Goal: Task Accomplishment & Management: Manage account settings

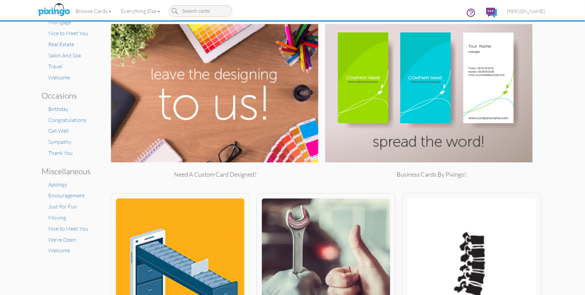
scroll to position [147, 0]
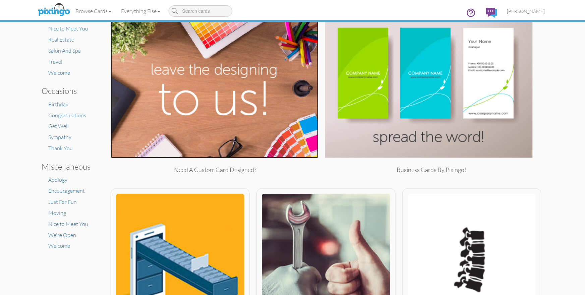
click at [212, 114] on img at bounding box center [215, 88] width 208 height 139
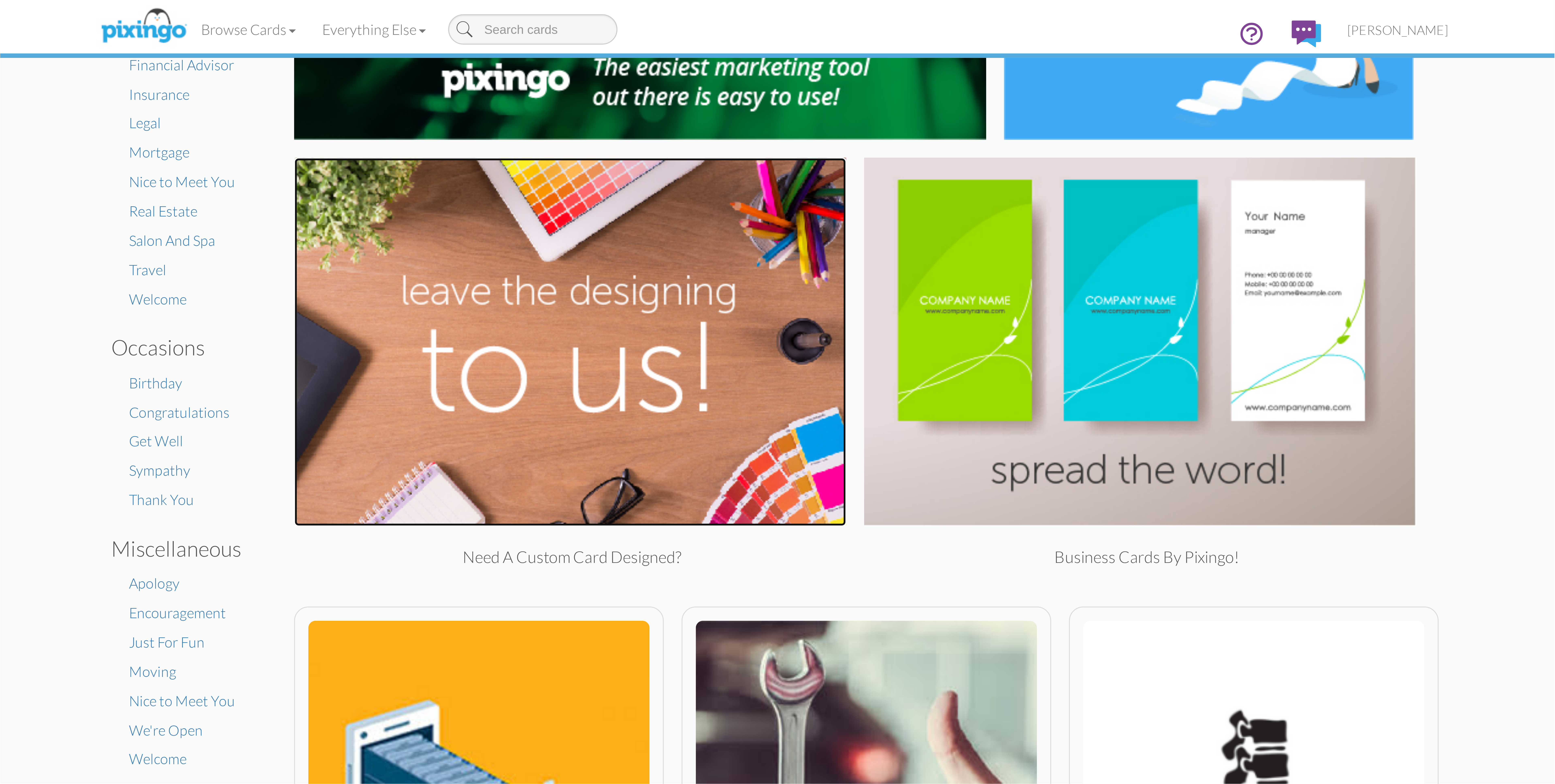
scroll to position [0, 0]
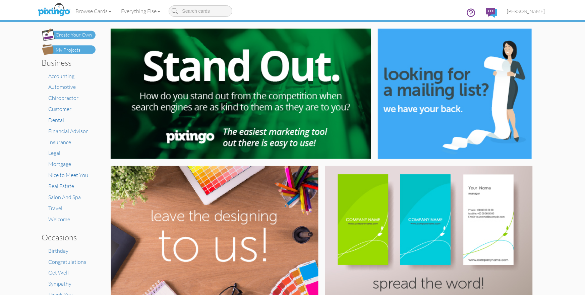
click at [418, 8] on div "Browse Cards Business Accounting Automotive Chiropractor Customer Dental Financ…" at bounding box center [292, 13] width 505 height 26
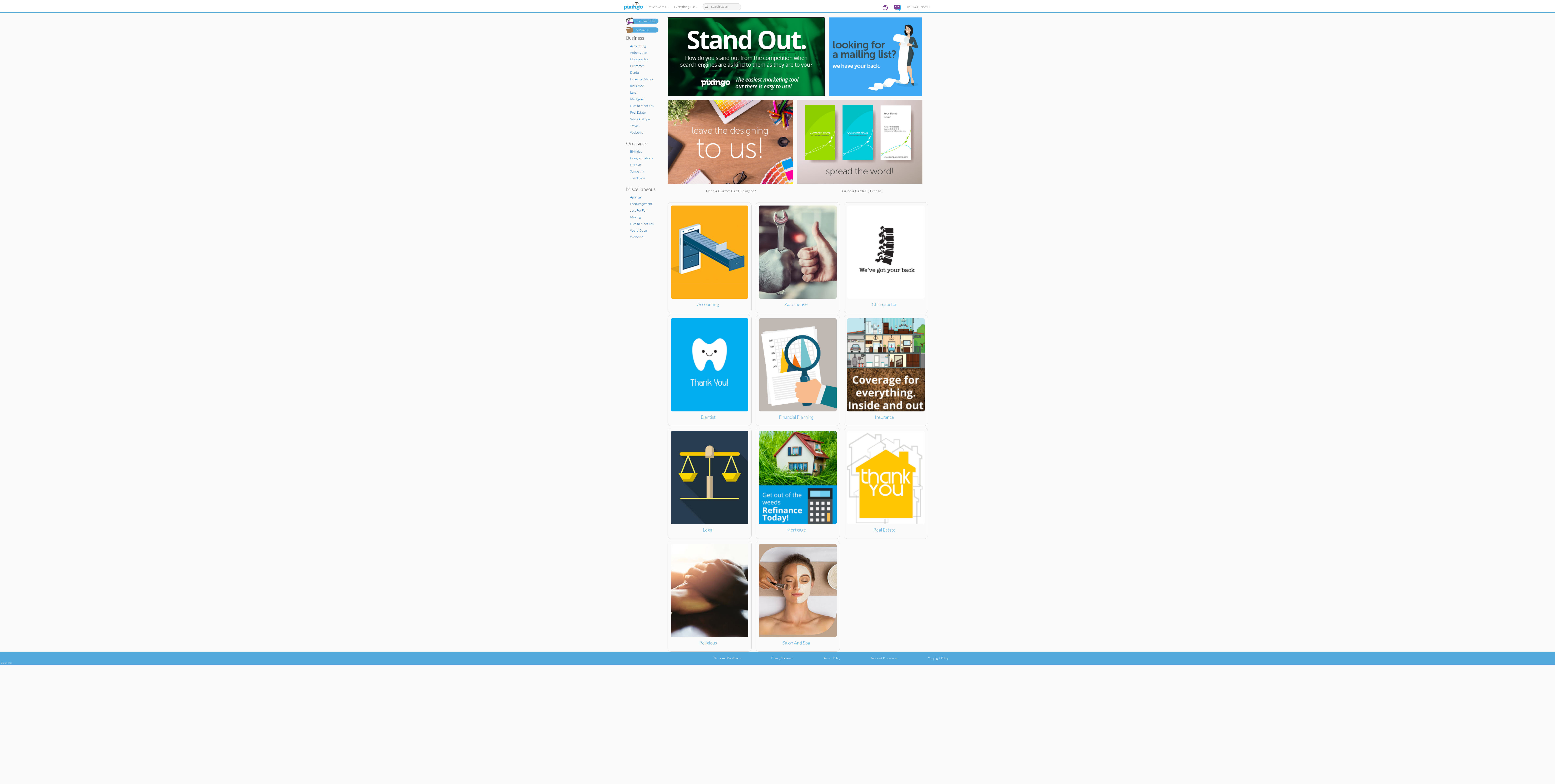
click at [353, 46] on img at bounding box center [746, 57] width 158 height 79
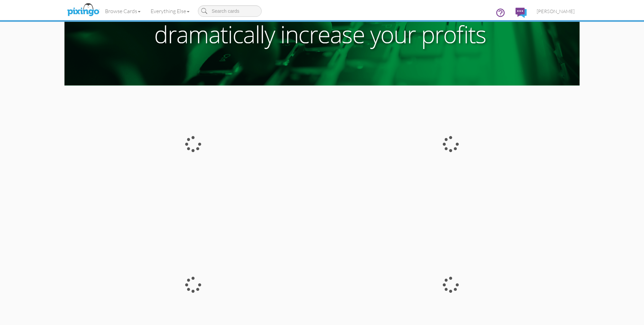
scroll to position [118, 0]
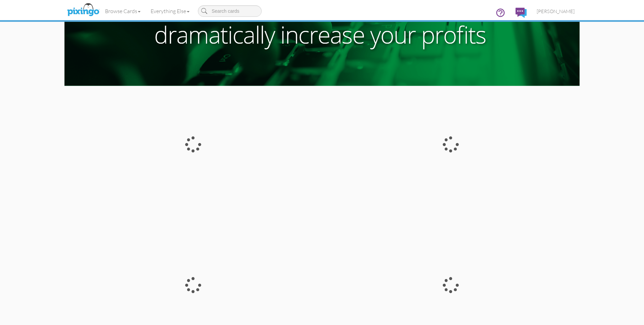
click at [440, 158] on div at bounding box center [451, 143] width 248 height 133
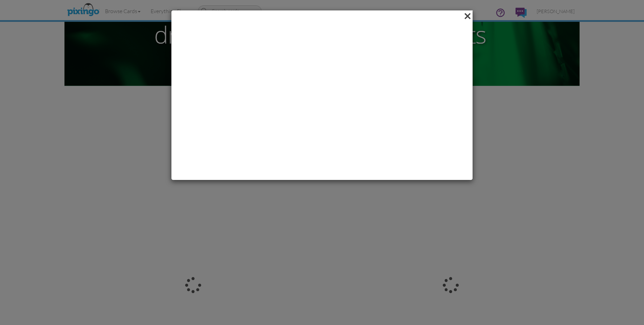
click at [469, 19] on span at bounding box center [467, 15] width 10 height 11
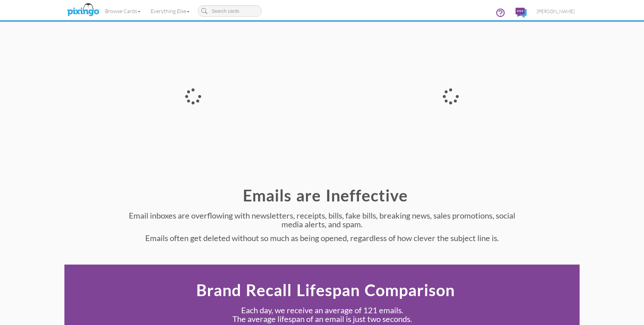
scroll to position [327, 0]
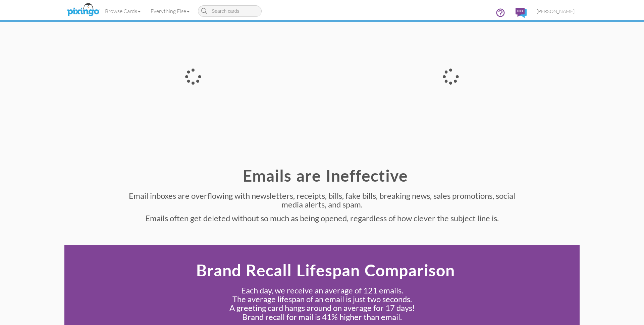
click at [475, 95] on div at bounding box center [451, 76] width 248 height 133
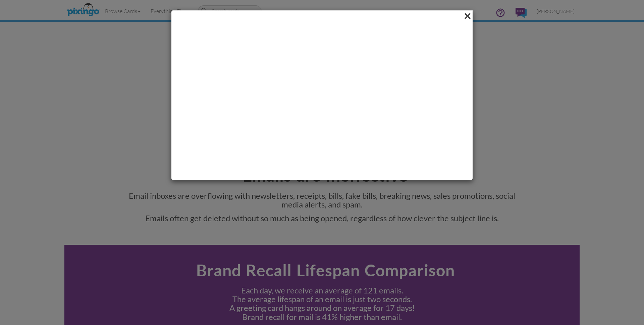
click at [469, 18] on span at bounding box center [467, 15] width 10 height 11
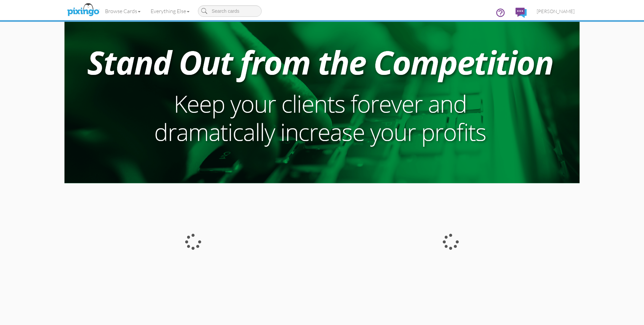
scroll to position [0, 0]
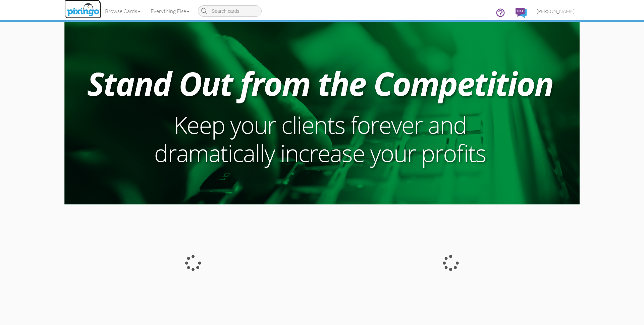
click at [79, 12] on img at bounding box center [83, 10] width 36 height 17
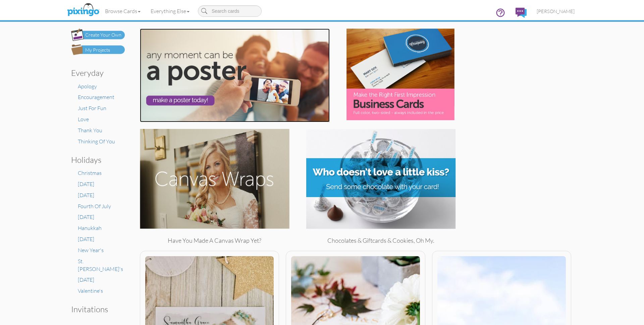
click at [252, 91] on img at bounding box center [235, 76] width 190 height 94
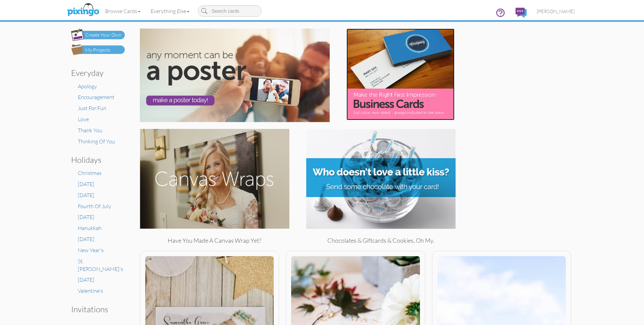
click at [415, 80] on img at bounding box center [400, 75] width 108 height 92
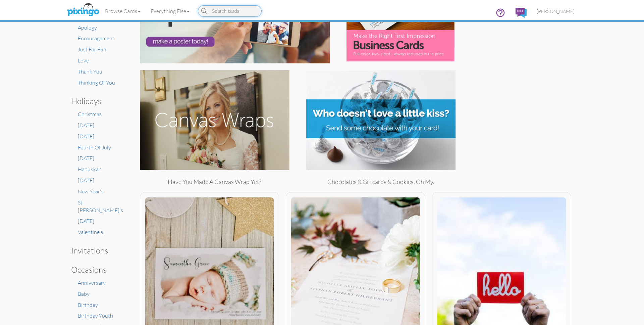
scroll to position [79, 0]
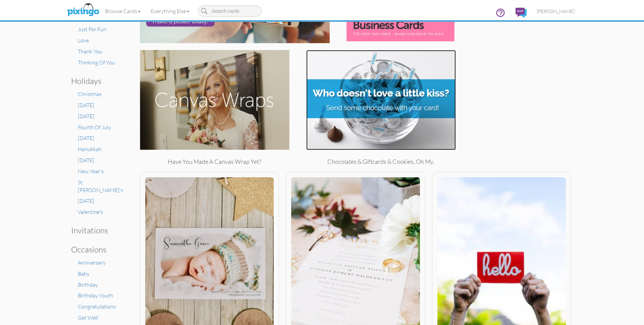
click at [368, 105] on img at bounding box center [381, 100] width 150 height 100
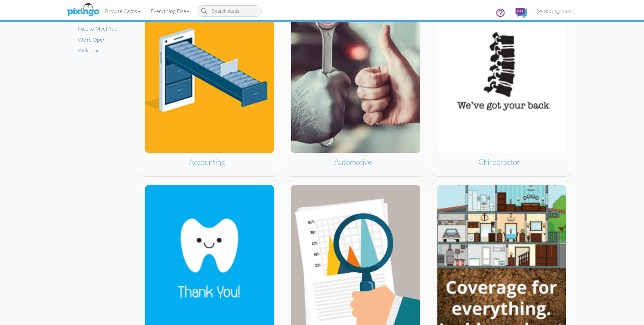
scroll to position [776, 0]
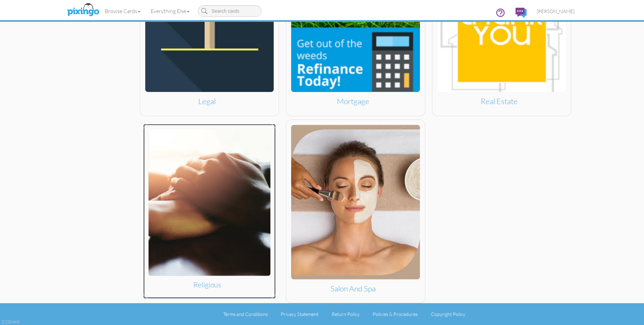
click at [173, 153] on img at bounding box center [210, 202] width 122 height 147
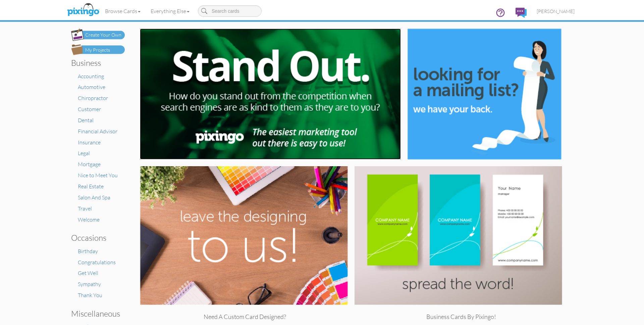
click at [301, 104] on img at bounding box center [270, 94] width 261 height 131
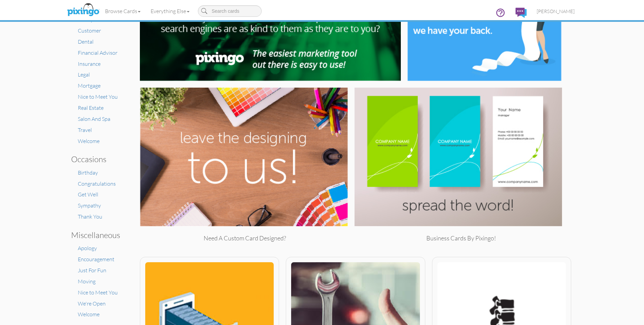
scroll to position [87, 0]
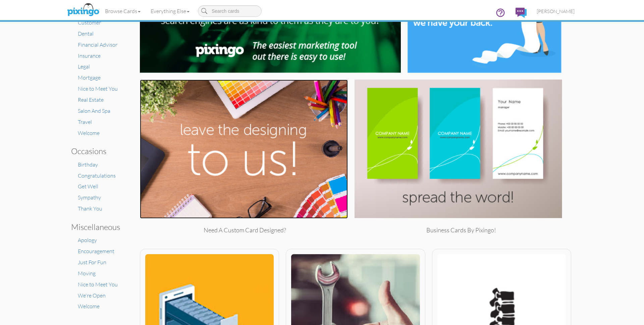
click at [213, 133] on img at bounding box center [244, 148] width 208 height 139
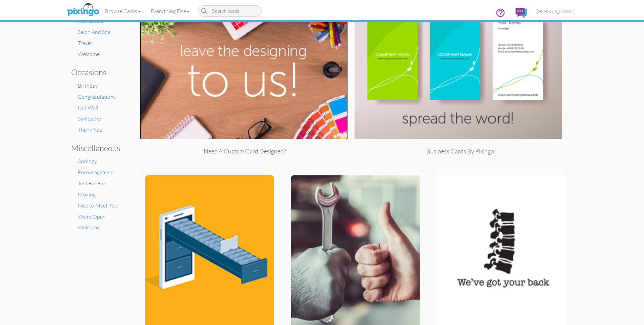
scroll to position [0, 0]
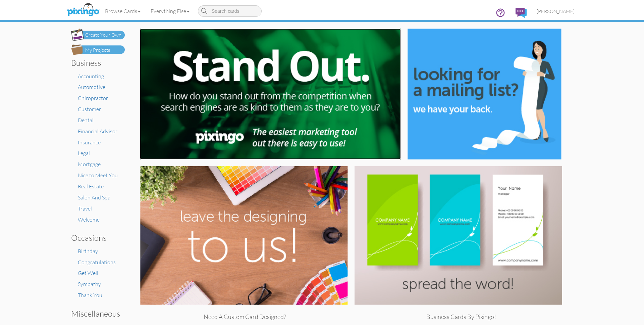
click at [260, 90] on img at bounding box center [270, 94] width 261 height 131
click at [254, 118] on img at bounding box center [270, 94] width 261 height 131
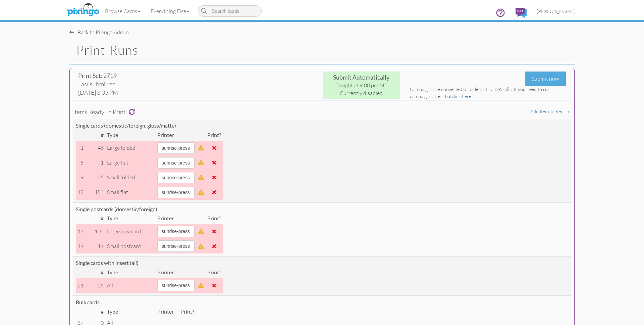
select select "string:sunrise-press"
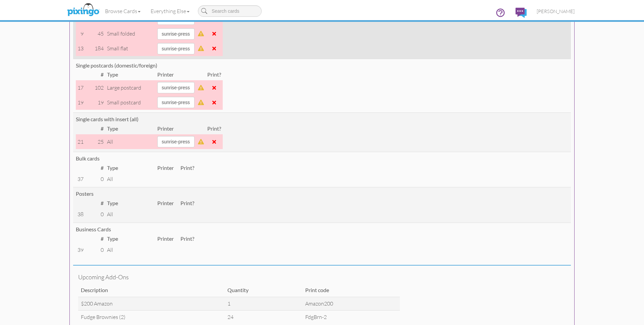
scroll to position [145, 0]
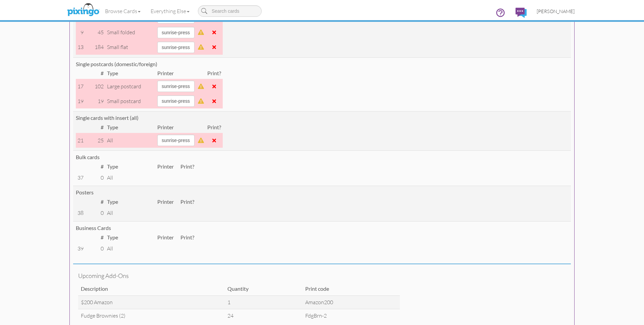
click at [556, 9] on span "[PERSON_NAME]" at bounding box center [556, 11] width 38 height 6
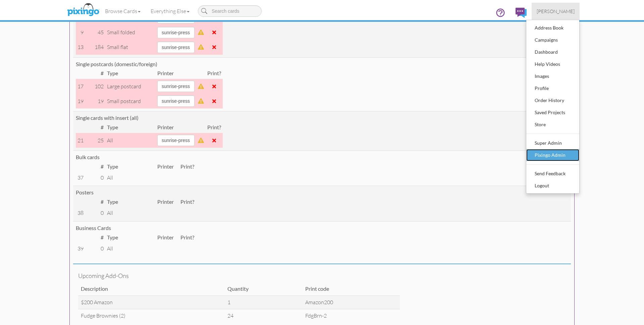
click at [568, 152] on div "Pixingo Admin" at bounding box center [553, 155] width 40 height 10
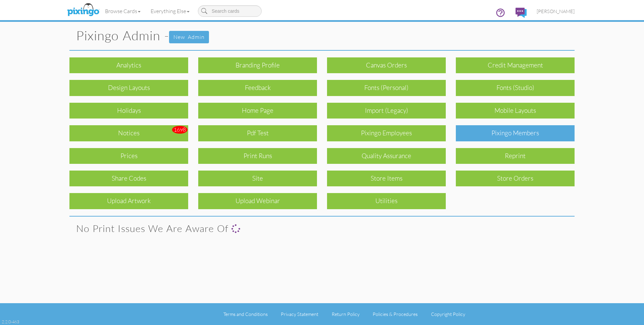
click at [528, 135] on div "Pixingo Members" at bounding box center [515, 133] width 119 height 16
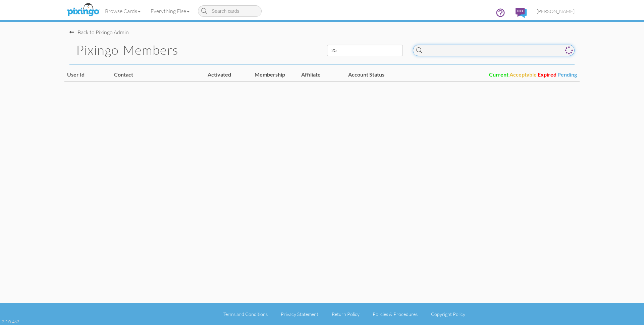
click at [449, 48] on input at bounding box center [494, 50] width 162 height 11
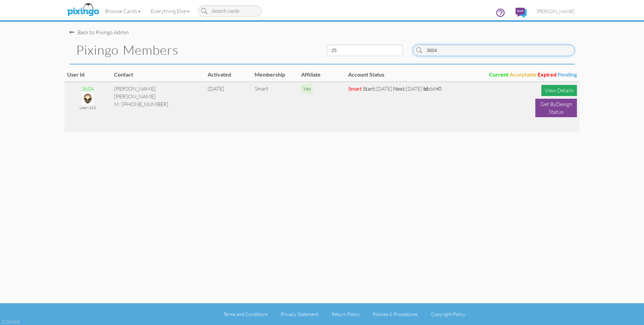
type input "3604"
click at [558, 90] on div "View Details" at bounding box center [559, 90] width 36 height 11
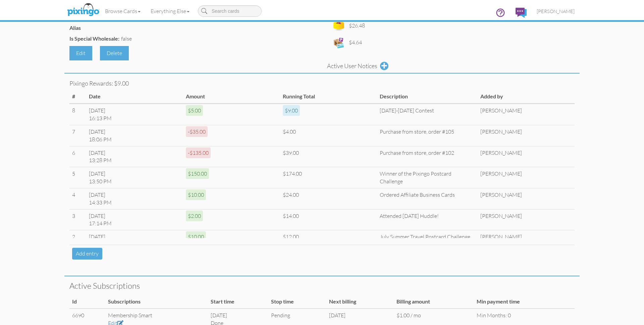
scroll to position [283, 0]
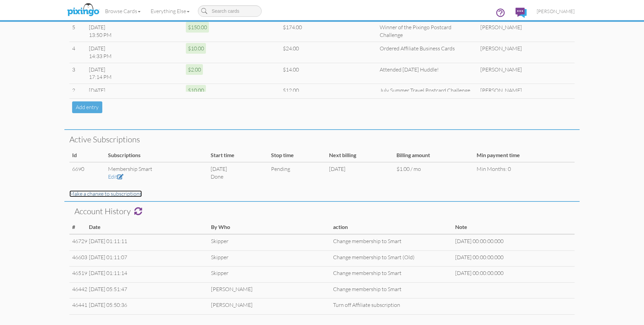
click at [113, 195] on link "Make a change to subscriptions" at bounding box center [105, 193] width 72 height 7
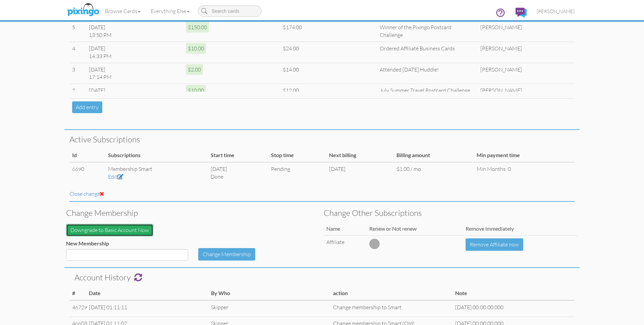
click at [126, 227] on button "Downgrade to Basic Account Now" at bounding box center [109, 230] width 87 height 12
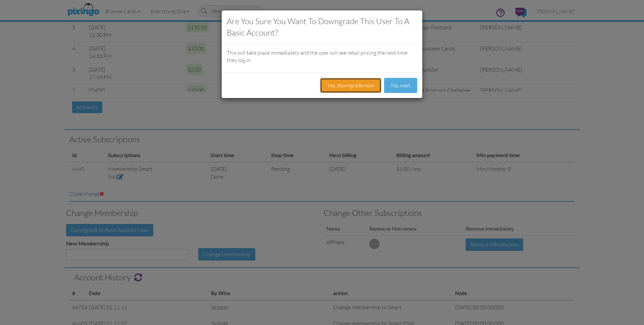
click at [354, 87] on button "Yes, downgrade now" at bounding box center [350, 85] width 61 height 15
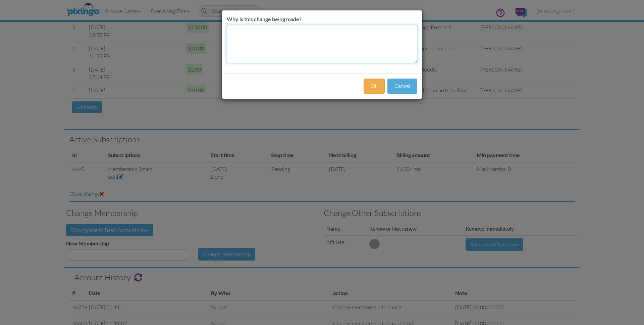
click at [255, 39] on textarea "Why is this change being made?" at bounding box center [322, 44] width 191 height 38
type textarea "CC won't clear"
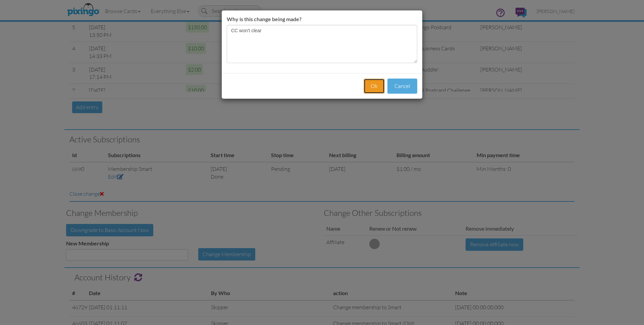
click at [375, 85] on button "Ok" at bounding box center [374, 85] width 21 height 15
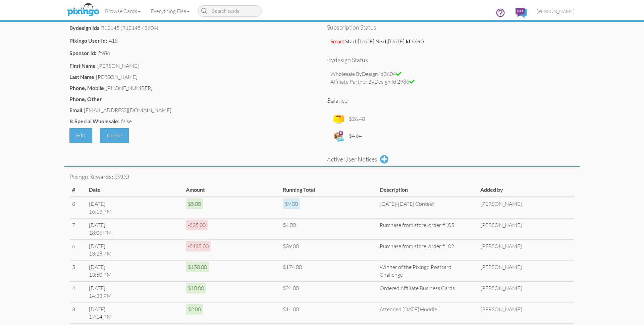
scroll to position [0, 0]
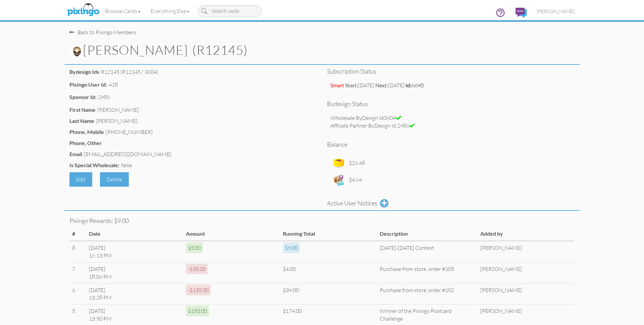
drag, startPoint x: 85, startPoint y: 154, endPoint x: 140, endPoint y: 154, distance: 55.3
click at [140, 154] on div "Email [EMAIL_ADDRESS][DOMAIN_NAME]" at bounding box center [193, 154] width 248 height 9
copy div "[EMAIL_ADDRESS][DOMAIN_NAME]"
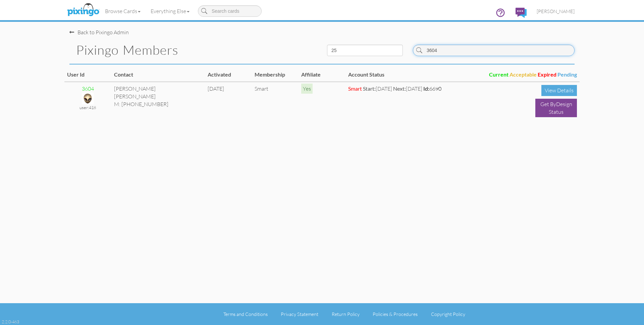
click at [459, 49] on input "3604" at bounding box center [494, 50] width 162 height 11
type input "6147"
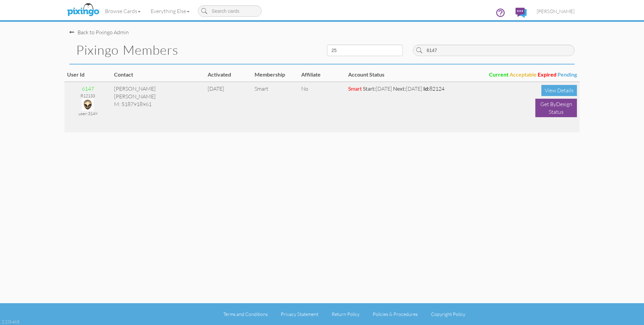
click at [89, 104] on img at bounding box center [88, 105] width 12 height 12
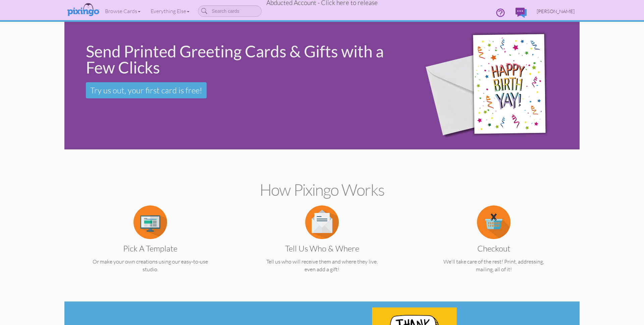
click at [557, 10] on span "Mandie Baker" at bounding box center [556, 11] width 38 height 6
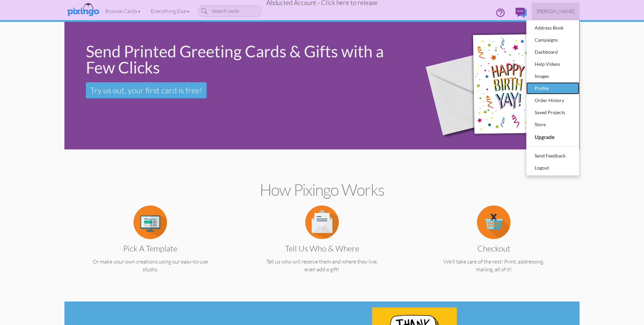
click at [541, 87] on div "Profile" at bounding box center [553, 88] width 40 height 10
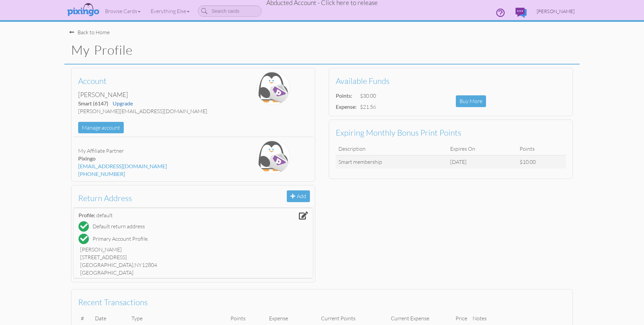
click at [564, 13] on span "Mandie Baker" at bounding box center [556, 11] width 38 height 6
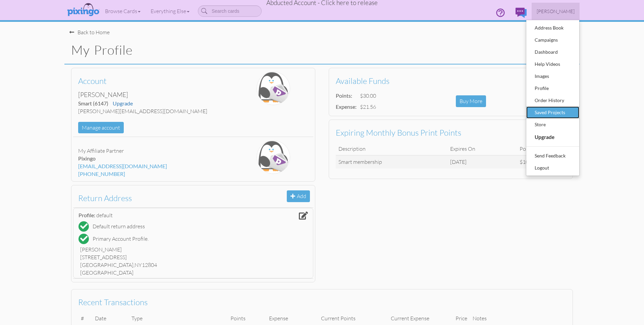
click at [564, 109] on div "Saved Projects" at bounding box center [553, 112] width 40 height 10
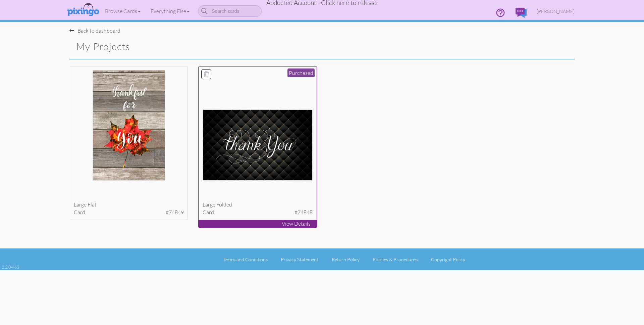
click at [247, 174] on img at bounding box center [258, 144] width 110 height 71
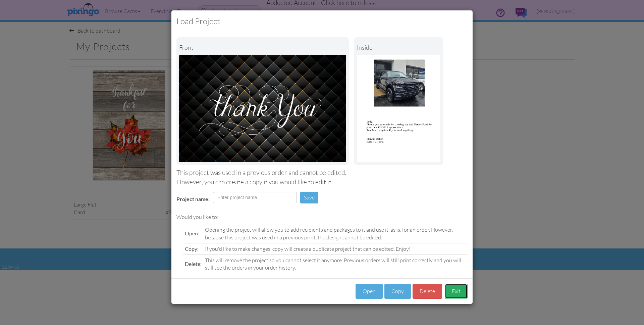
click at [458, 291] on button "Exit" at bounding box center [456, 290] width 23 height 15
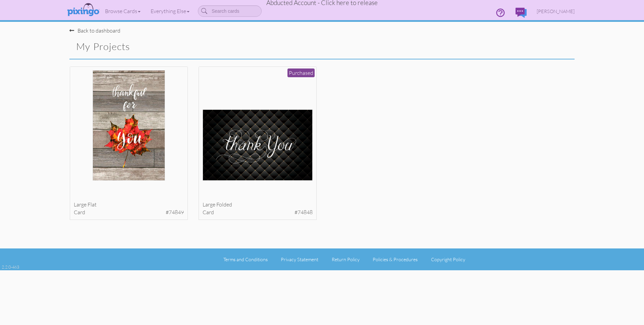
click at [398, 206] on div "large flat card #74849 View Details" at bounding box center [321, 148] width 515 height 165
click at [146, 145] on img at bounding box center [129, 125] width 73 height 110
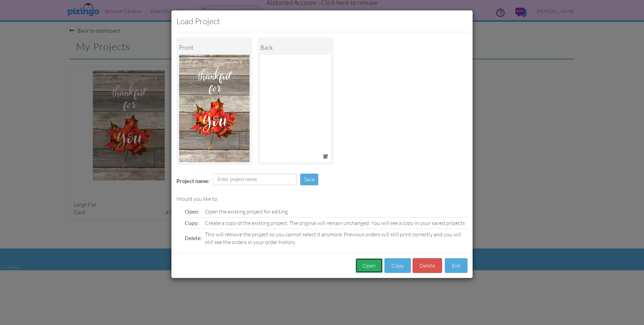
click at [370, 265] on button "Open" at bounding box center [369, 265] width 27 height 15
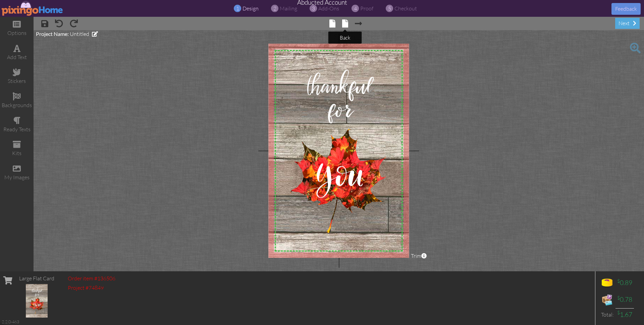
click at [345, 23] on span at bounding box center [345, 23] width 6 height 8
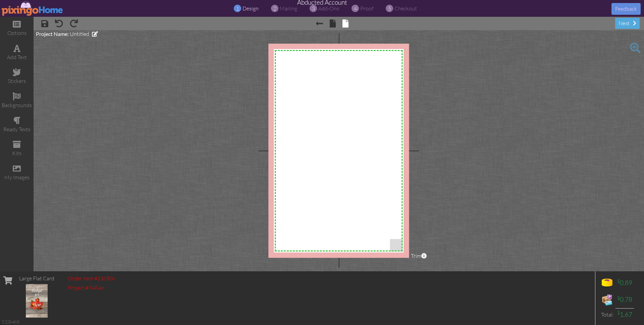
click at [30, 9] on img at bounding box center [33, 8] width 62 height 15
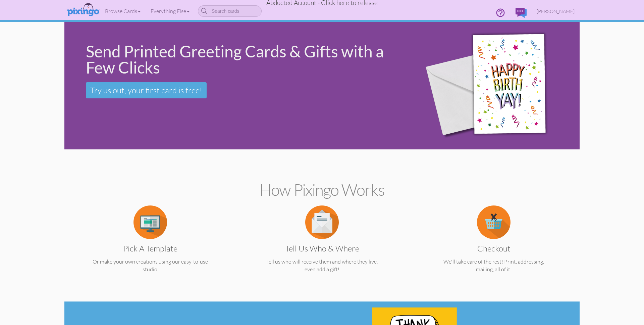
click at [315, 5] on span "Abducted Account - Click here to release" at bounding box center [321, 3] width 111 height 8
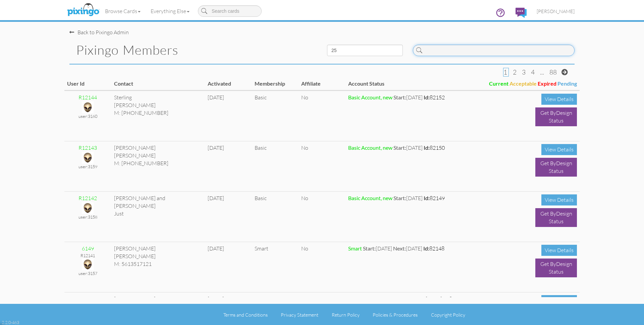
click at [434, 49] on input at bounding box center [494, 50] width 162 height 11
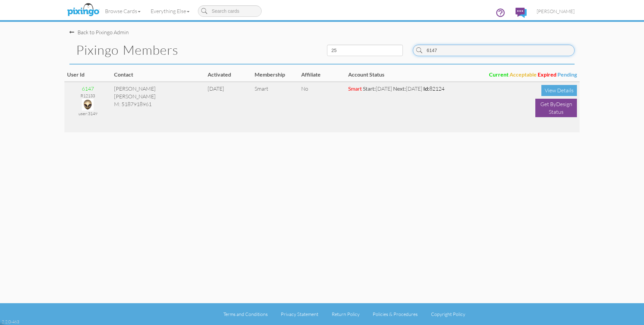
type input "6147"
click at [89, 102] on img at bounding box center [88, 105] width 12 height 12
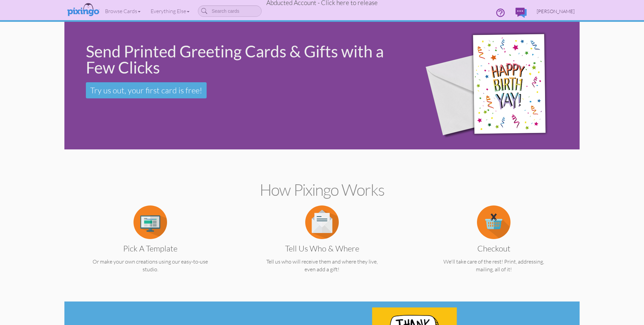
click at [559, 14] on link "Mandie Baker" at bounding box center [556, 11] width 48 height 17
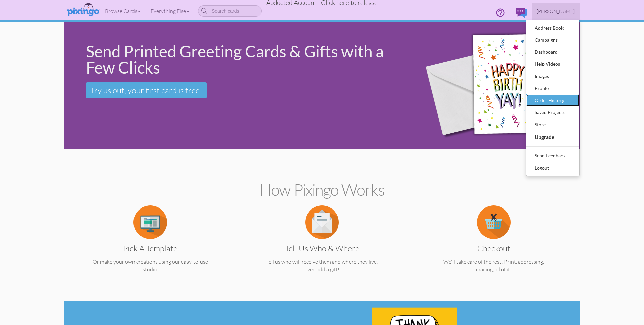
drag, startPoint x: 543, startPoint y: 102, endPoint x: 552, endPoint y: 103, distance: 8.8
click at [543, 102] on div "Order History" at bounding box center [553, 100] width 40 height 10
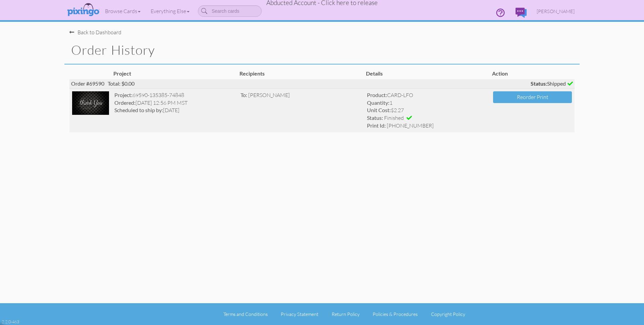
click at [260, 118] on td "To: Todd Allen" at bounding box center [301, 110] width 126 height 44
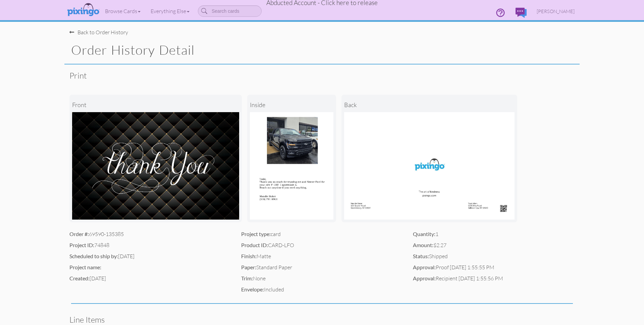
click at [105, 33] on div "Back to Order History" at bounding box center [98, 33] width 59 height 8
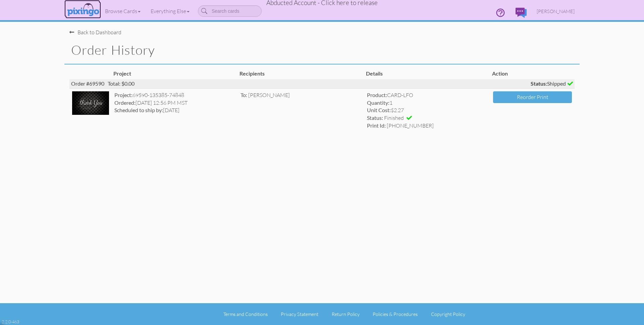
click at [86, 13] on img at bounding box center [83, 10] width 36 height 17
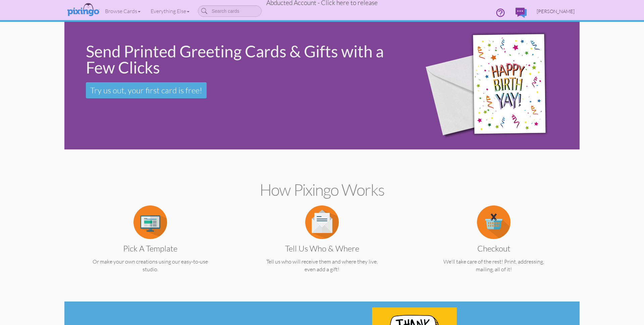
click at [556, 9] on span "Mandie Baker" at bounding box center [556, 11] width 38 height 6
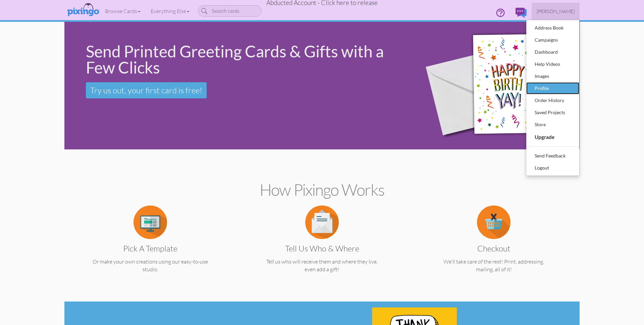
click at [541, 87] on div "Profile" at bounding box center [553, 88] width 40 height 10
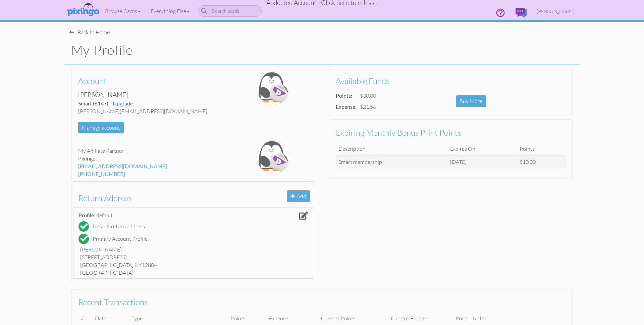
click at [607, 99] on profile "Toggle navigation Visit Pixingo Mobile Browse Cards Business Accounting Automot…" at bounding box center [322, 214] width 644 height 428
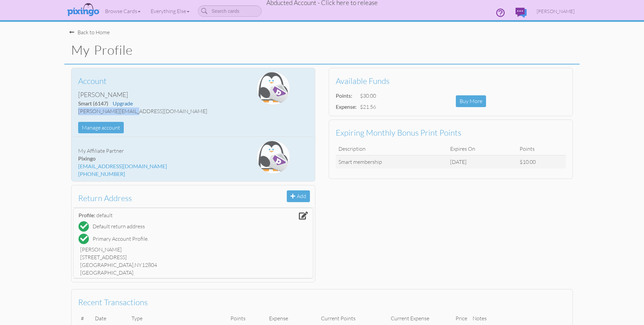
drag, startPoint x: 79, startPoint y: 112, endPoint x: 122, endPoint y: 110, distance: 43.3
click at [134, 110] on div "mandie@nemerford.com" at bounding box center [153, 111] width 150 height 8
copy div "mandie@nemerford.com"
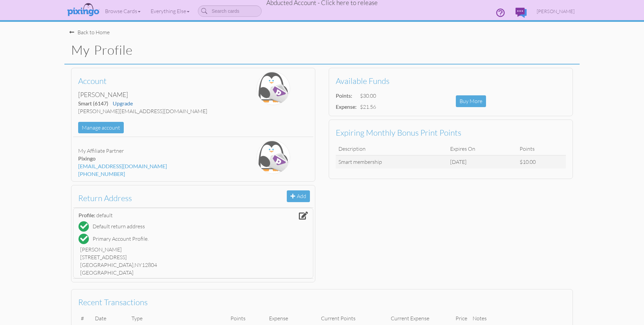
click at [339, 3] on span "Abducted Account - Click here to release" at bounding box center [321, 3] width 111 height 8
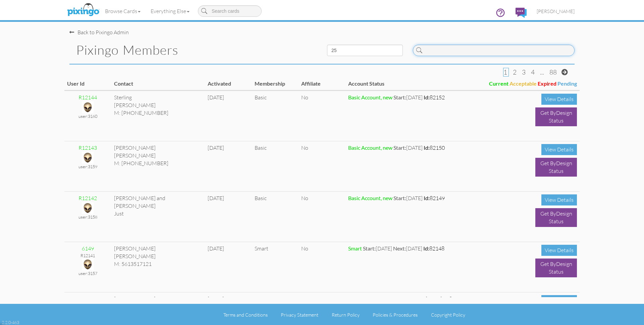
click at [451, 45] on input at bounding box center [494, 50] width 162 height 11
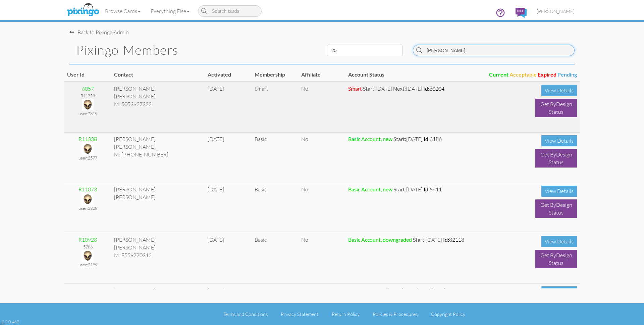
type input "william"
click at [90, 102] on img at bounding box center [88, 105] width 12 height 12
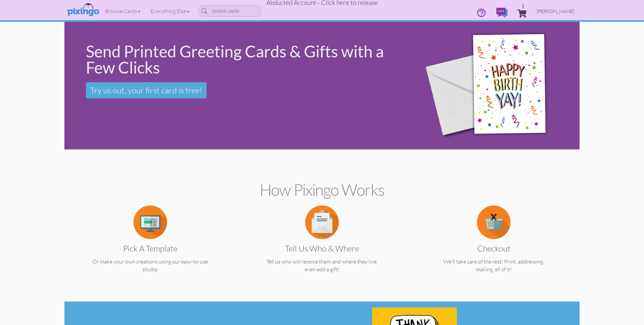
click at [554, 11] on span "Andrea Williams" at bounding box center [556, 11] width 38 height 6
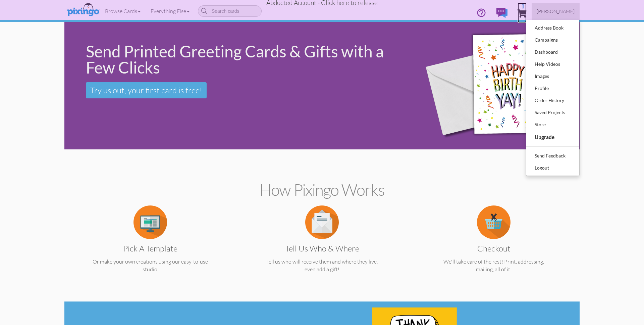
click at [524, 12] on span "1" at bounding box center [522, 13] width 9 height 8
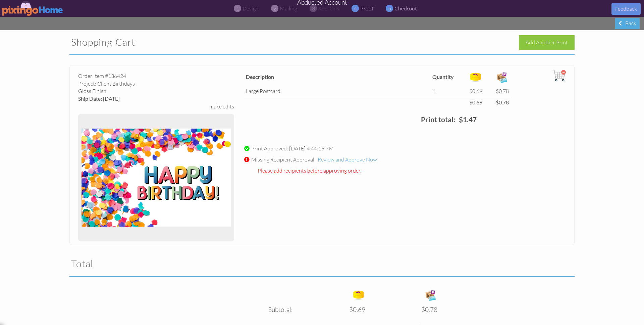
click at [368, 11] on span "proof" at bounding box center [366, 8] width 13 height 7
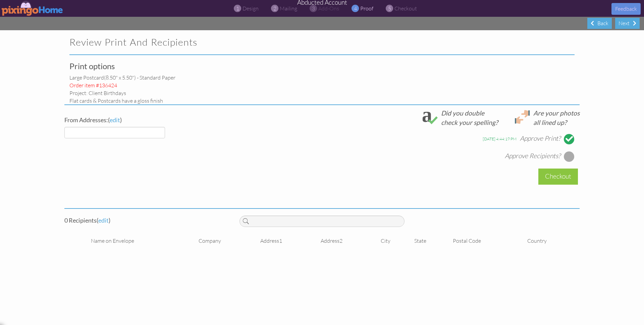
select select "object:9174"
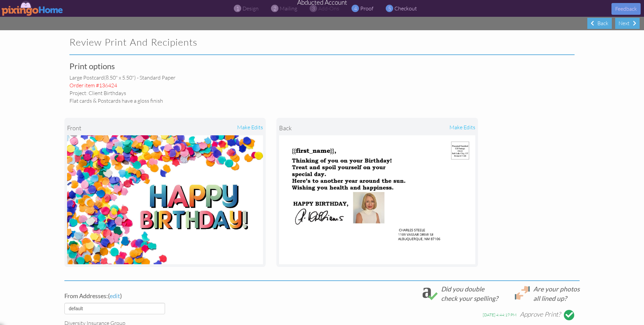
click at [396, 9] on span "checkout" at bounding box center [405, 8] width 22 height 7
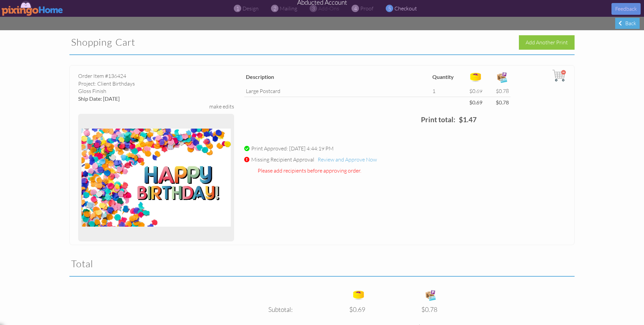
click at [562, 71] on img at bounding box center [558, 75] width 13 height 13
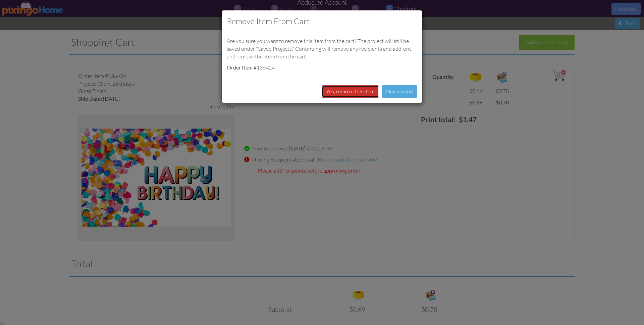
click at [340, 93] on button "Yes, remove this item" at bounding box center [350, 91] width 57 height 12
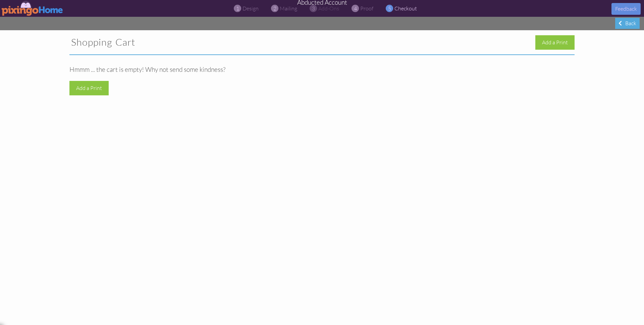
click at [24, 9] on img at bounding box center [33, 8] width 62 height 15
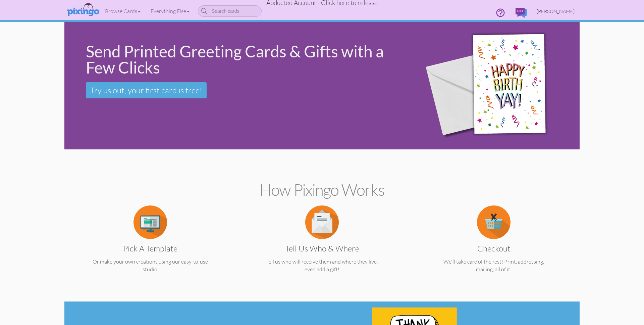
click at [555, 12] on span "Andrea Williams" at bounding box center [556, 11] width 38 height 6
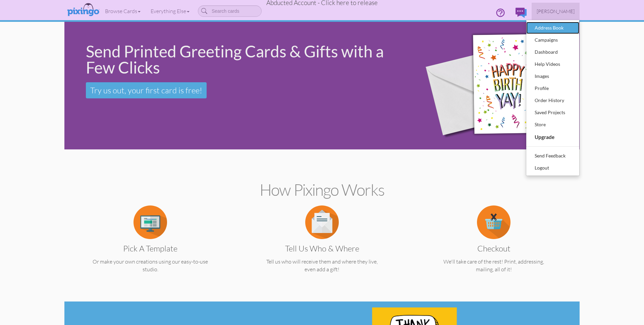
click at [554, 27] on div "Address Book" at bounding box center [553, 28] width 40 height 10
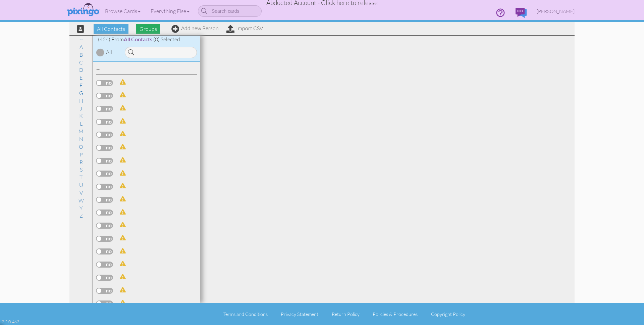
click at [152, 31] on span "Groups" at bounding box center [148, 29] width 24 height 10
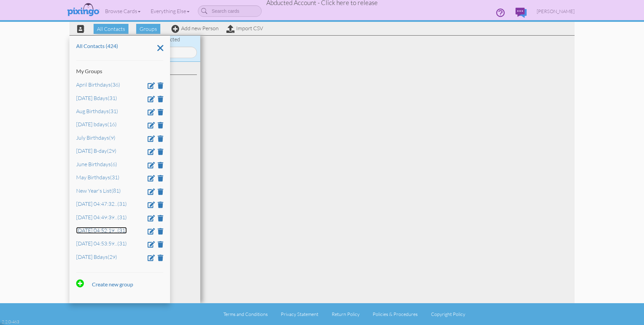
click at [98, 233] on link "Oct 4, 04:52:19 ... (31)" at bounding box center [101, 230] width 51 height 7
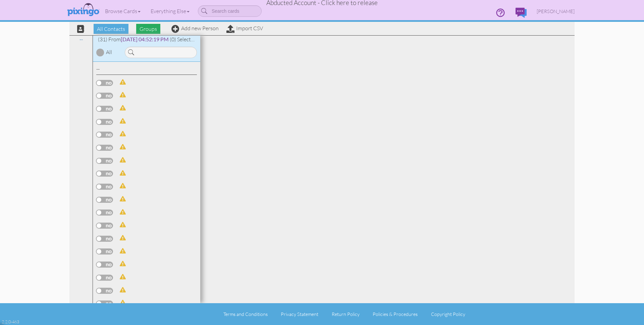
click at [151, 30] on span "Groups" at bounding box center [148, 29] width 24 height 10
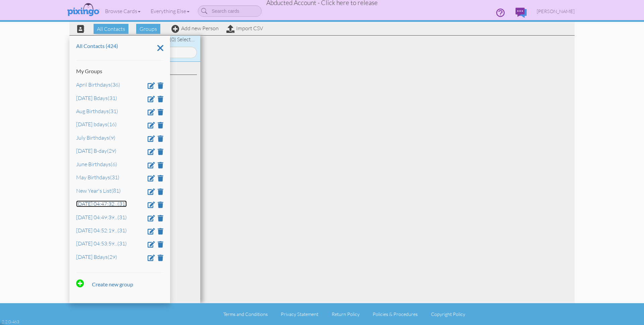
click at [88, 207] on link "Oct 4, 04:47:32 ... (31)" at bounding box center [101, 203] width 51 height 7
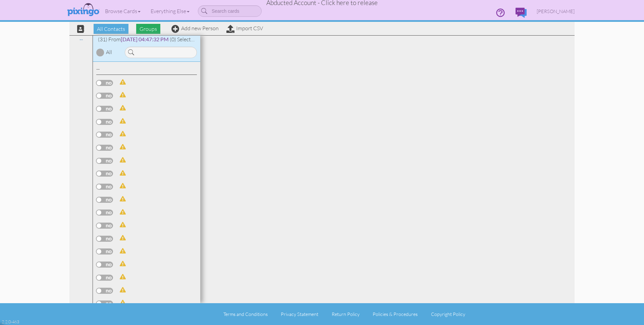
click at [148, 29] on span "Groups" at bounding box center [148, 29] width 24 height 10
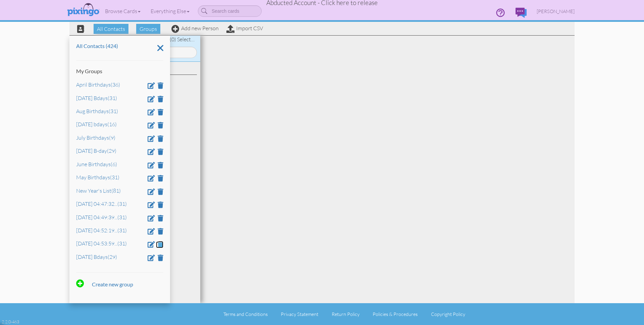
click at [162, 247] on span at bounding box center [161, 244] width 6 height 6
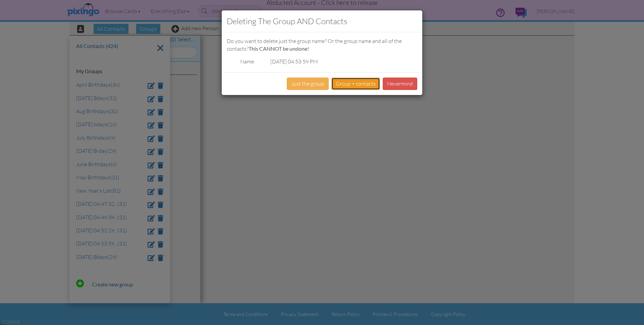
click at [350, 84] on button "Group + contacts" at bounding box center [355, 83] width 49 height 12
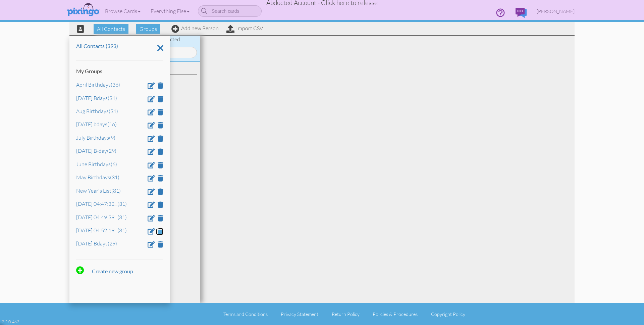
click at [161, 233] on span at bounding box center [161, 231] width 6 height 6
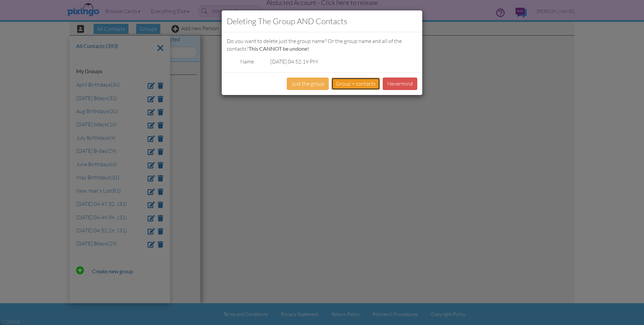
click at [361, 83] on button "Group + contacts" at bounding box center [355, 83] width 49 height 12
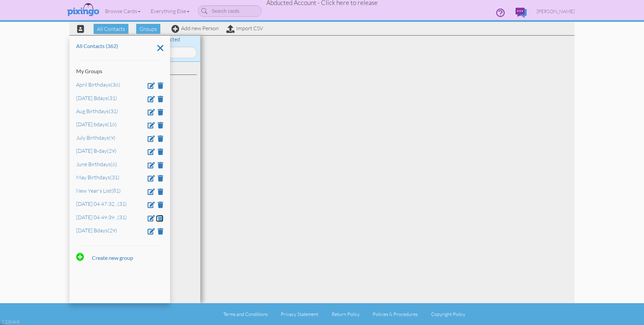
click at [160, 218] on span at bounding box center [161, 218] width 6 height 6
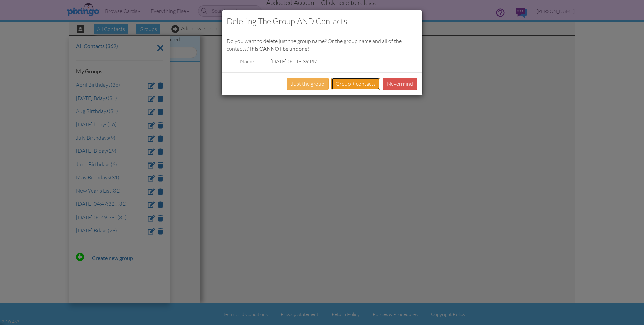
click at [352, 85] on button "Group + contacts" at bounding box center [355, 83] width 49 height 12
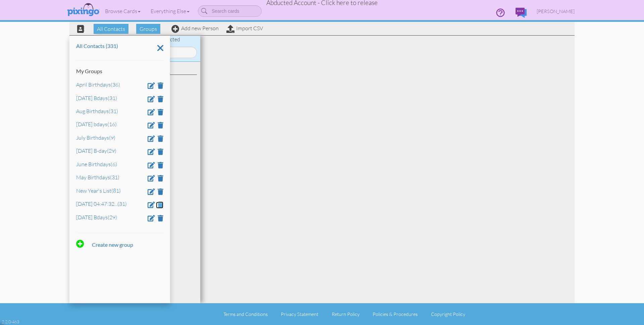
click at [160, 207] on span at bounding box center [161, 204] width 6 height 6
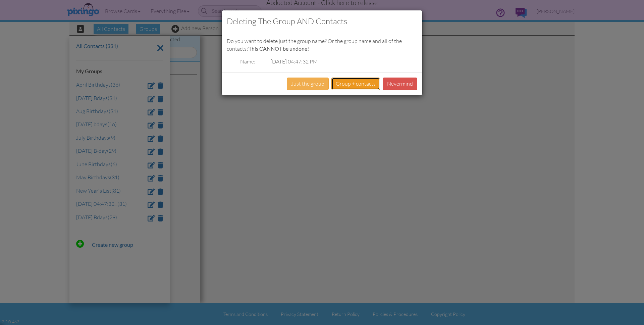
click at [343, 80] on button "Group + contacts" at bounding box center [355, 83] width 49 height 12
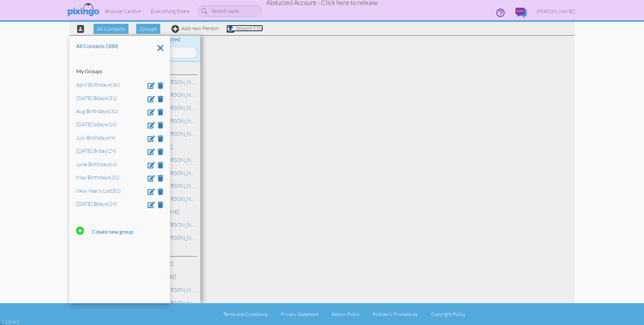
click at [244, 29] on link "Import CSV" at bounding box center [244, 28] width 37 height 7
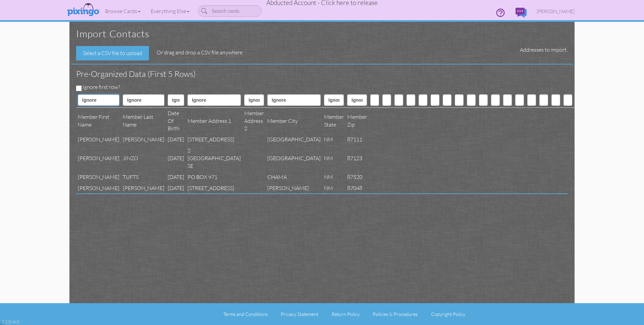
click at [92, 100] on select "Ignore ---------- First name Last name ---------- Address 1 Address 2 City Stat…" at bounding box center [99, 99] width 42 height 11
select select "object:15671"
click at [78, 94] on select "Ignore ---------- First name Last name ---------- Address 1 Address 2 City Stat…" at bounding box center [99, 99] width 42 height 11
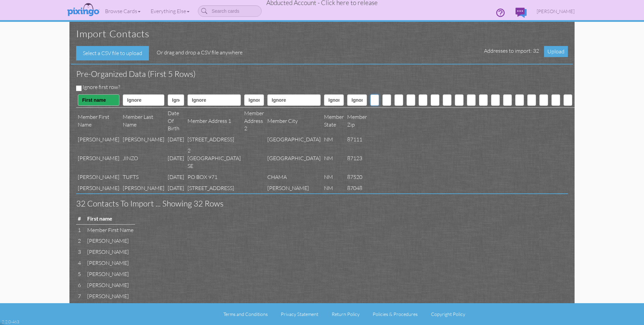
click at [370, 100] on select "Ignore ---------- First name Last name ---------- Address 1 Address 2 City Stat…" at bounding box center [374, 99] width 9 height 11
click at [370, 94] on select "Ignore ---------- First name Last name ---------- Address 1 Address 2 City Stat…" at bounding box center [374, 99] width 9 height 11
click at [123, 98] on select "Ignore ---------- First name Last name ---------- Address 1 Address 2 City Stat…" at bounding box center [144, 99] width 42 height 11
select select "object:15672"
click at [123, 94] on select "Ignore ---------- First name Last name ---------- Address 1 Address 2 City Stat…" at bounding box center [144, 99] width 42 height 11
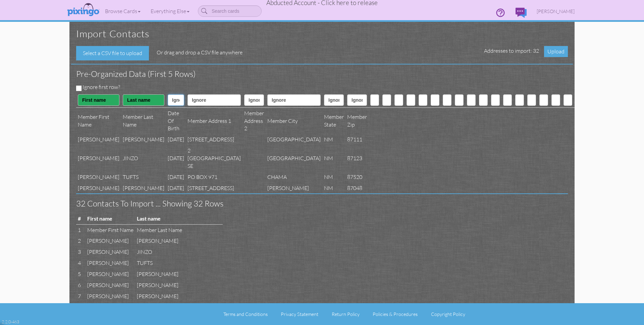
click at [168, 102] on select "Ignore ---------- First name Last name ---------- Address 1 Address 2 City Stat…" at bounding box center [176, 99] width 16 height 11
select select "object:15682"
click at [168, 94] on select "Ignore ---------- First name Last name ---------- Address 1 Address 2 City Stat…" at bounding box center [176, 99] width 16 height 11
click at [187, 102] on select "Ignore ---------- First name Last name ---------- Address 1 Address 2 City Stat…" at bounding box center [213, 99] width 53 height 11
select select "object:15674"
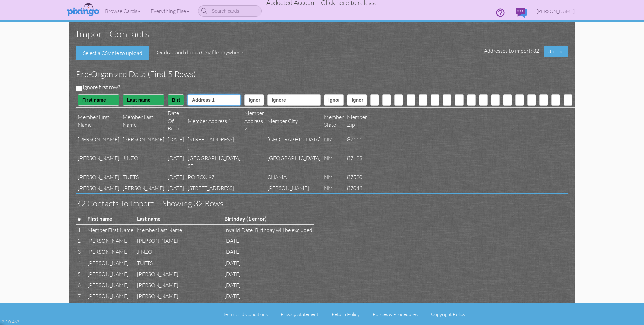
click at [187, 94] on select "Ignore ---------- First name Last name ---------- Address 1 Address 2 City Stat…" at bounding box center [213, 99] width 53 height 11
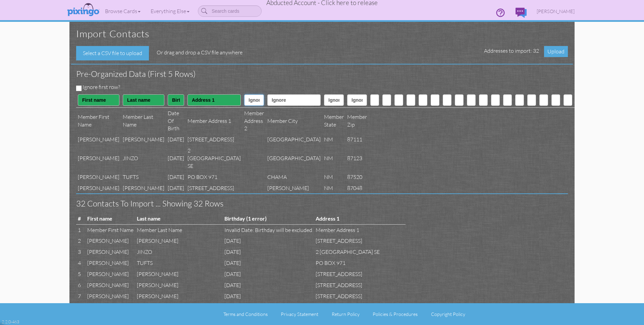
click at [244, 100] on select "Ignore ---------- First name Last name ---------- Address 1 Address 2 City Stat…" at bounding box center [254, 99] width 20 height 11
select select "object:15675"
click at [244, 94] on select "Ignore ---------- First name Last name ---------- Address 1 Address 2 City Stat…" at bounding box center [254, 99] width 20 height 11
click at [267, 103] on select "Ignore ---------- First name Last name ---------- Address 1 Address 2 City Stat…" at bounding box center [293, 99] width 53 height 11
select select "object:15676"
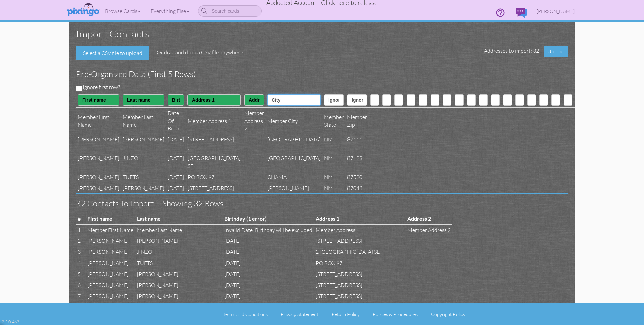
click at [267, 94] on select "Ignore ---------- First name Last name ---------- Address 1 Address 2 City Stat…" at bounding box center [293, 99] width 53 height 11
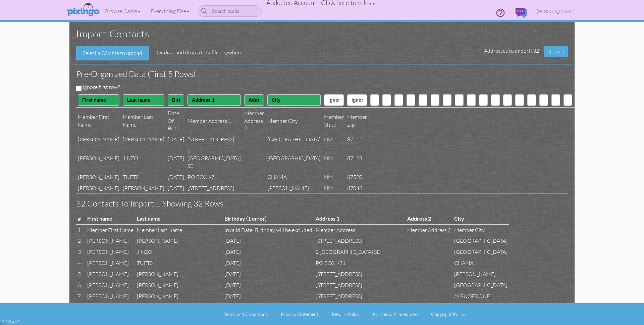
click at [322, 105] on th "Ignore ---------- First name Last name ---------- Address 1 Address 2 City Stat…" at bounding box center [333, 100] width 23 height 15
click at [324, 103] on select "Ignore ---------- First name Last name ---------- Address 1 Address 2 City Stat…" at bounding box center [334, 99] width 20 height 11
select select "object:15677"
click at [324, 94] on select "Ignore ---------- First name Last name ---------- Address 1 Address 2 City Stat…" at bounding box center [334, 99] width 20 height 11
click at [347, 101] on select "Ignore ---------- First name Last name ---------- Address 1 Address 2 City Stat…" at bounding box center [357, 99] width 20 height 11
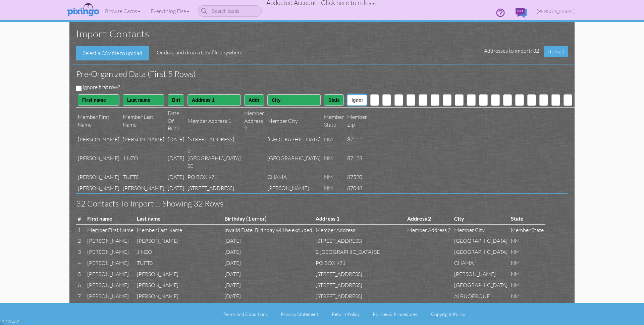
select select "object:15678"
click at [347, 94] on select "Ignore ---------- First name Last name ---------- Address 1 Address 2 City Stat…" at bounding box center [357, 99] width 20 height 11
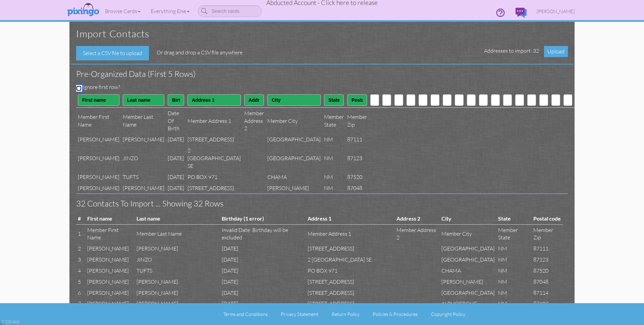
click at [77, 88] on input "Ignore first row?" at bounding box center [78, 88] width 5 height 5
checkbox input "true"
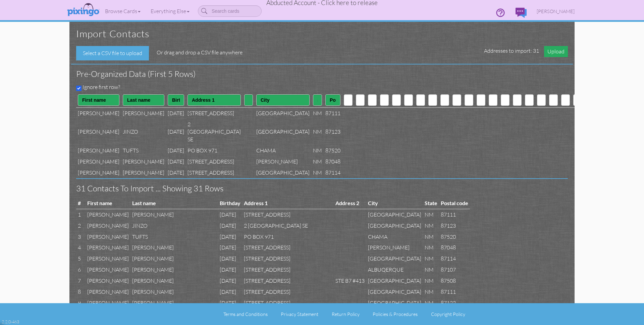
click at [548, 52] on span "Upload" at bounding box center [556, 51] width 24 height 11
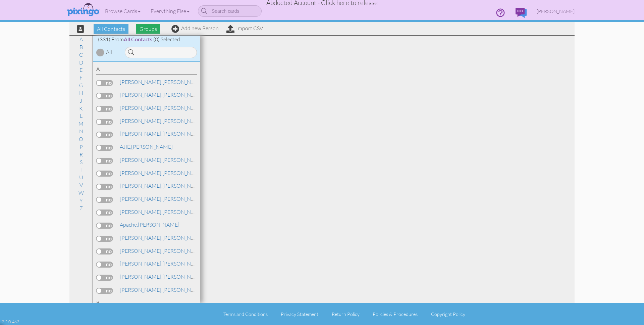
click at [150, 30] on span "Groups" at bounding box center [148, 29] width 24 height 10
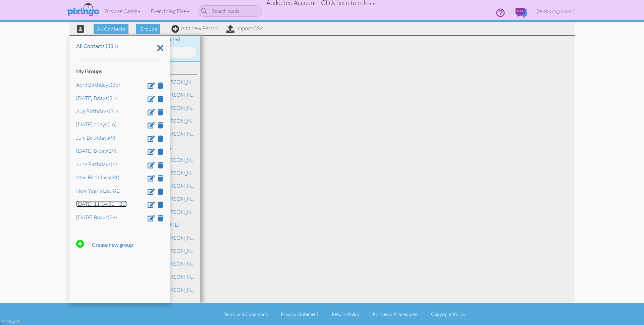
click at [90, 206] on link "Oct 7, 11:14:31 ... (31)" at bounding box center [101, 203] width 51 height 7
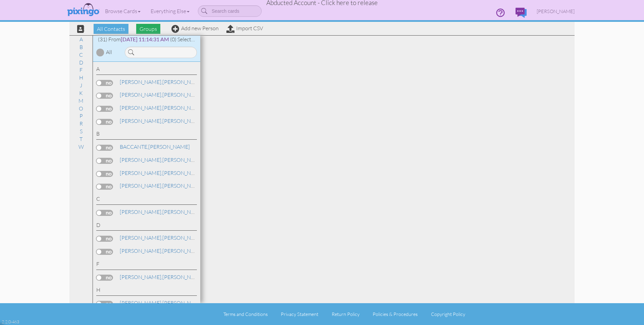
click at [148, 31] on span "Groups" at bounding box center [148, 29] width 24 height 10
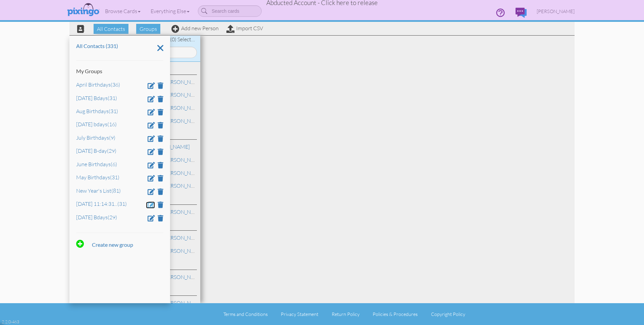
click at [152, 205] on span at bounding box center [151, 204] width 7 height 6
drag, startPoint x: 132, startPoint y: 207, endPoint x: 70, endPoint y: 205, distance: 62.4
click at [70, 205] on div "All Contacts (331) My Groups April Birthdays (36) Aug 2025 Bdays (31) Aug Birth…" at bounding box center [119, 169] width 101 height 267
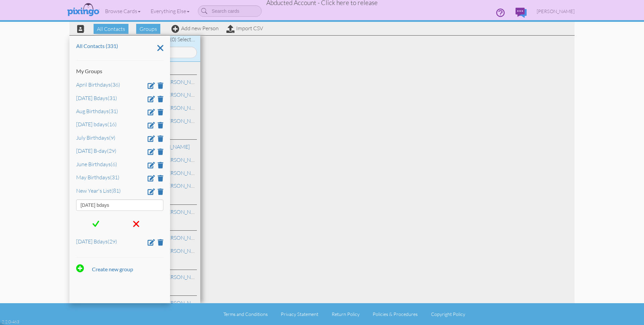
click at [103, 207] on input "Oct 2025 bdays" at bounding box center [119, 204] width 87 height 11
type input "Oct 2025 Bdays"
click at [94, 224] on span at bounding box center [96, 224] width 7 height 10
click at [301, 217] on div at bounding box center [387, 169] width 374 height 267
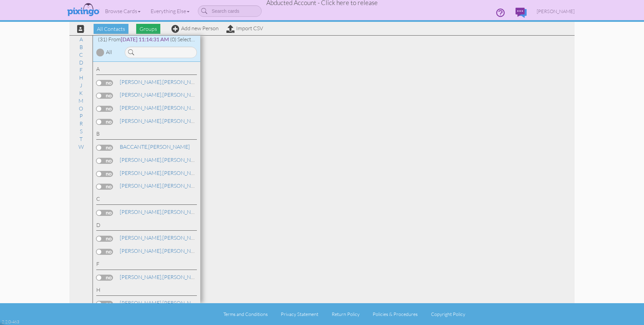
click at [147, 29] on span "Groups" at bounding box center [148, 29] width 24 height 10
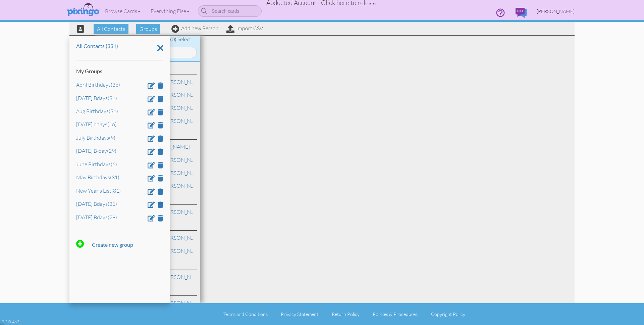
click at [554, 11] on span "Andrea Williams" at bounding box center [556, 11] width 38 height 6
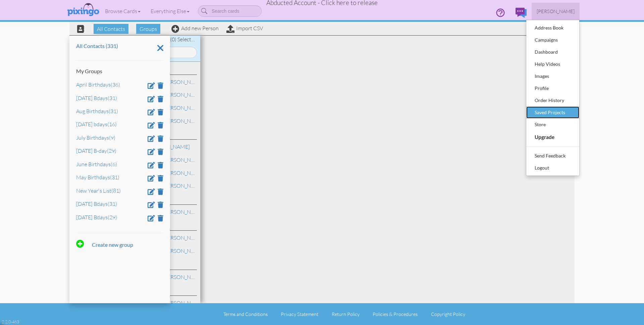
click at [548, 112] on div "Saved Projects" at bounding box center [553, 112] width 40 height 10
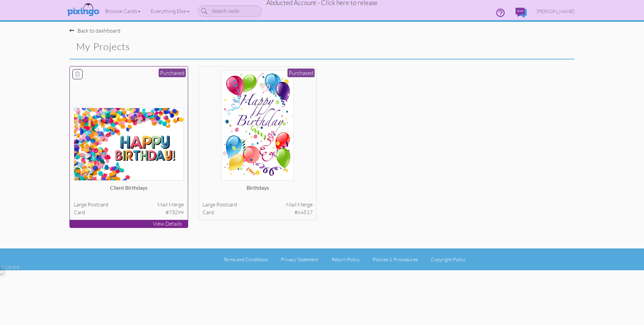
click at [121, 163] on img at bounding box center [129, 144] width 110 height 73
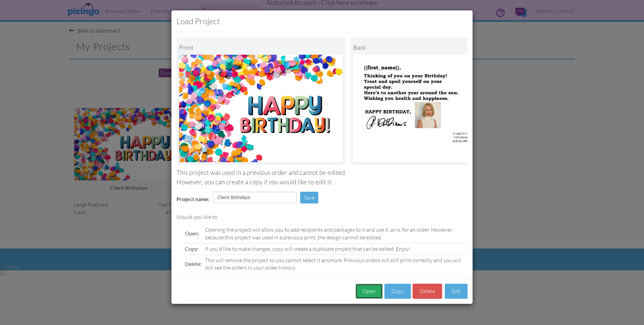
click at [365, 293] on button "Open" at bounding box center [369, 290] width 27 height 15
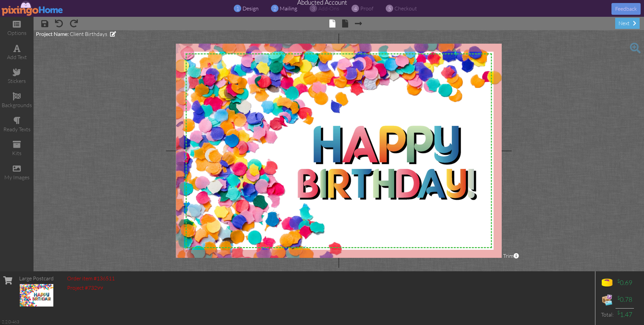
click at [282, 8] on span "mailing" at bounding box center [288, 8] width 17 height 7
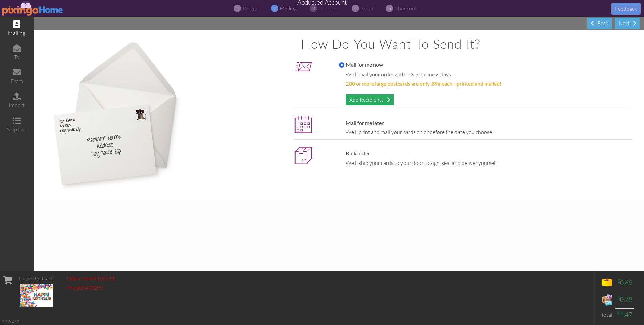
click at [368, 102] on div "Add Recipients" at bounding box center [370, 99] width 48 height 11
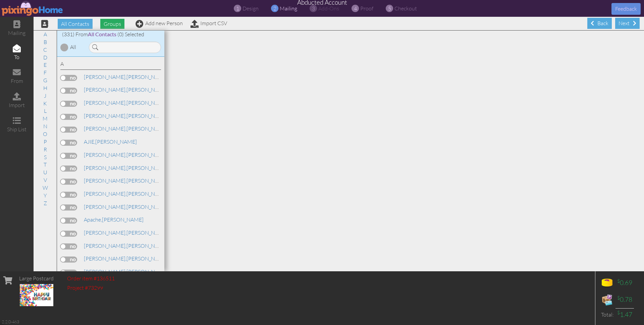
click at [112, 23] on span "Groups" at bounding box center [112, 24] width 24 height 10
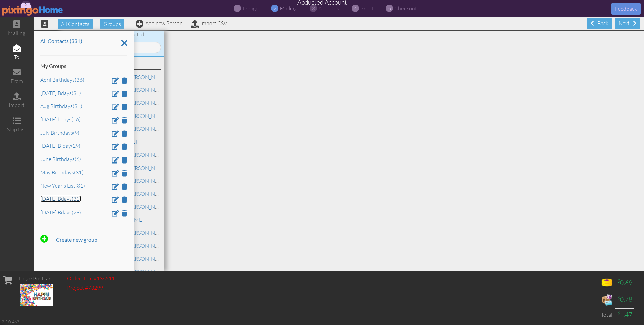
click at [61, 200] on link "Oct 2025 Bdays (31)" at bounding box center [60, 198] width 41 height 7
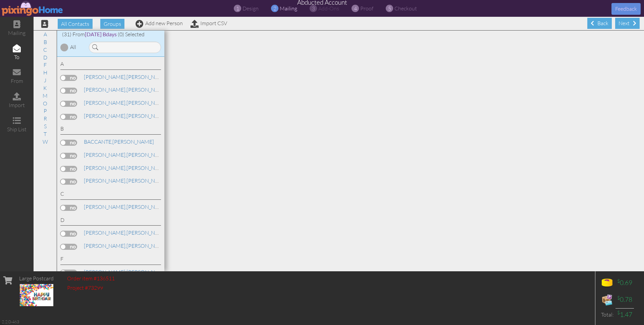
click at [66, 46] on div at bounding box center [64, 47] width 8 height 8
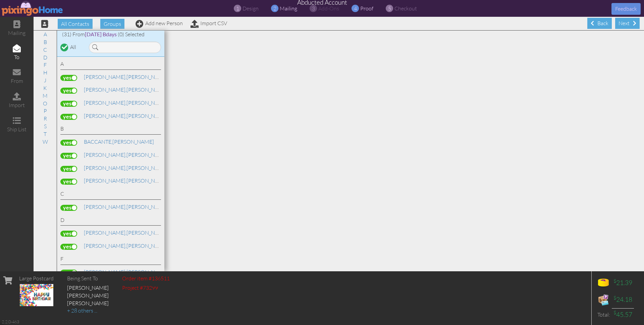
click at [369, 11] on span "proof" at bounding box center [366, 8] width 13 height 7
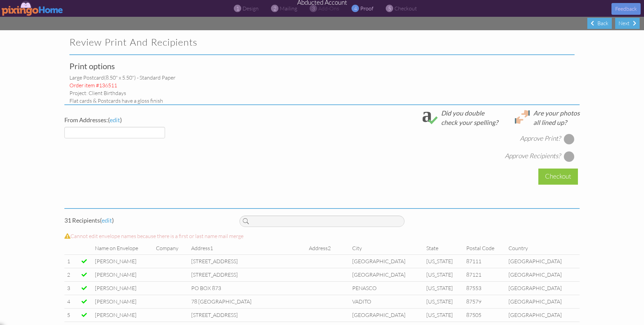
select select "object:20084"
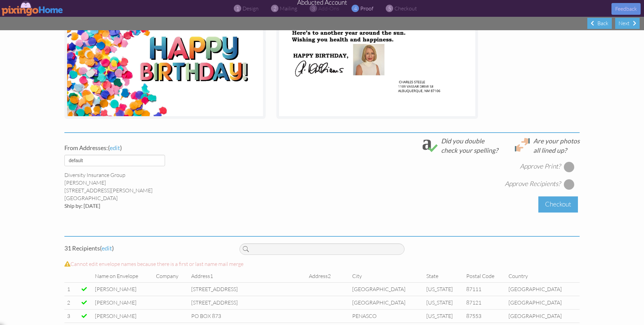
scroll to position [149, 0]
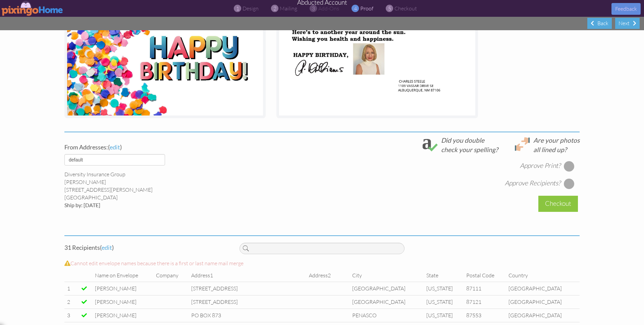
click at [568, 165] on div at bounding box center [569, 166] width 11 height 11
click at [566, 183] on div at bounding box center [569, 183] width 11 height 11
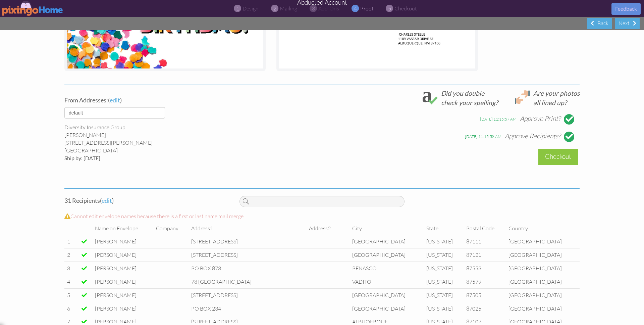
scroll to position [200, 0]
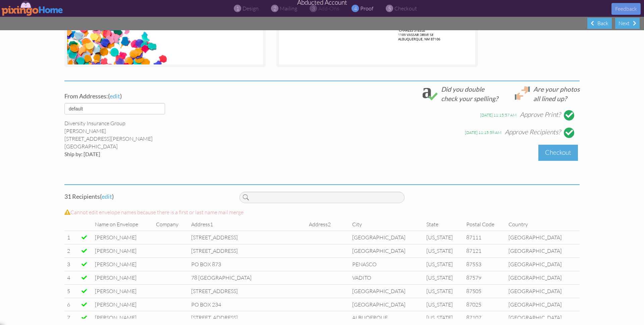
click at [545, 156] on div "Checkout" at bounding box center [558, 153] width 40 height 16
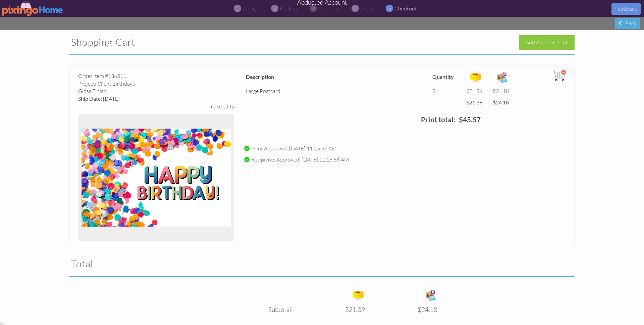
click at [22, 10] on img at bounding box center [33, 8] width 62 height 15
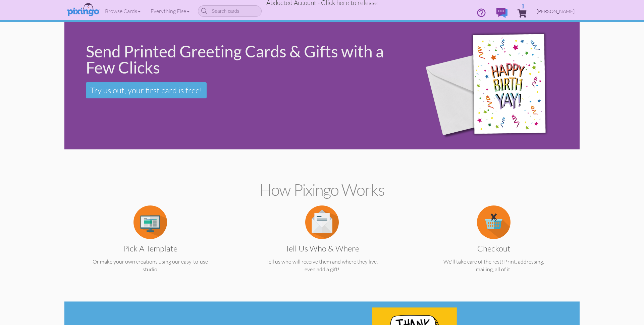
click at [548, 9] on span "Andrea Williams" at bounding box center [556, 11] width 38 height 6
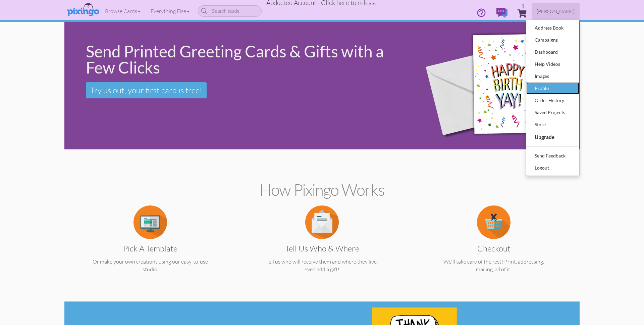
click at [545, 85] on div "Profile" at bounding box center [553, 88] width 40 height 10
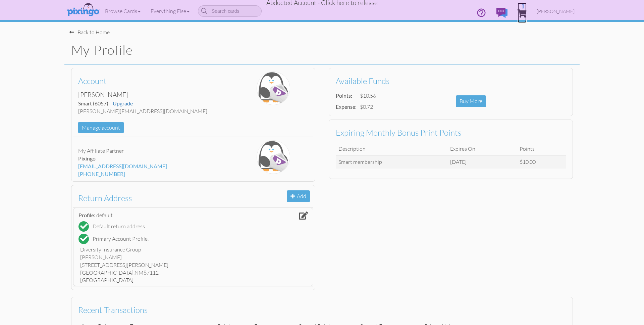
click at [527, 10] on span "1" at bounding box center [522, 13] width 9 height 8
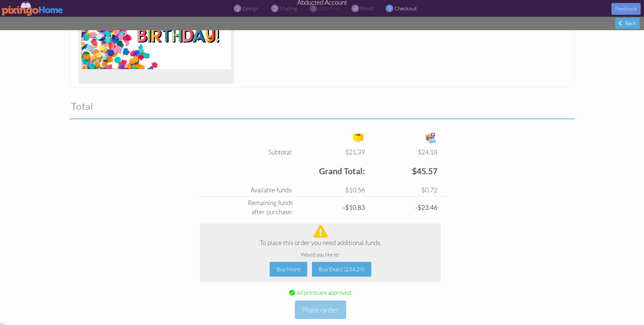
scroll to position [169, 0]
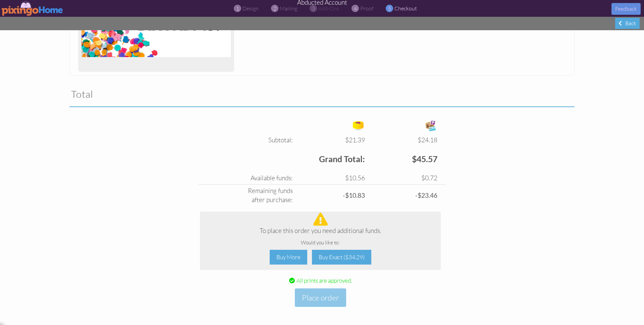
click at [16, 5] on img at bounding box center [33, 8] width 62 height 15
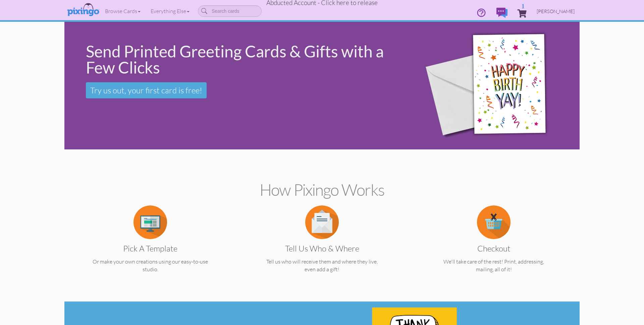
click at [568, 9] on span "Andrea Williams" at bounding box center [556, 11] width 38 height 6
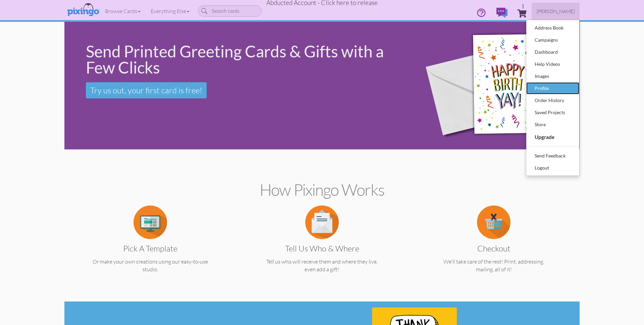
click at [545, 87] on div "Profile" at bounding box center [553, 88] width 40 height 10
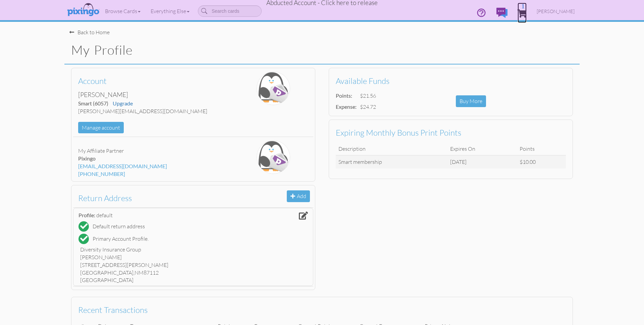
click at [527, 10] on span "1" at bounding box center [522, 13] width 9 height 8
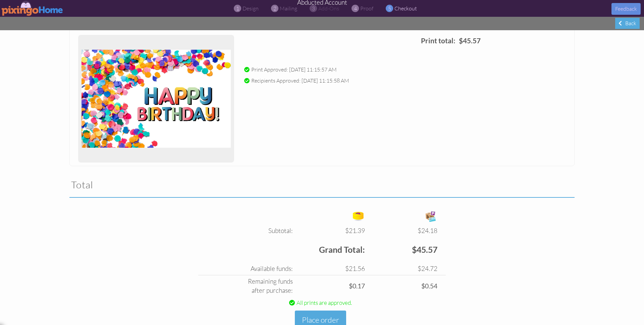
scroll to position [101, 0]
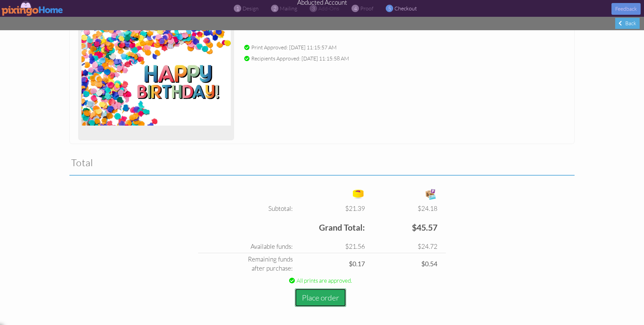
click at [326, 296] on button "Place order" at bounding box center [320, 297] width 51 height 18
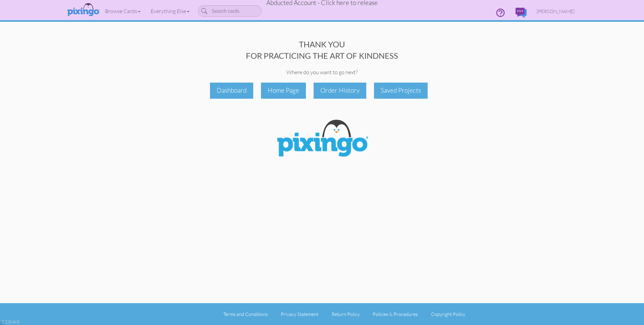
click at [326, 4] on span "Abducted Account - Click here to release" at bounding box center [321, 3] width 111 height 8
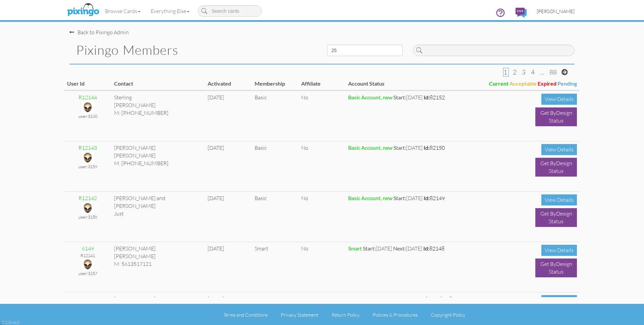
click at [554, 12] on span "[PERSON_NAME]" at bounding box center [556, 11] width 38 height 6
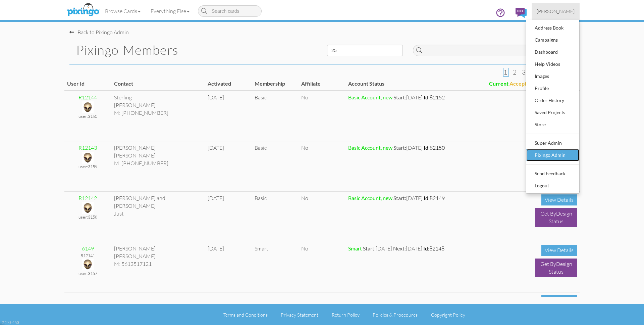
click at [551, 151] on div "Pixingo Admin" at bounding box center [553, 155] width 40 height 10
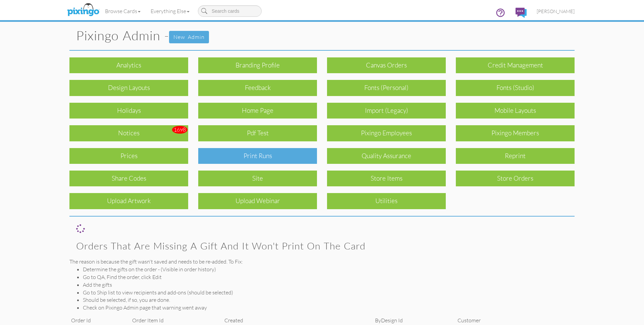
click at [273, 152] on div "Print Runs" at bounding box center [257, 156] width 119 height 16
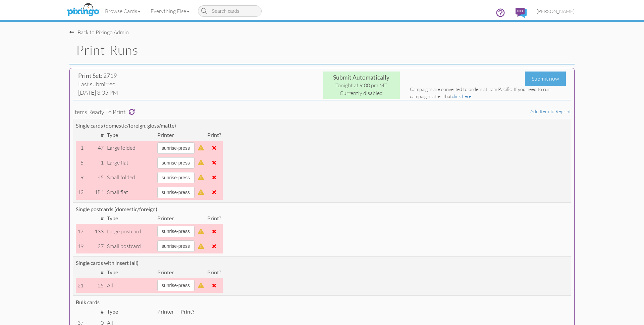
click at [466, 96] on link "click here." at bounding box center [462, 96] width 20 height 6
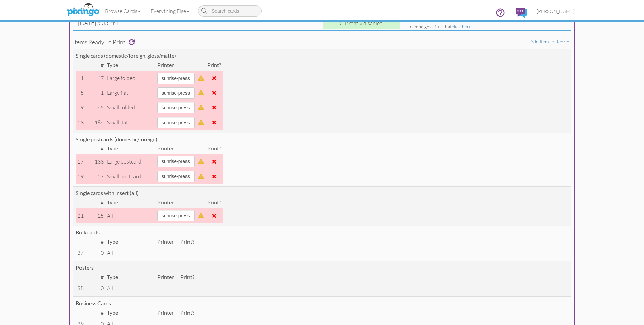
scroll to position [71, 0]
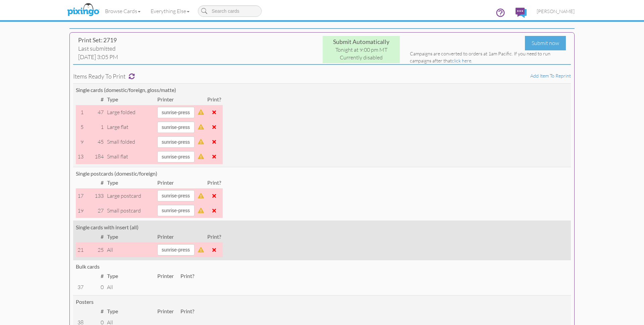
scroll to position [0, 0]
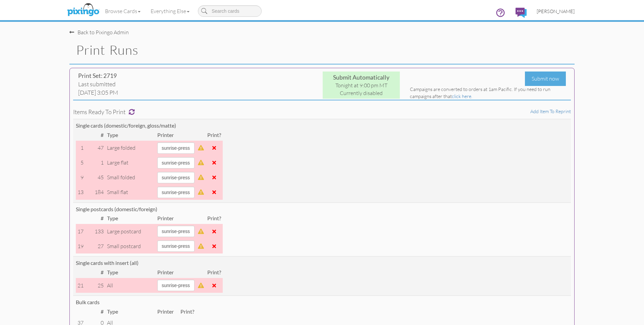
click at [558, 12] on span "[PERSON_NAME]" at bounding box center [556, 11] width 38 height 6
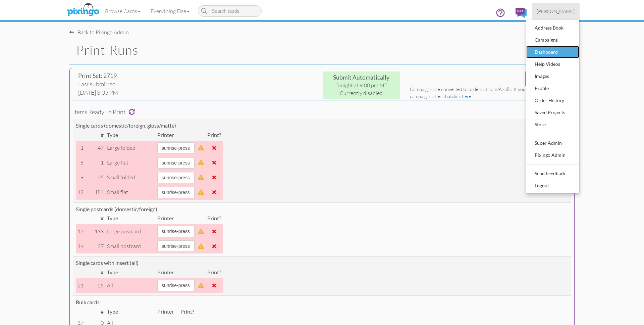
click at [549, 48] on div "Dashboard" at bounding box center [553, 52] width 40 height 10
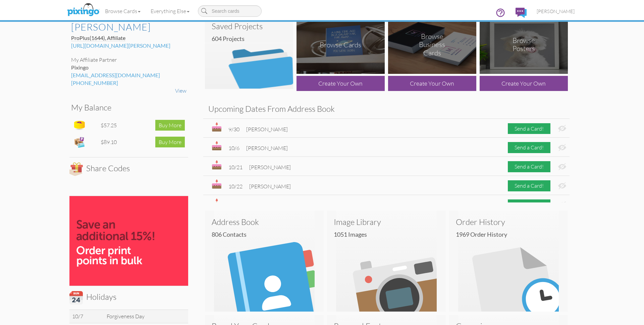
click at [610, 74] on dashboard "Toggle navigation Visit Pixingo Mobile Browse Cards Business Accounting Automot…" at bounding box center [322, 316] width 644 height 662
click at [554, 11] on span "[PERSON_NAME]" at bounding box center [556, 11] width 38 height 6
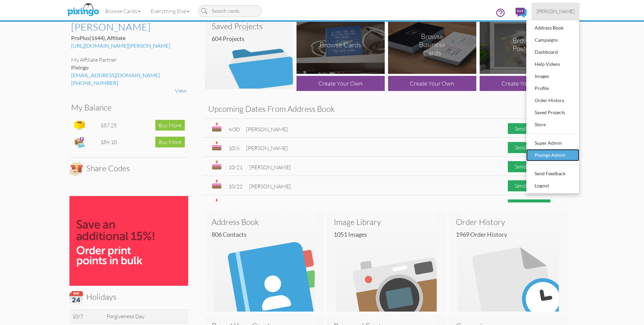
click at [546, 153] on div "Pixingo Admin" at bounding box center [553, 155] width 40 height 10
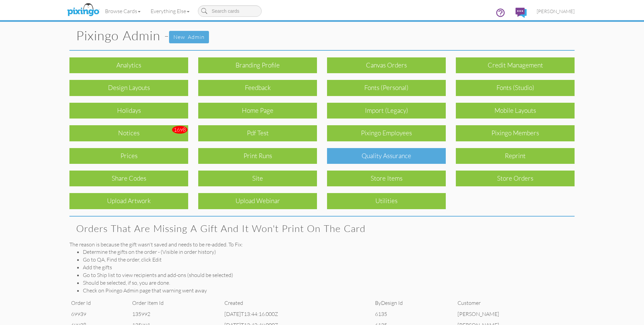
click at [406, 155] on div "Quality Assurance" at bounding box center [386, 156] width 119 height 16
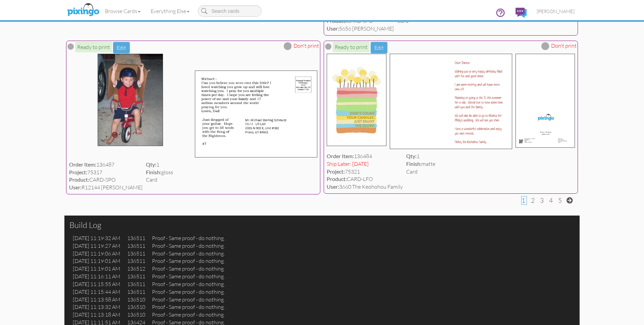
scroll to position [2486, 0]
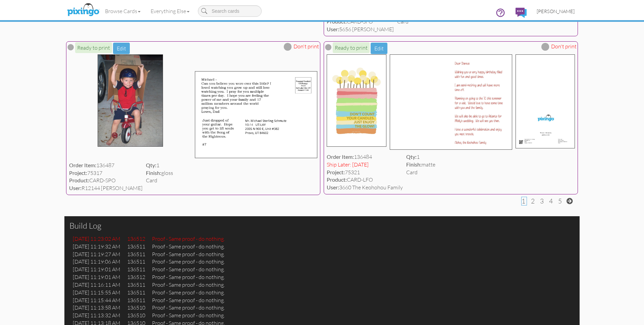
click at [555, 9] on span "[PERSON_NAME]" at bounding box center [556, 11] width 38 height 6
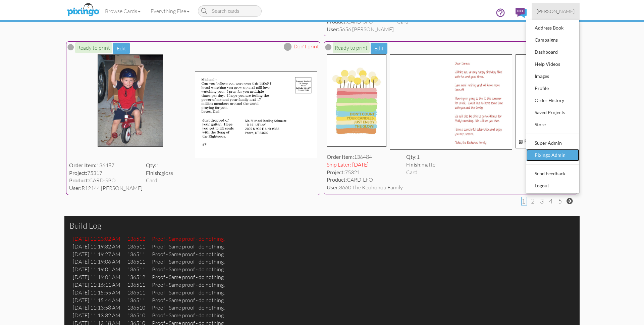
click at [553, 155] on div "Pixingo Admin" at bounding box center [553, 155] width 40 height 10
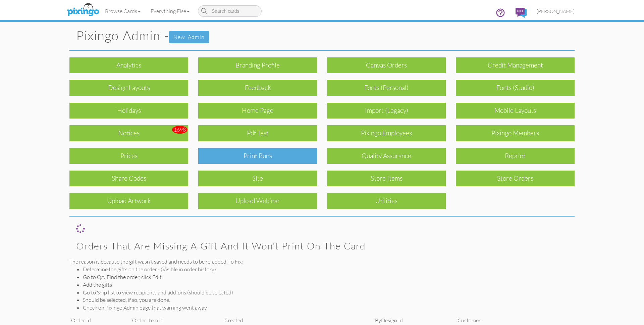
click at [271, 152] on div "Print Runs" at bounding box center [257, 156] width 119 height 16
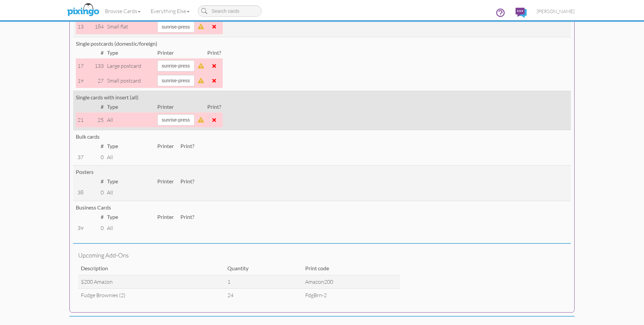
scroll to position [166, 0]
click at [216, 118] on span at bounding box center [214, 118] width 4 height 5
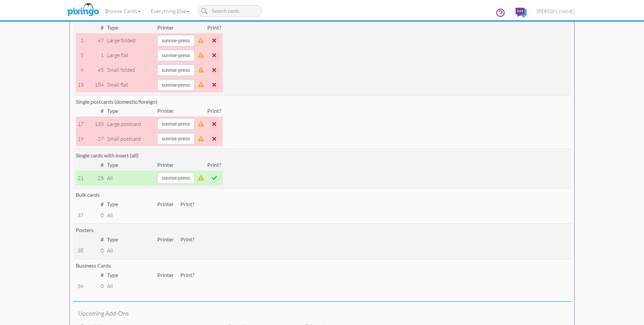
scroll to position [0, 0]
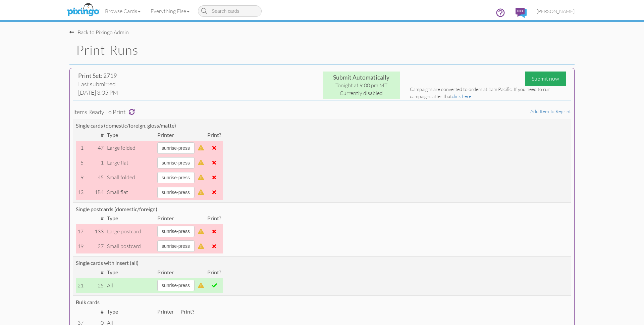
click at [544, 75] on div "Submit now" at bounding box center [545, 78] width 41 height 14
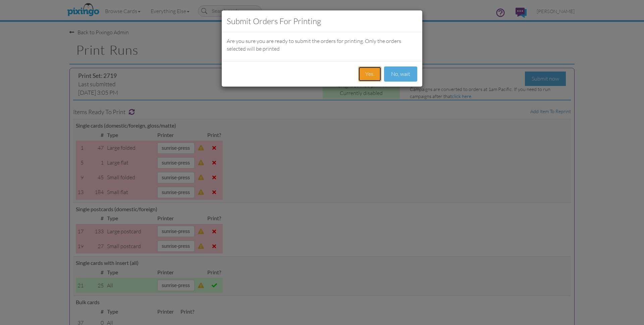
click at [366, 74] on button "Yes." at bounding box center [369, 73] width 23 height 15
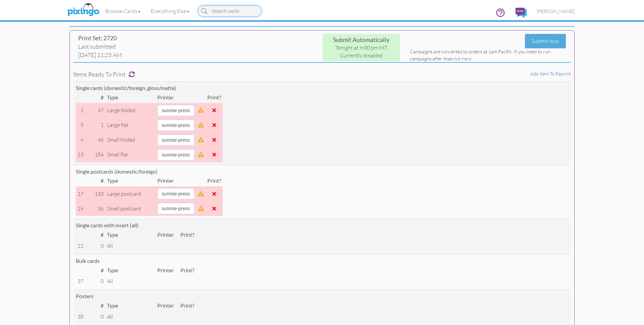
scroll to position [42, 0]
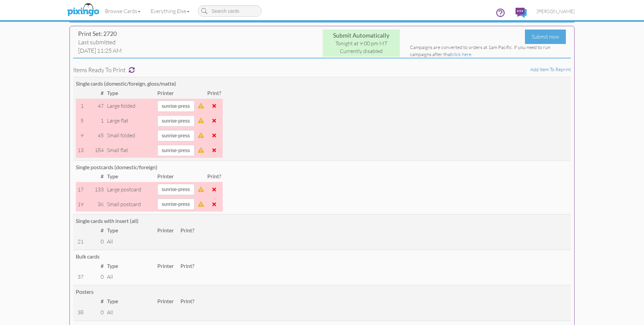
click at [216, 189] on span at bounding box center [214, 188] width 4 height 5
click at [216, 204] on span at bounding box center [214, 203] width 4 height 5
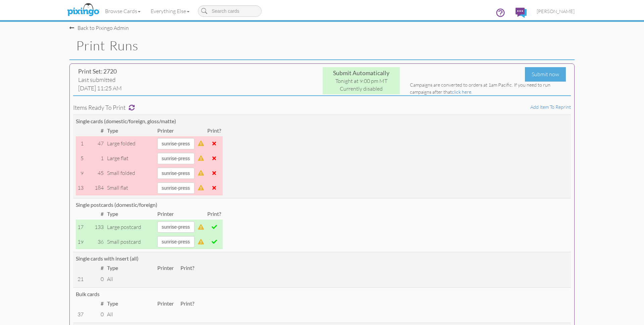
scroll to position [0, 0]
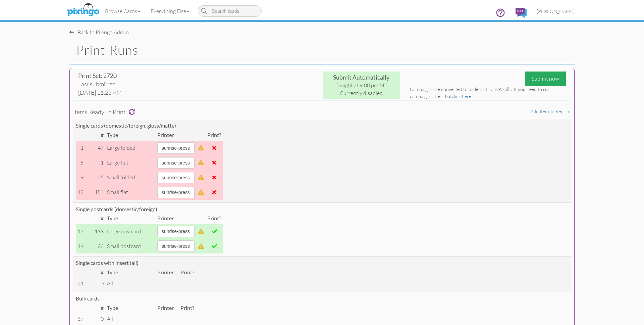
click at [532, 80] on div "Submit now" at bounding box center [545, 78] width 41 height 14
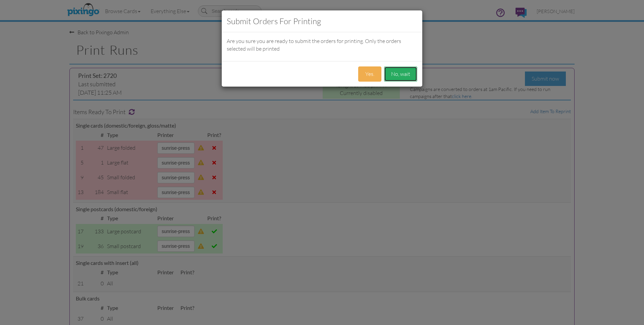
click at [385, 74] on button "No, wait" at bounding box center [400, 73] width 33 height 15
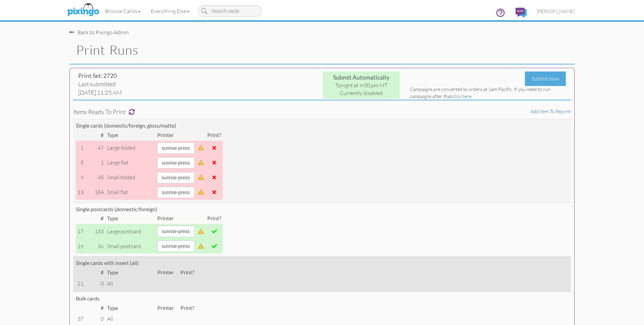
click at [519, 268] on td "Single cards with insert (all) # Type Printer Print? 21 0 All" at bounding box center [322, 274] width 498 height 36
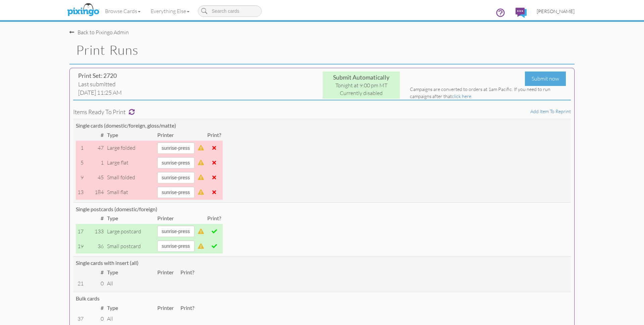
click at [555, 11] on span "[PERSON_NAME]" at bounding box center [556, 11] width 38 height 6
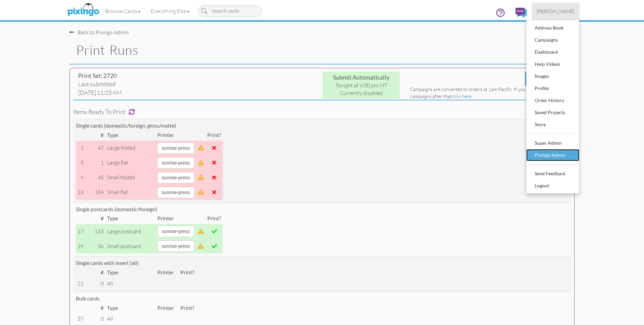
click at [554, 155] on div "Pixingo Admin" at bounding box center [553, 155] width 40 height 10
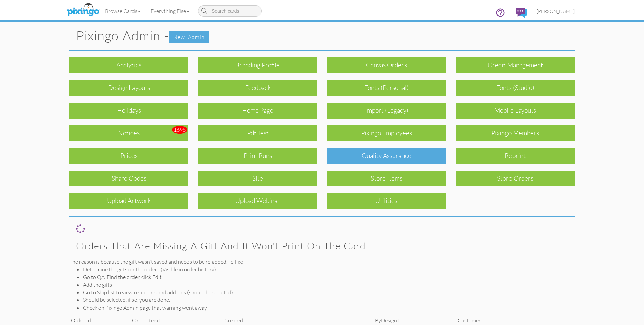
click at [404, 157] on div "Quality Assurance" at bounding box center [386, 156] width 119 height 16
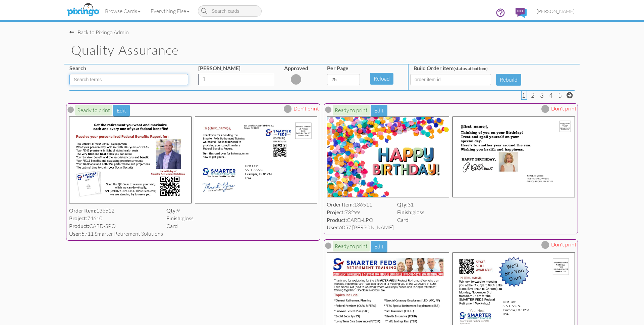
click at [135, 84] on input at bounding box center [128, 79] width 119 height 11
type input "LPO"
click at [358, 80] on select "5 10 25 50 100" at bounding box center [343, 79] width 33 height 11
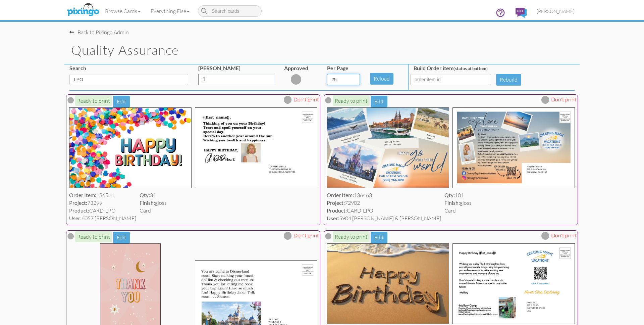
select select "number:100"
click at [327, 74] on select "5 10 25 50 100" at bounding box center [343, 79] width 33 height 11
click at [392, 169] on img at bounding box center [388, 147] width 122 height 81
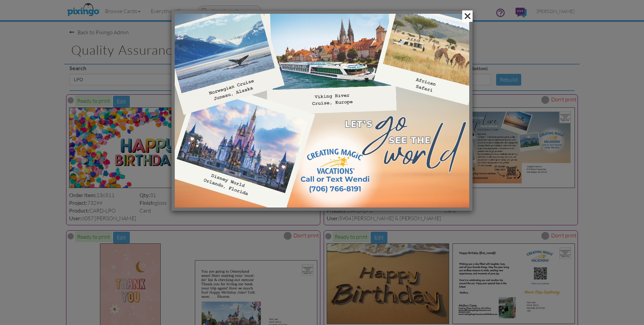
click at [470, 14] on span at bounding box center [467, 15] width 10 height 11
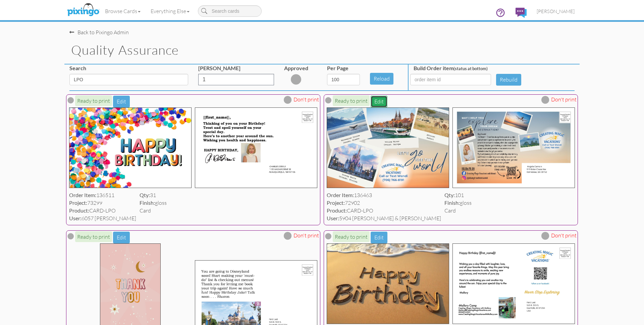
click at [377, 103] on button "Edit" at bounding box center [379, 102] width 17 height 12
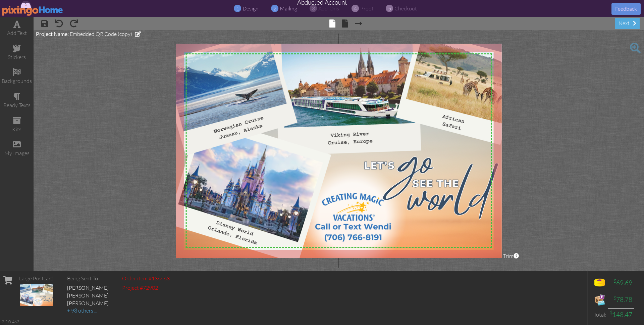
click at [286, 8] on span "mailing" at bounding box center [288, 8] width 17 height 7
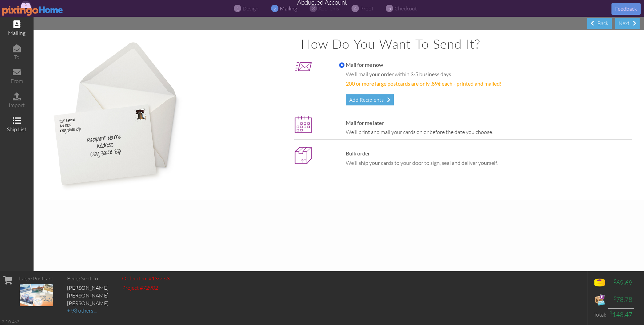
click at [17, 125] on div "ship list" at bounding box center [17, 129] width 34 height 8
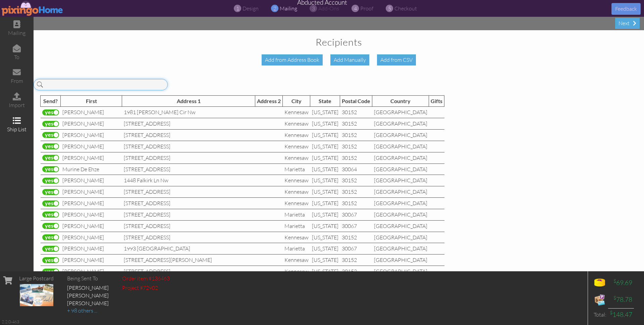
click at [66, 87] on input at bounding box center [101, 84] width 134 height 11
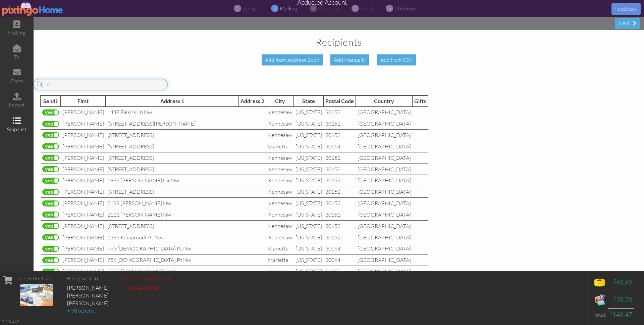
type input "co"
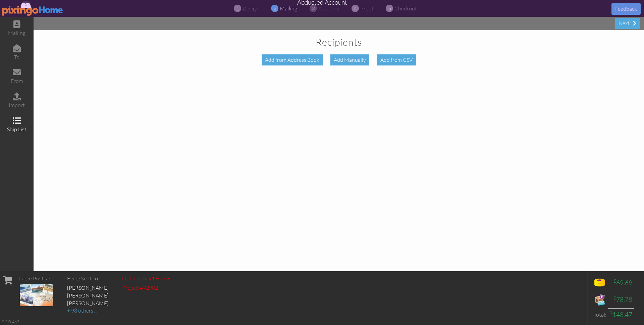
click at [26, 10] on img at bounding box center [33, 8] width 62 height 15
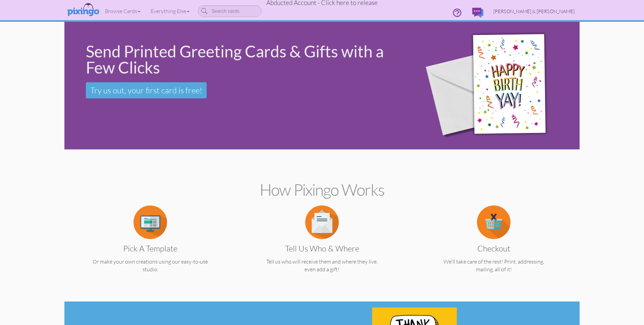
click at [540, 9] on span "Wendi & Robby Corn" at bounding box center [533, 11] width 81 height 6
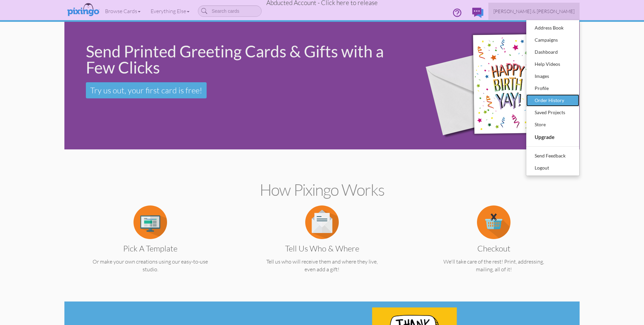
click at [547, 96] on div "Order History" at bounding box center [553, 100] width 40 height 10
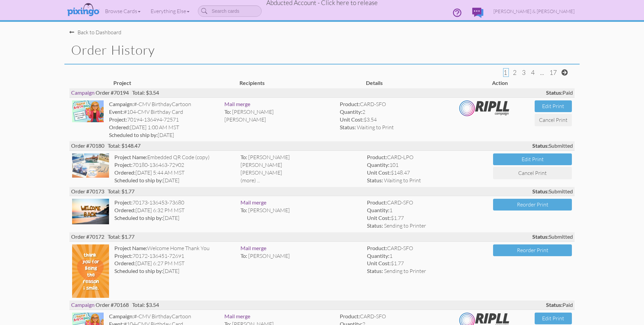
click at [343, 4] on span "Abducted Account - Click here to release" at bounding box center [321, 3] width 111 height 8
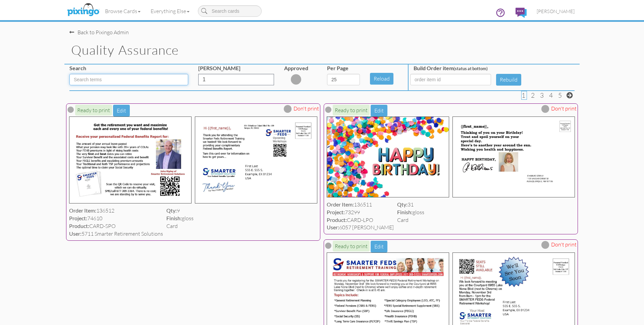
click at [120, 84] on input at bounding box center [128, 79] width 119 height 11
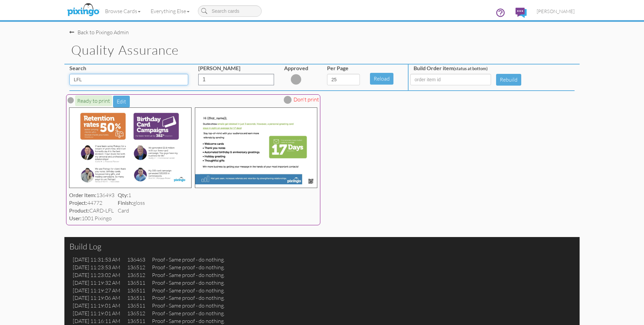
type input "LFL"
click at [90, 7] on img at bounding box center [83, 10] width 36 height 17
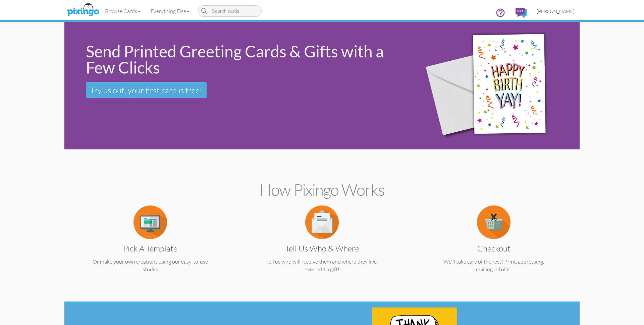
click at [561, 12] on span "[PERSON_NAME]" at bounding box center [556, 11] width 38 height 6
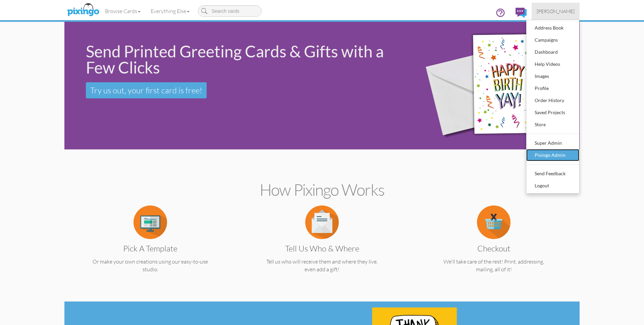
click at [562, 153] on div "Pixingo Admin" at bounding box center [553, 155] width 40 height 10
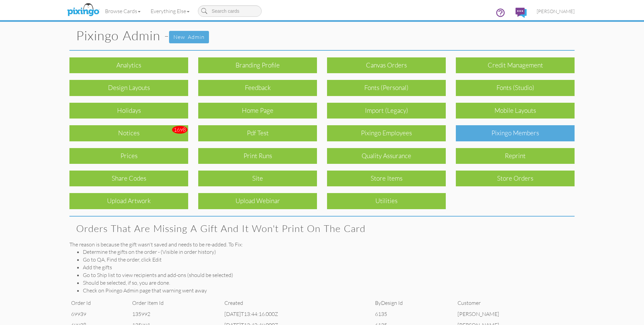
click at [493, 135] on div "Pixingo Members" at bounding box center [515, 133] width 119 height 16
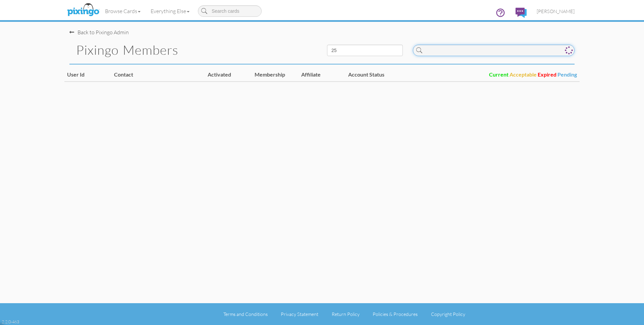
click at [450, 50] on input at bounding box center [494, 50] width 162 height 11
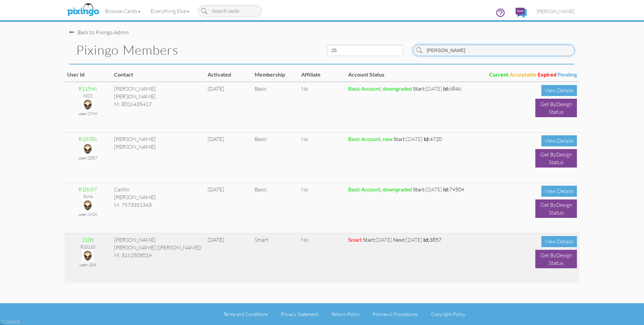
type input "reid"
click at [88, 255] on img at bounding box center [88, 256] width 12 height 12
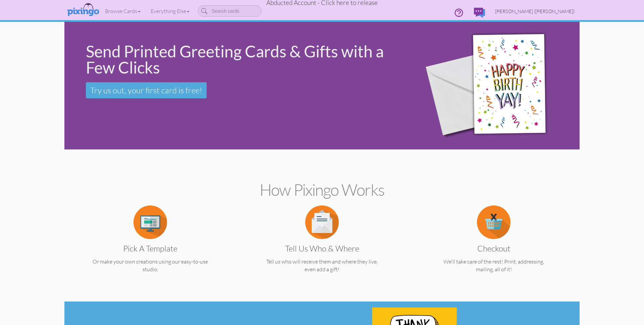
click at [551, 9] on span "Mary Reid (John)" at bounding box center [534, 11] width 79 height 6
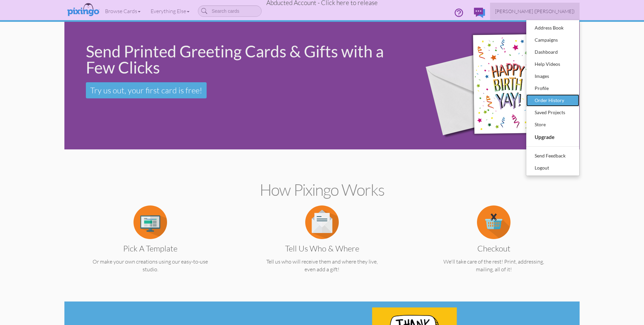
click at [545, 96] on div "Order History" at bounding box center [553, 100] width 40 height 10
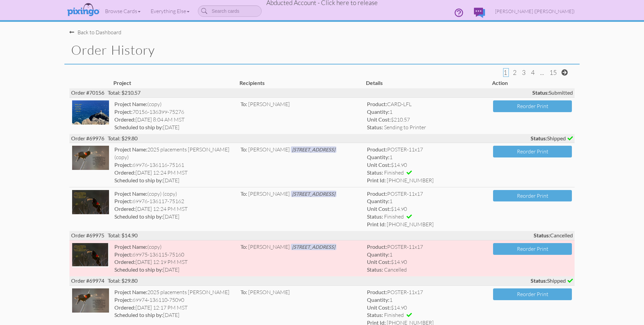
click at [385, 44] on h1 "Order History" at bounding box center [325, 50] width 508 height 14
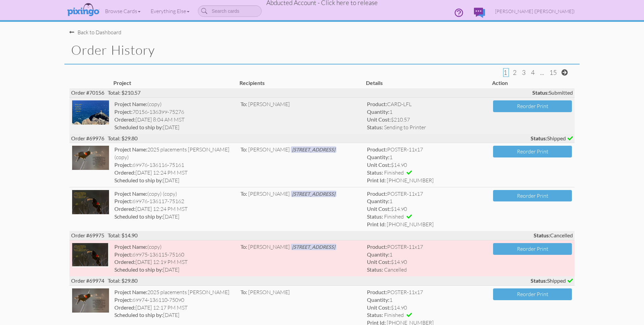
click at [203, 117] on div "Ordered: 3 Oct 8:04 AM MST" at bounding box center [174, 120] width 121 height 8
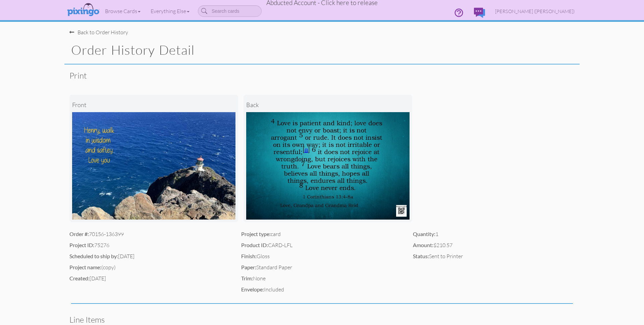
click at [331, 1] on span "Abducted Account - Click here to release" at bounding box center [321, 3] width 111 height 8
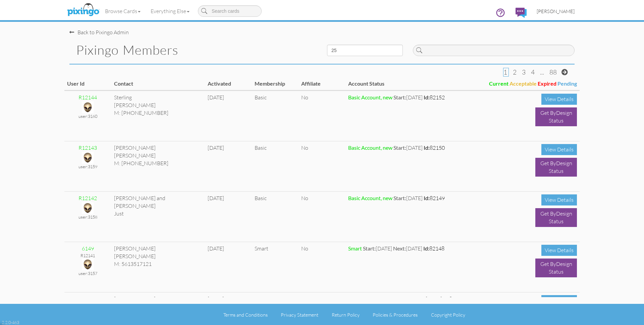
click at [560, 9] on span "[PERSON_NAME]" at bounding box center [556, 11] width 38 height 6
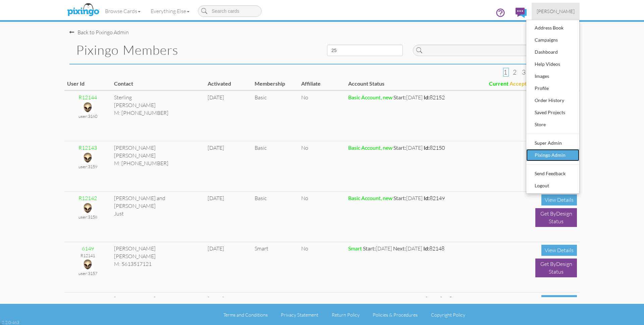
click at [546, 155] on div "Pixingo Admin" at bounding box center [553, 155] width 40 height 10
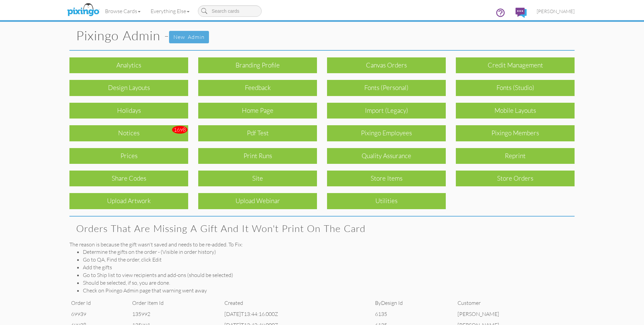
scroll to position [28, 0]
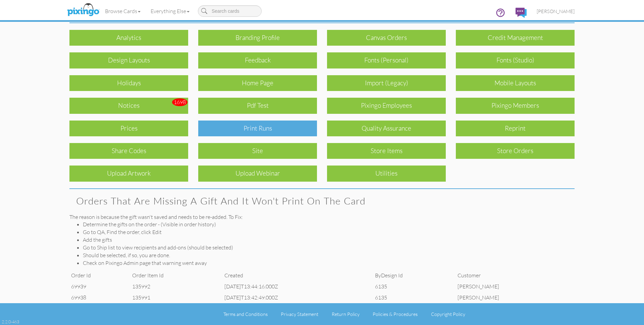
click at [282, 129] on div "Print Runs" at bounding box center [257, 128] width 119 height 16
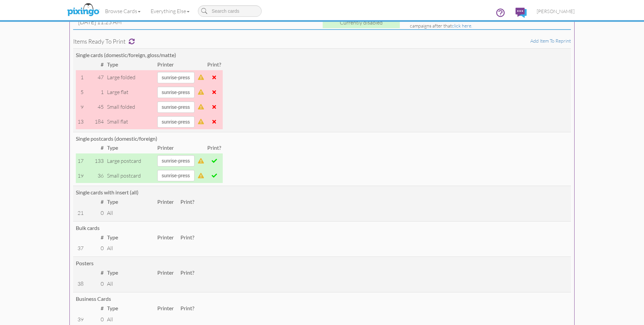
scroll to position [69, 0]
click at [217, 162] on span at bounding box center [214, 162] width 5 height 5
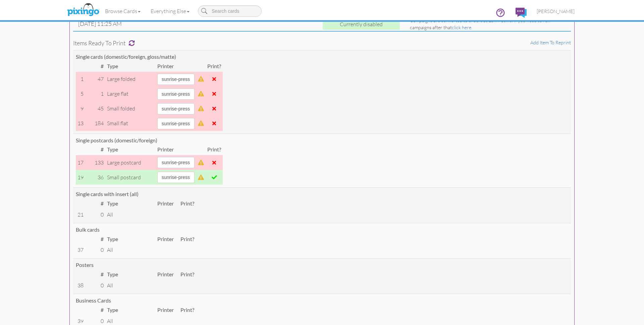
click at [217, 176] on span at bounding box center [214, 176] width 5 height 5
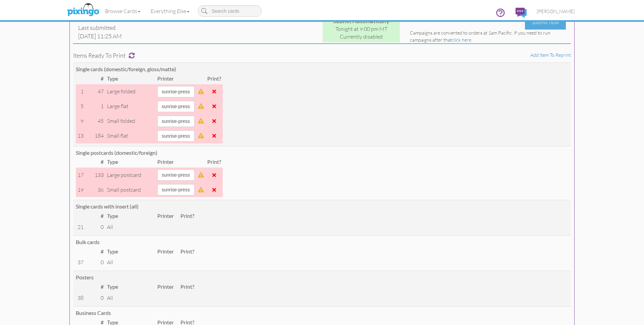
scroll to position [56, 0]
click at [216, 175] on span at bounding box center [214, 175] width 4 height 5
click at [216, 188] on span at bounding box center [214, 189] width 4 height 5
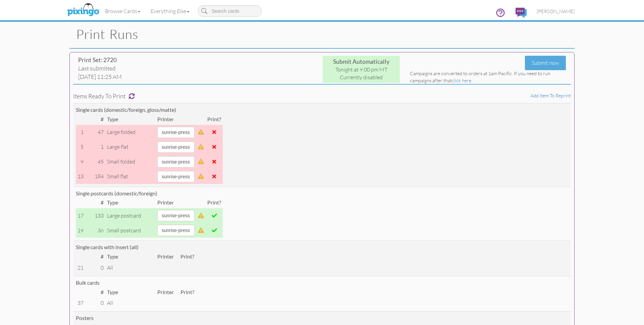
scroll to position [0, 0]
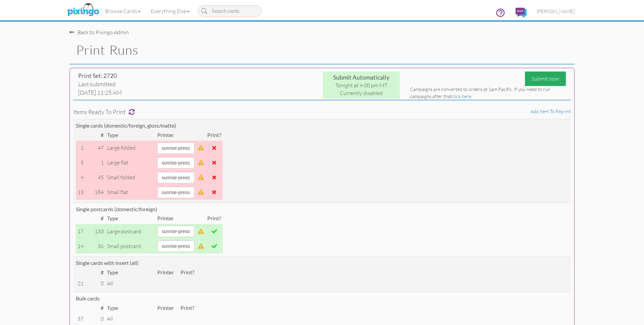
click at [540, 75] on div "Submit now" at bounding box center [545, 78] width 41 height 14
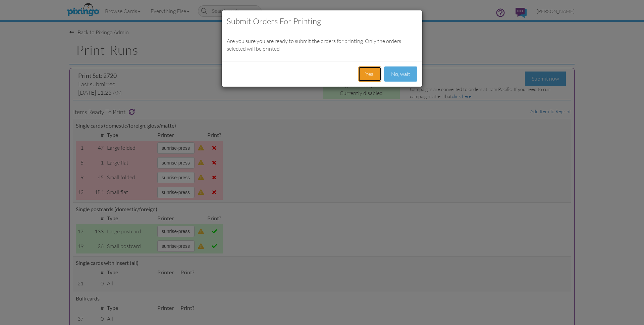
click at [371, 71] on button "Yes." at bounding box center [369, 73] width 23 height 15
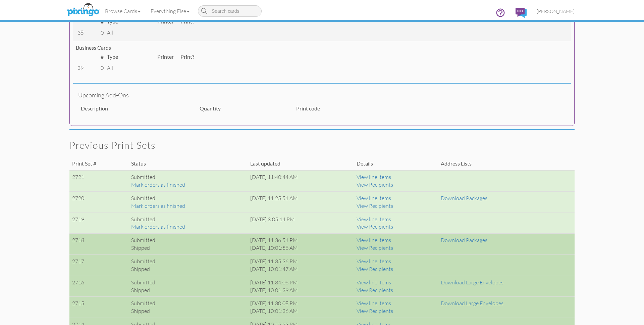
scroll to position [316, 0]
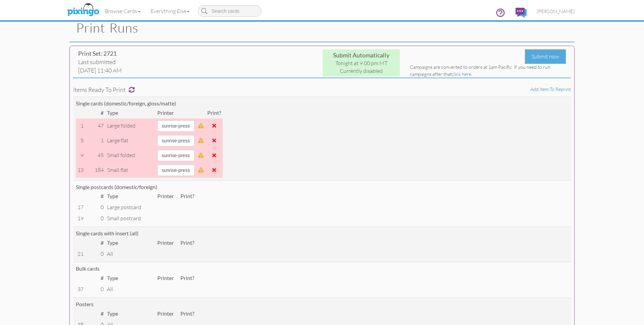
scroll to position [0, 0]
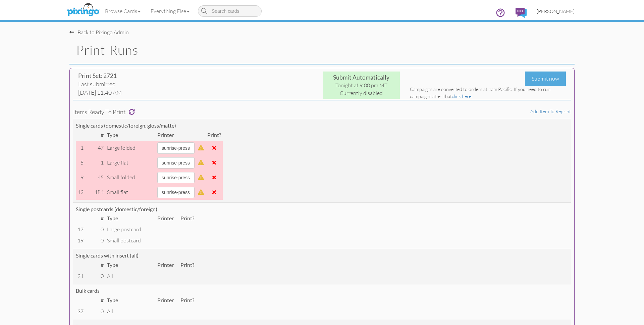
click at [560, 12] on span "[PERSON_NAME]" at bounding box center [556, 11] width 38 height 6
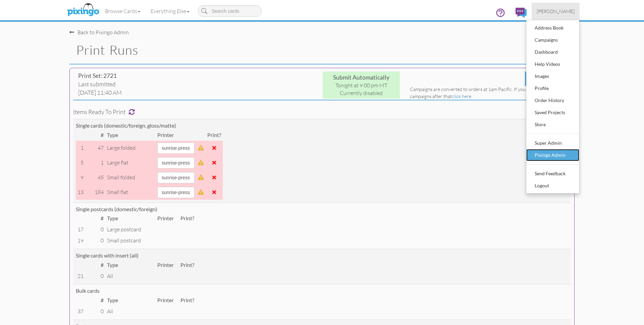
click at [549, 151] on div "Pixingo Admin" at bounding box center [553, 155] width 40 height 10
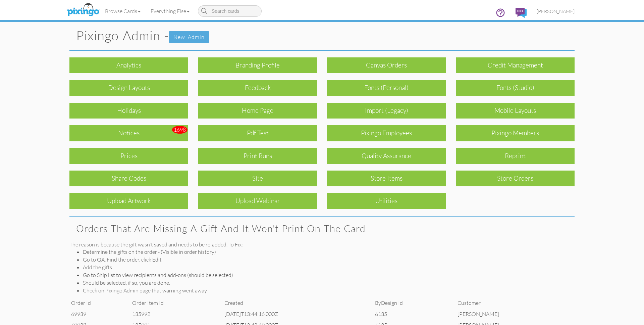
click at [411, 154] on div "Quality Assurance" at bounding box center [386, 156] width 119 height 16
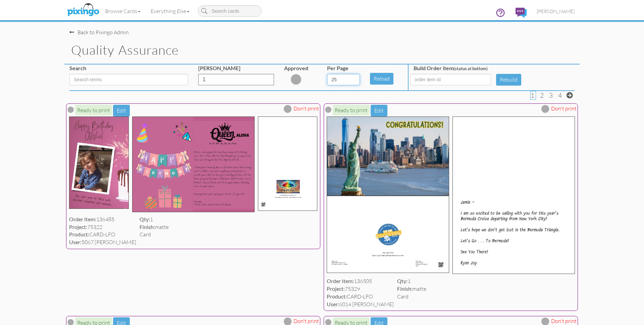
click at [355, 81] on select "5 10 25 50 100" at bounding box center [343, 79] width 33 height 11
select select "number:100"
click at [327, 74] on select "5 10 25 50 100" at bounding box center [343, 79] width 33 height 11
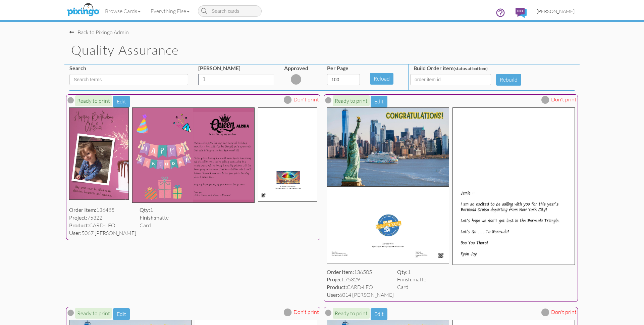
click at [554, 7] on link "[PERSON_NAME]" at bounding box center [556, 11] width 48 height 17
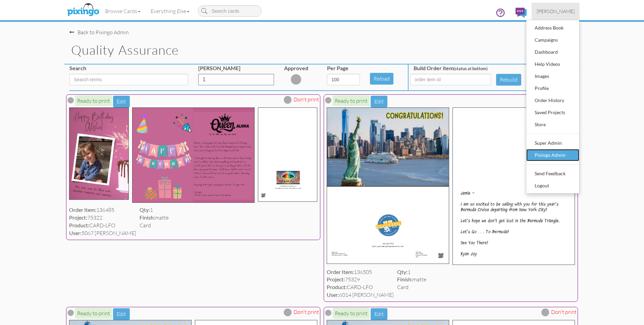
click at [562, 157] on div "Pixingo Admin" at bounding box center [553, 155] width 40 height 10
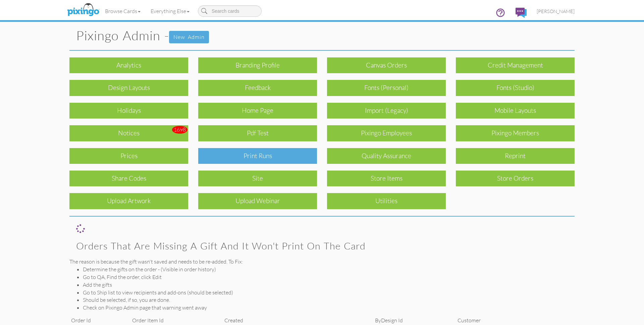
click at [228, 158] on div "Print Runs" at bounding box center [257, 156] width 119 height 16
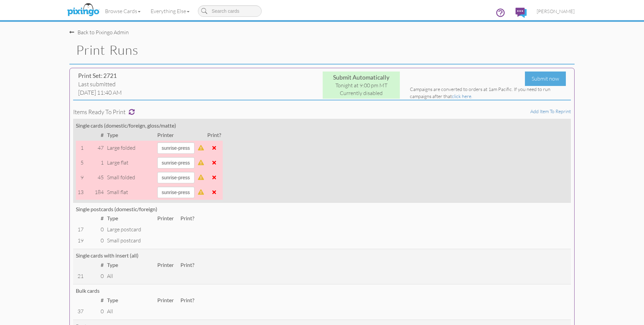
click at [216, 193] on span at bounding box center [214, 191] width 4 height 5
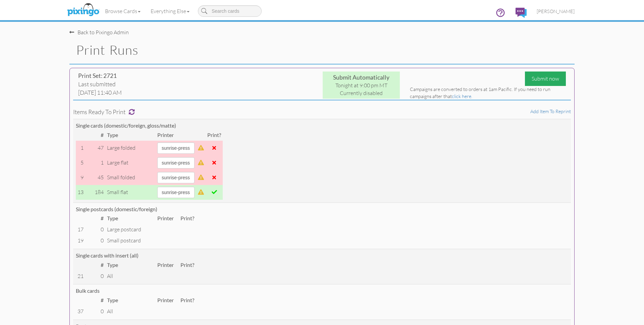
click at [539, 78] on div "Submit now" at bounding box center [545, 78] width 41 height 14
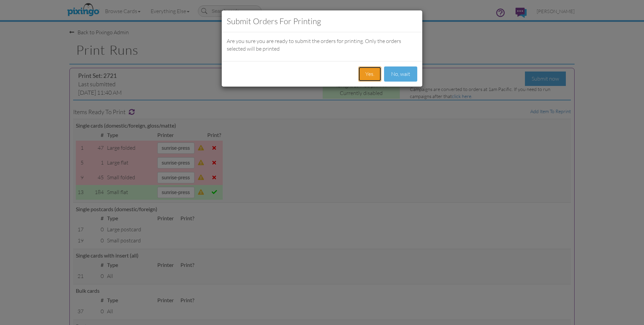
click at [363, 77] on button "Yes." at bounding box center [369, 73] width 23 height 15
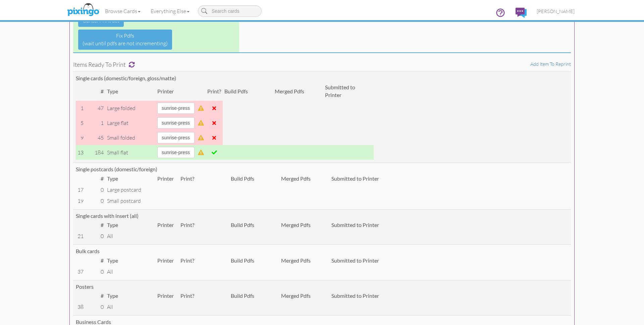
scroll to position [99, 0]
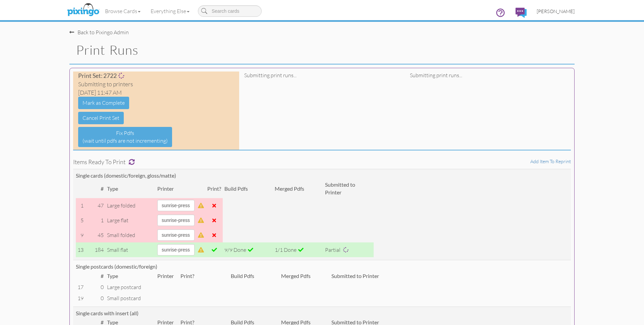
click at [564, 11] on span "[PERSON_NAME]" at bounding box center [556, 11] width 38 height 6
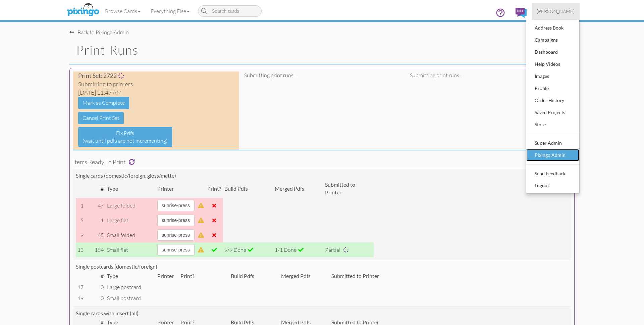
click at [539, 159] on div "Pixingo Admin" at bounding box center [553, 155] width 40 height 10
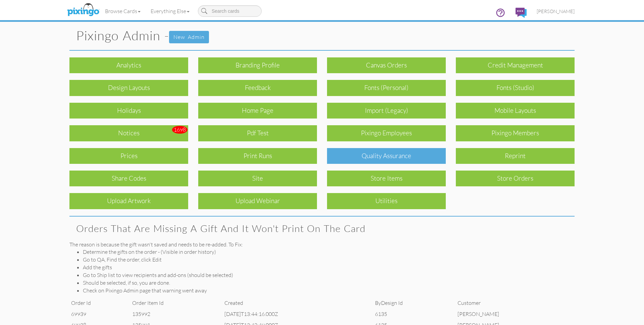
click at [381, 156] on div "Quality Assurance" at bounding box center [386, 156] width 119 height 16
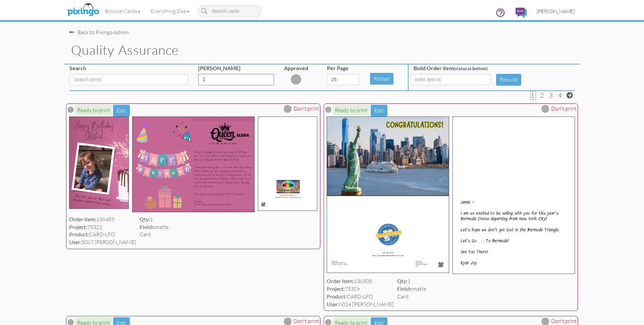
click at [553, 12] on span "[PERSON_NAME]" at bounding box center [556, 11] width 38 height 6
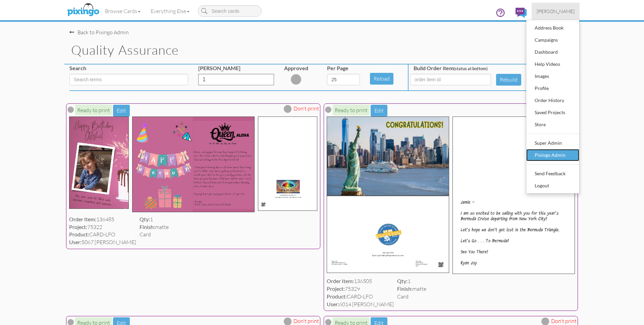
click at [542, 154] on div "Pixingo Admin" at bounding box center [553, 155] width 40 height 10
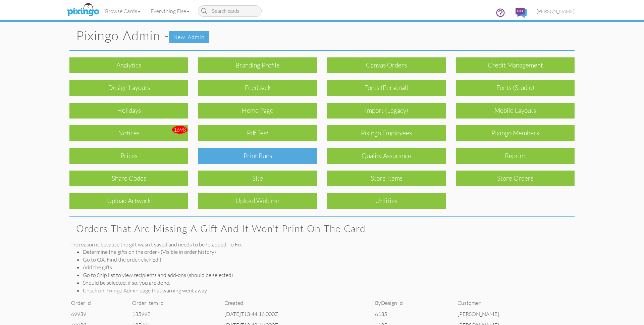
click at [241, 154] on div "Print Runs" at bounding box center [257, 156] width 119 height 16
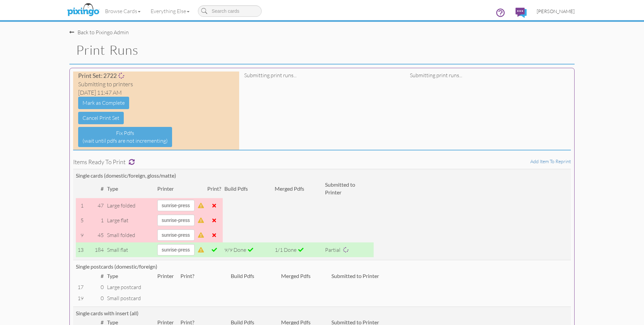
click at [560, 10] on span "[PERSON_NAME]" at bounding box center [556, 11] width 38 height 6
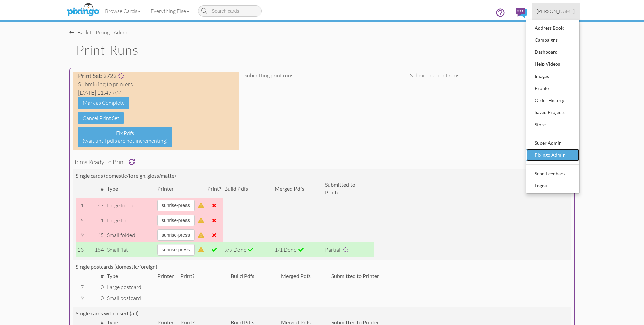
click at [543, 153] on div "Pixingo Admin" at bounding box center [553, 155] width 40 height 10
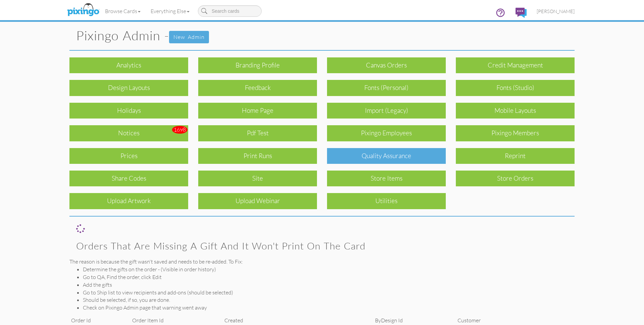
click at [410, 158] on div "Quality Assurance" at bounding box center [386, 156] width 119 height 16
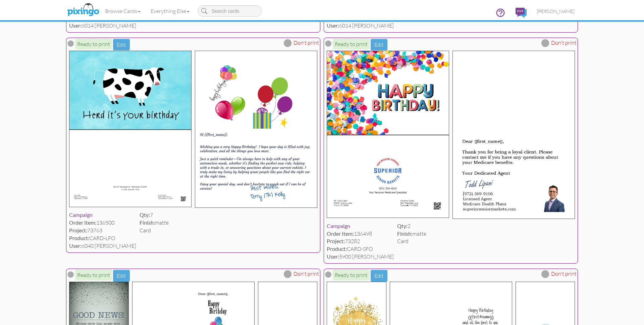
scroll to position [721, 0]
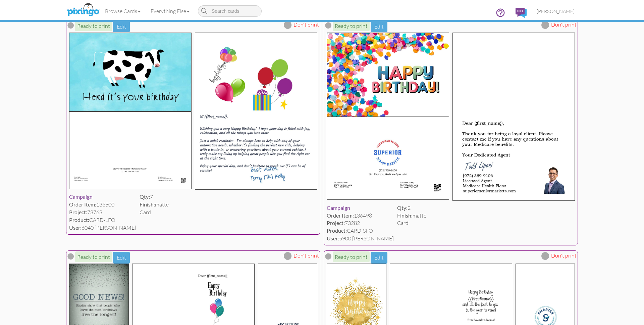
click at [216, 140] on img at bounding box center [256, 111] width 122 height 157
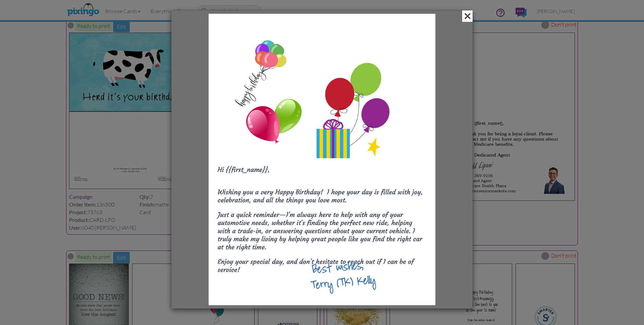
click at [467, 16] on span at bounding box center [467, 15] width 10 height 11
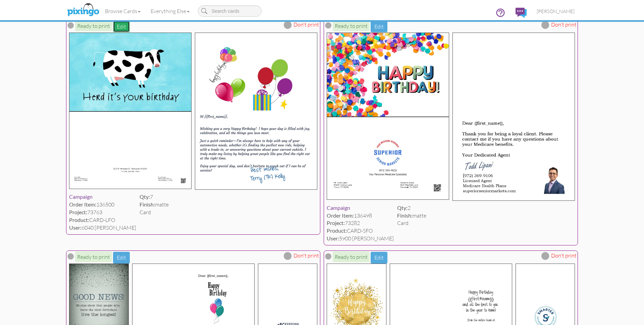
click at [123, 27] on button "Edit" at bounding box center [121, 27] width 17 height 12
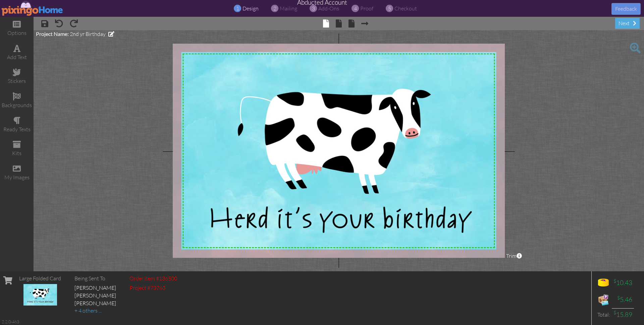
click at [21, 13] on img at bounding box center [33, 8] width 62 height 15
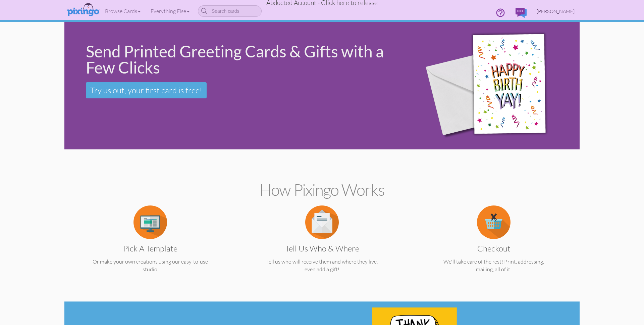
click at [570, 12] on span "[PERSON_NAME]" at bounding box center [556, 11] width 38 height 6
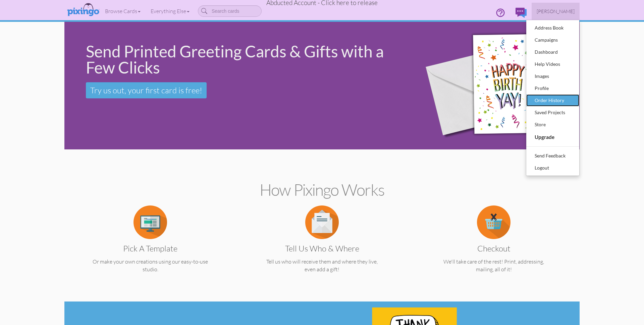
click at [552, 96] on div "Order History" at bounding box center [553, 100] width 40 height 10
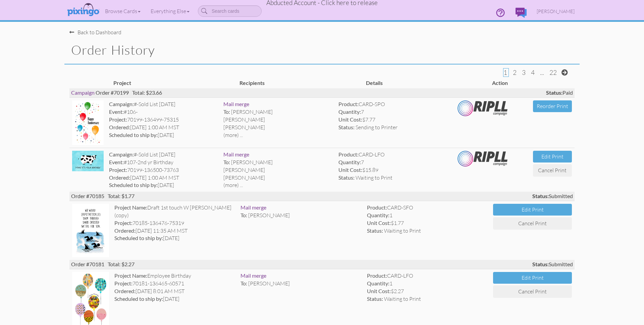
click at [309, 4] on span "Abducted Account - Click here to release" at bounding box center [321, 3] width 111 height 8
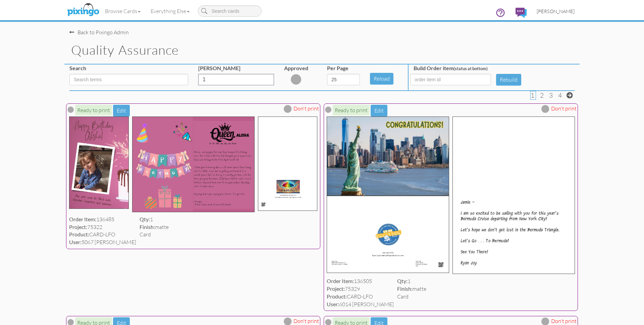
click at [551, 11] on span "[PERSON_NAME]" at bounding box center [556, 11] width 38 height 6
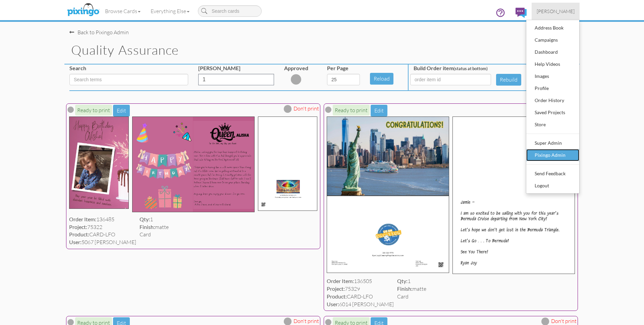
click at [553, 150] on div "Pixingo Admin" at bounding box center [553, 155] width 40 height 10
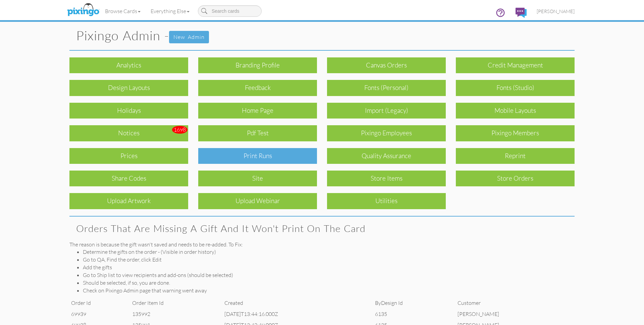
click at [271, 156] on div "Print Runs" at bounding box center [257, 156] width 119 height 16
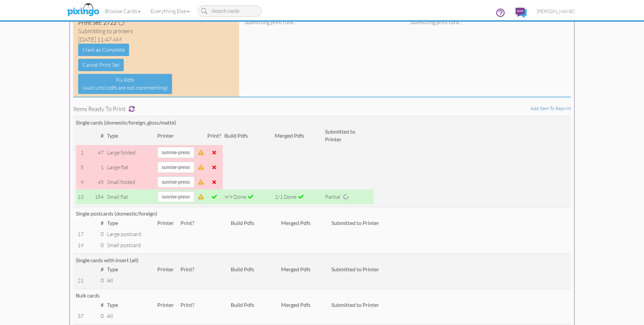
scroll to position [53, 0]
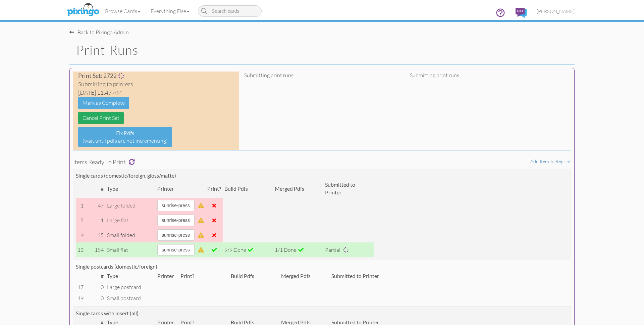
click at [113, 119] on link "Cancel Print Set" at bounding box center [101, 118] width 46 height 12
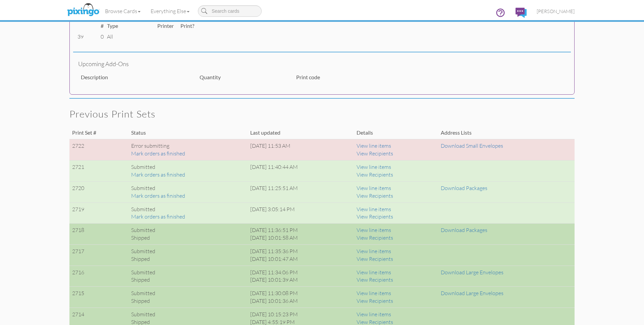
scroll to position [366, 0]
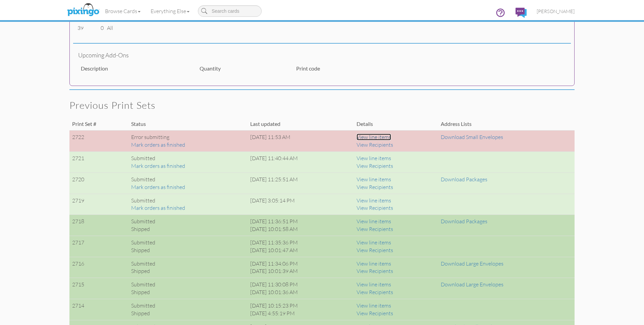
click at [391, 138] on link "View line items" at bounding box center [374, 136] width 35 height 7
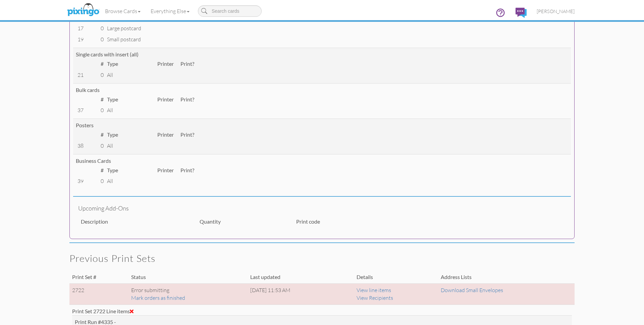
scroll to position [0, 0]
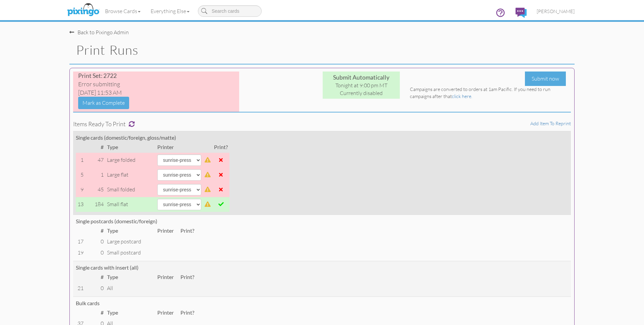
click at [222, 205] on span at bounding box center [220, 203] width 5 height 5
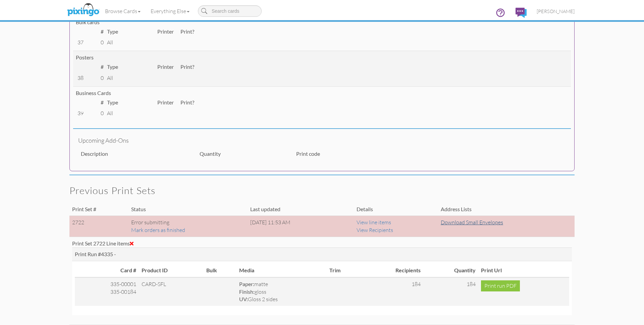
scroll to position [284, 0]
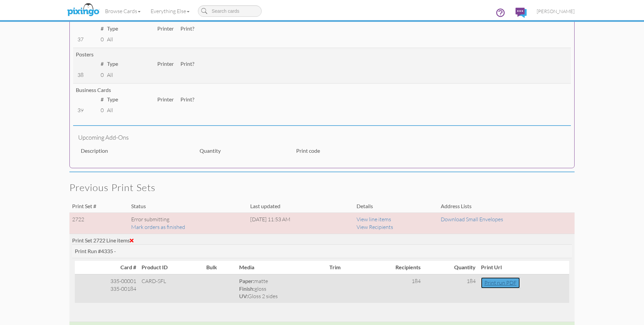
click at [501, 282] on link "Print run PDF" at bounding box center [500, 282] width 39 height 11
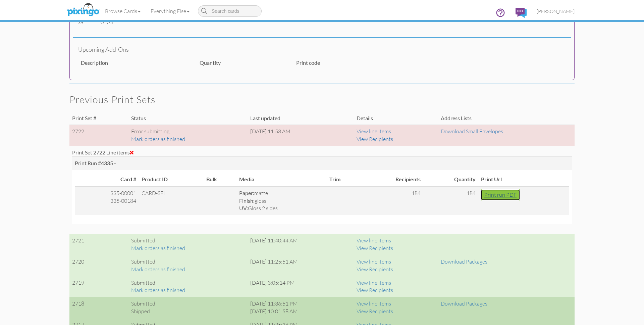
scroll to position [371, 0]
click at [133, 151] on span at bounding box center [132, 152] width 4 height 5
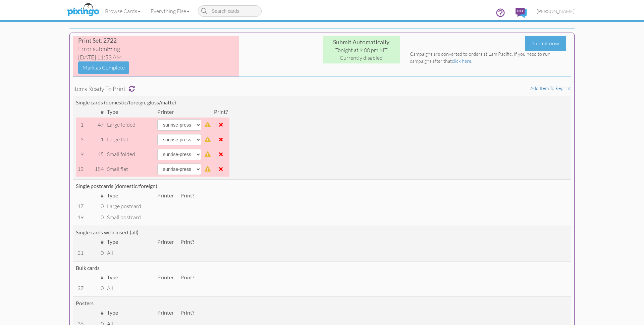
scroll to position [40, 0]
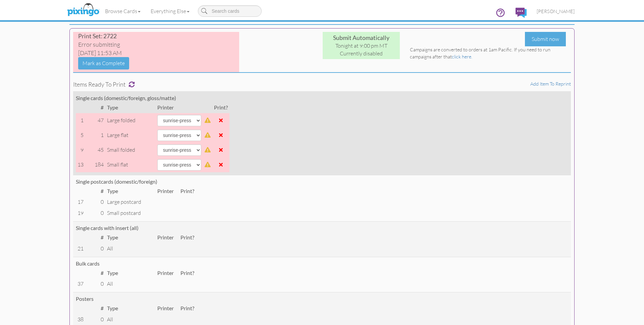
click at [220, 149] on span at bounding box center [221, 149] width 4 height 5
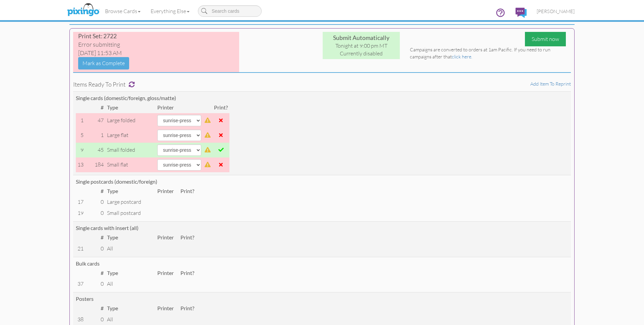
click at [530, 40] on div "Submit now" at bounding box center [545, 39] width 41 height 14
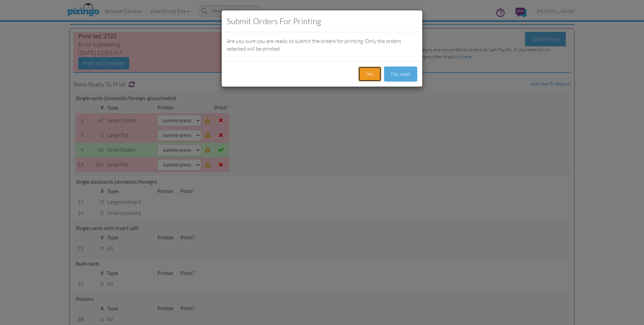
click at [367, 72] on button "Yes." at bounding box center [369, 73] width 23 height 15
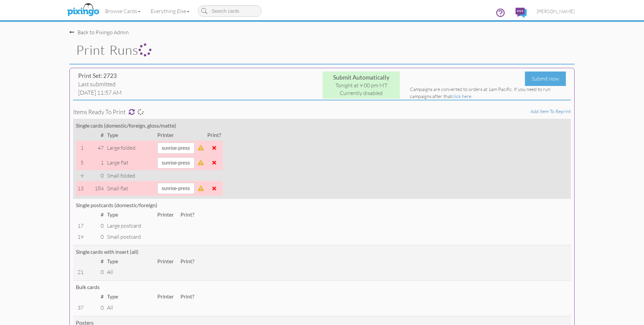
click at [216, 147] on span at bounding box center [214, 147] width 4 height 5
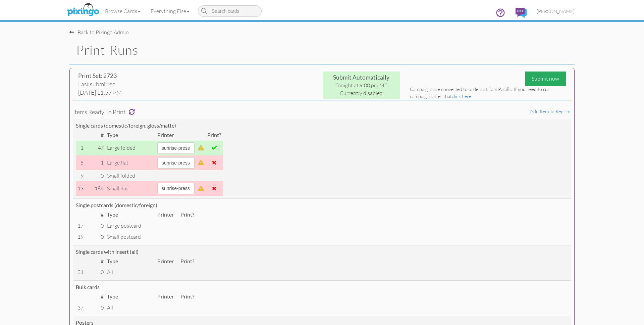
click at [531, 79] on div "Submit now" at bounding box center [545, 78] width 41 height 14
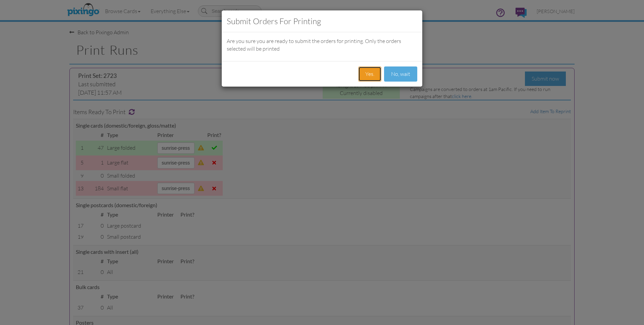
click at [370, 74] on button "Yes." at bounding box center [369, 73] width 23 height 15
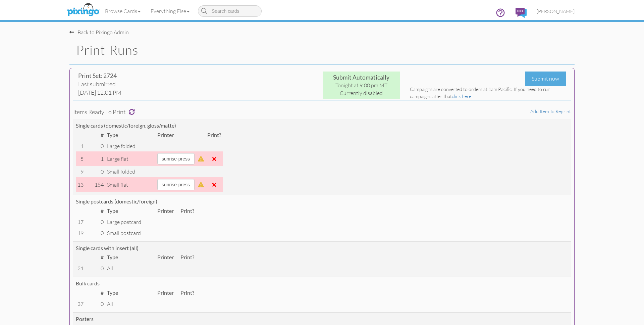
click at [367, 197] on td "Single postcards (domestic/foreign) # Type Printer Print? 17 0 large postcard 19" at bounding box center [322, 218] width 498 height 46
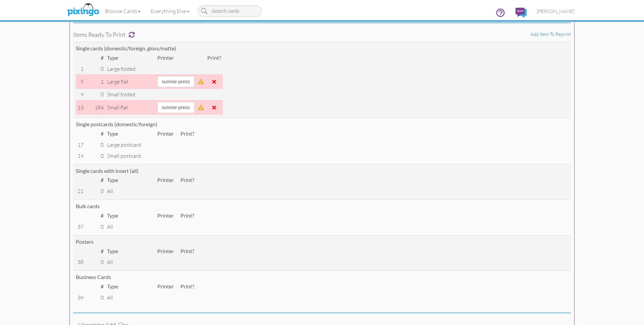
scroll to position [38, 0]
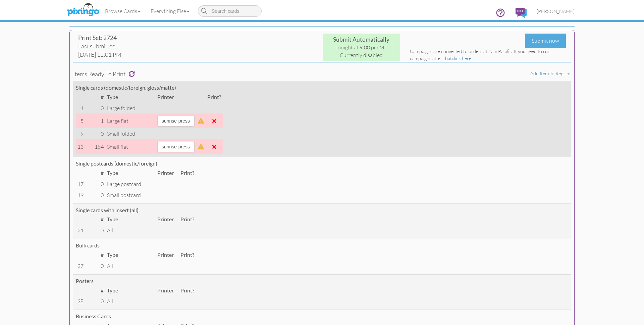
click at [216, 147] on span at bounding box center [214, 146] width 4 height 5
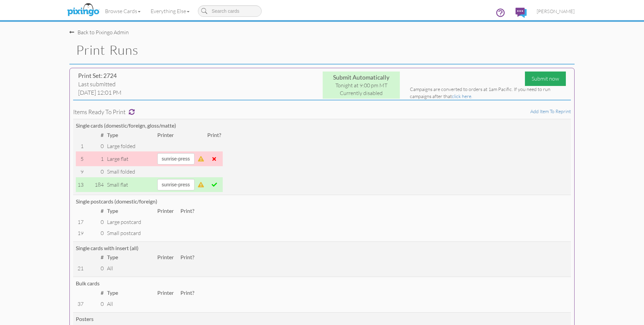
click at [537, 80] on div "Submit now" at bounding box center [545, 78] width 41 height 14
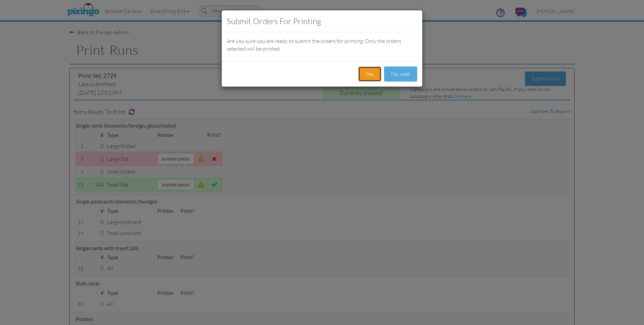
click at [374, 70] on button "Yes." at bounding box center [369, 73] width 23 height 15
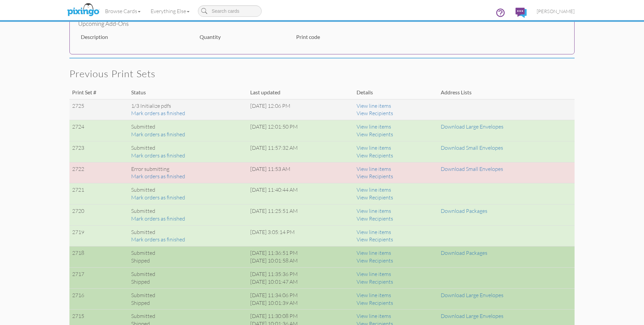
scroll to position [436, 0]
click at [76, 13] on img at bounding box center [83, 10] width 36 height 17
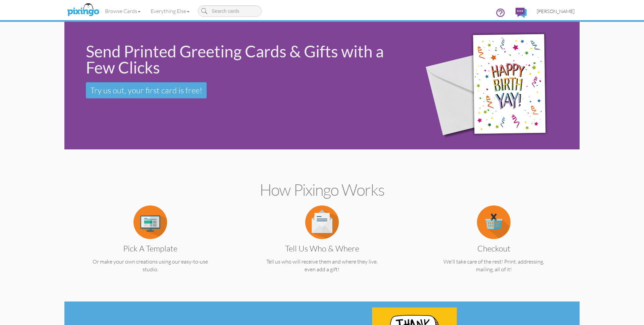
click at [565, 11] on span "[PERSON_NAME]" at bounding box center [556, 11] width 38 height 6
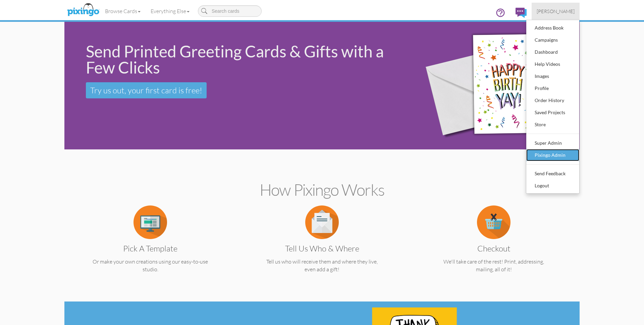
click at [540, 152] on div "Pixingo Admin" at bounding box center [553, 155] width 40 height 10
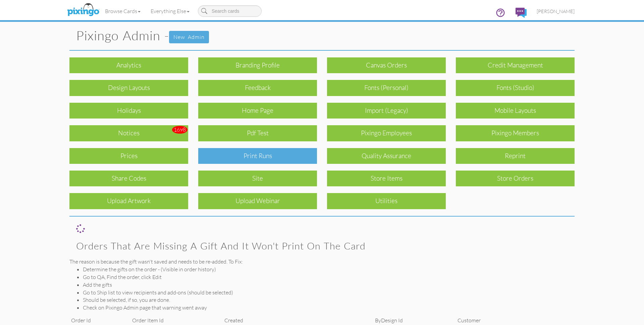
click at [270, 157] on div "Print Runs" at bounding box center [257, 156] width 119 height 16
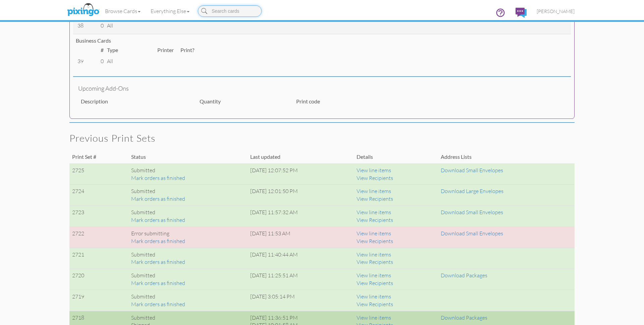
scroll to position [311, 0]
click at [83, 7] on img at bounding box center [83, 10] width 36 height 17
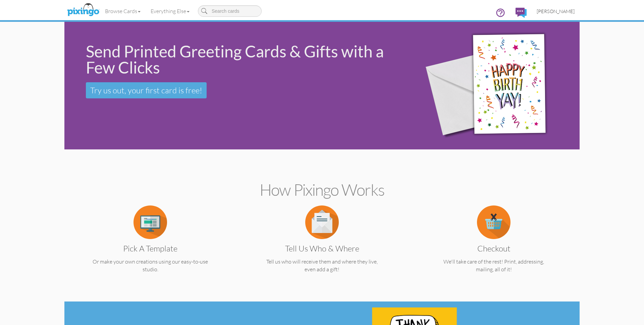
click at [561, 9] on span "[PERSON_NAME]" at bounding box center [556, 11] width 38 height 6
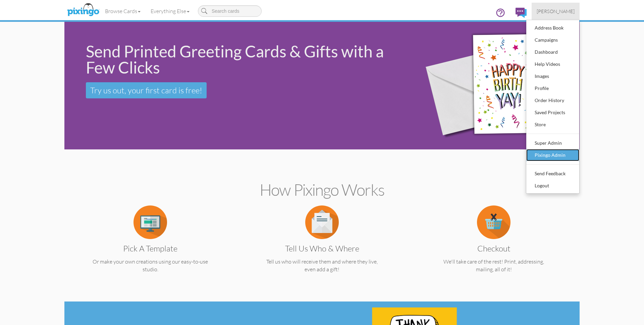
click at [547, 153] on div "Pixingo Admin" at bounding box center [553, 155] width 40 height 10
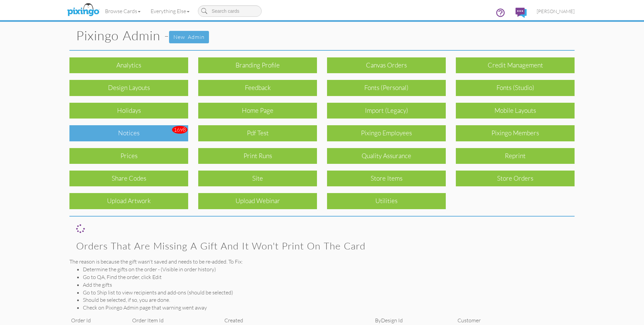
click at [162, 132] on div "Notices" at bounding box center [128, 133] width 119 height 16
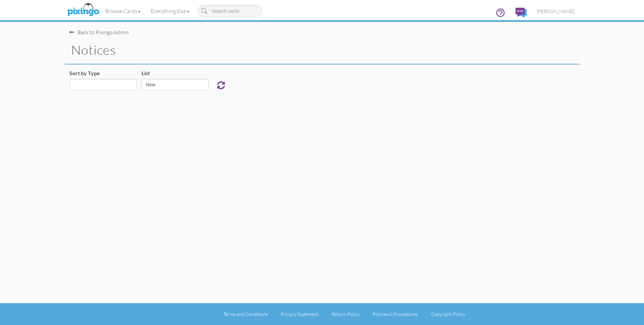
select select "object:9859"
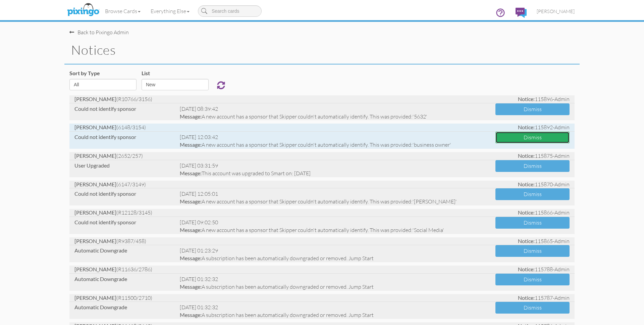
click at [509, 138] on button "Dismiss" at bounding box center [532, 137] width 74 height 12
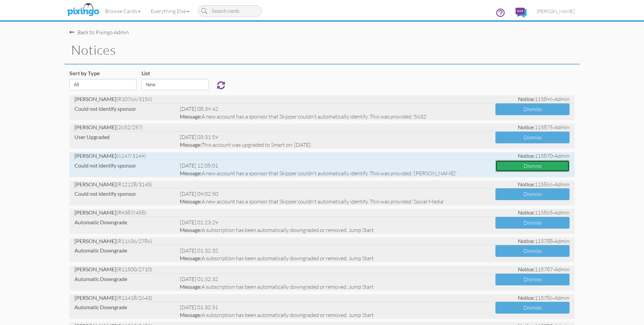
click at [524, 166] on button "Dismiss" at bounding box center [532, 166] width 74 height 12
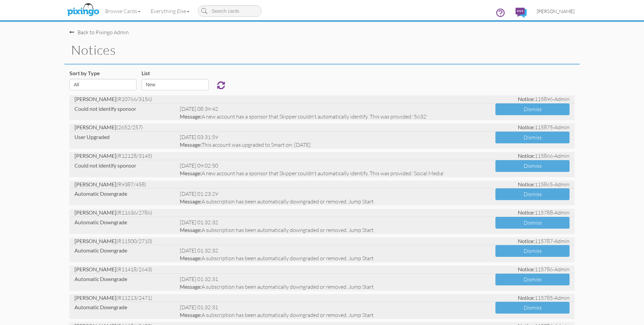
click at [557, 10] on span "[PERSON_NAME]" at bounding box center [556, 11] width 38 height 6
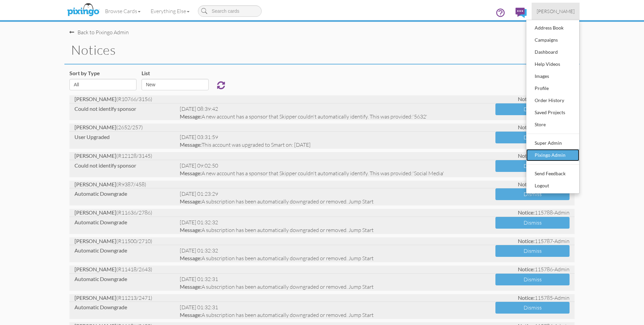
click at [560, 157] on div "Pixingo Admin" at bounding box center [553, 155] width 40 height 10
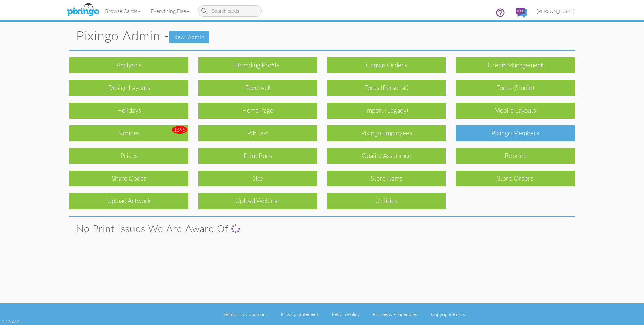
click at [516, 131] on div "Pixingo Members" at bounding box center [515, 133] width 119 height 16
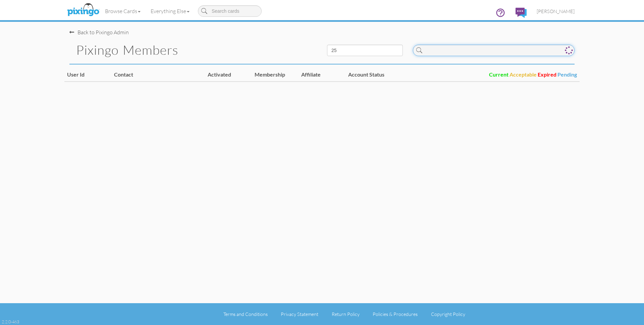
click at [451, 52] on input at bounding box center [494, 50] width 162 height 11
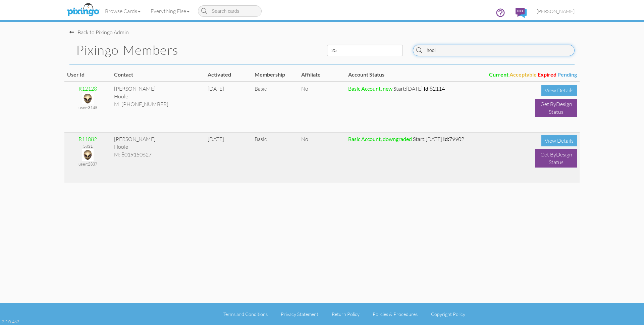
type input "hool"
click at [89, 153] on img at bounding box center [88, 155] width 12 height 12
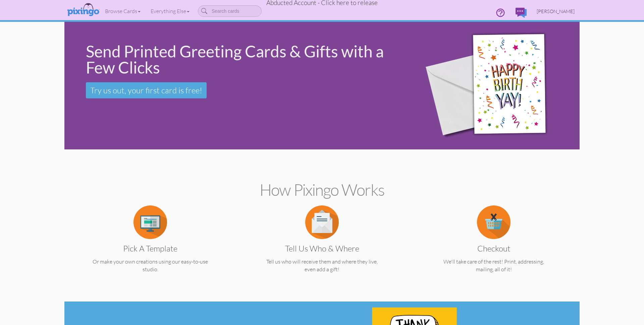
click at [555, 9] on span "[PERSON_NAME]" at bounding box center [556, 11] width 38 height 6
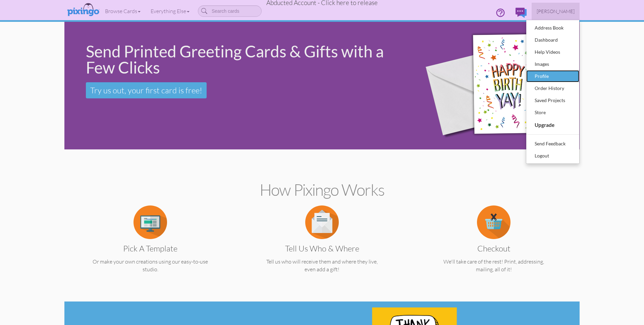
click at [544, 75] on div "Profile" at bounding box center [553, 76] width 40 height 10
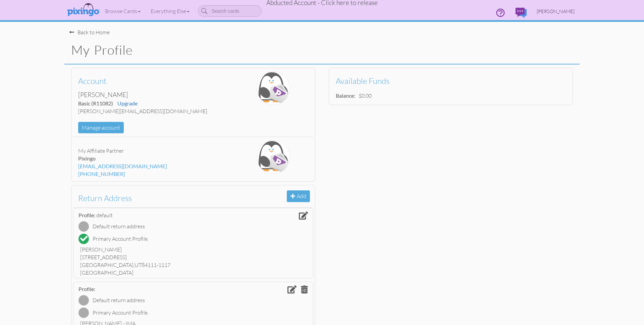
click at [551, 9] on link "[PERSON_NAME]" at bounding box center [556, 11] width 48 height 17
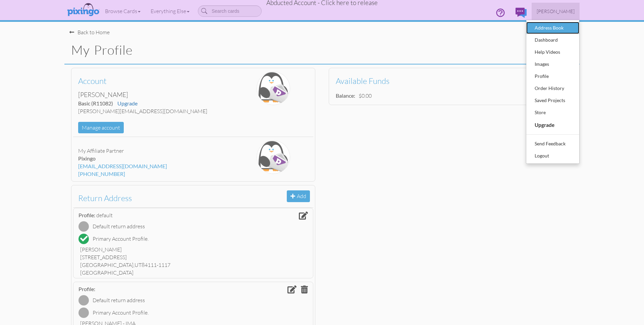
click at [549, 25] on div "Address Book" at bounding box center [553, 28] width 40 height 10
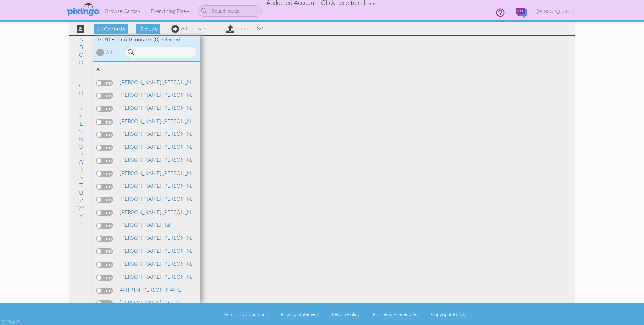
click at [336, 4] on span "Abducted Account - Click here to release" at bounding box center [321, 3] width 111 height 8
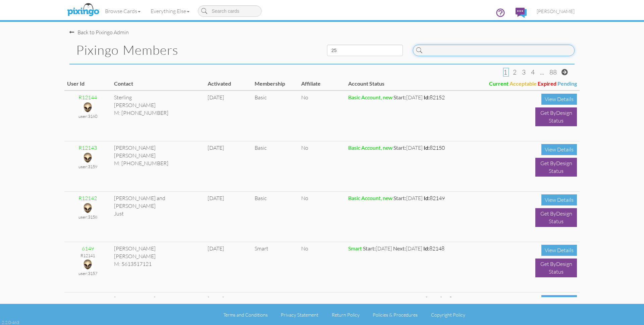
click at [440, 53] on input at bounding box center [494, 50] width 162 height 11
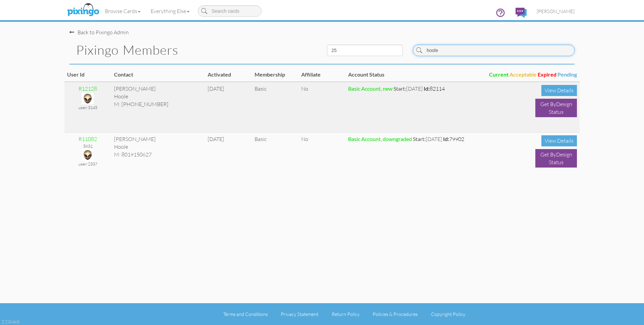
type input "hoole"
click at [90, 96] on img at bounding box center [88, 99] width 12 height 12
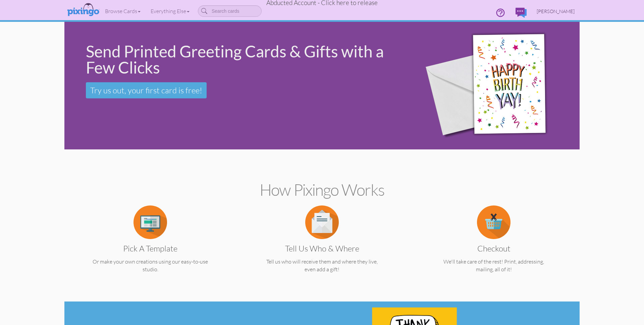
click at [568, 10] on span "[PERSON_NAME]" at bounding box center [556, 11] width 38 height 6
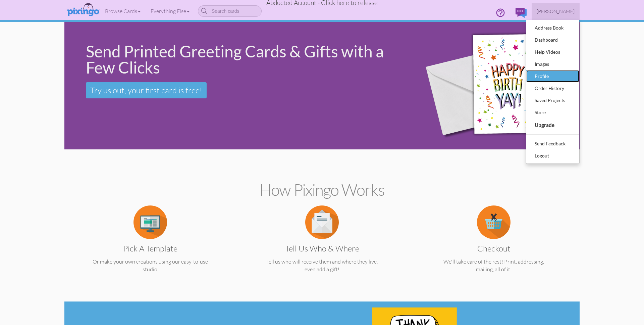
click at [545, 75] on div "Profile" at bounding box center [553, 76] width 40 height 10
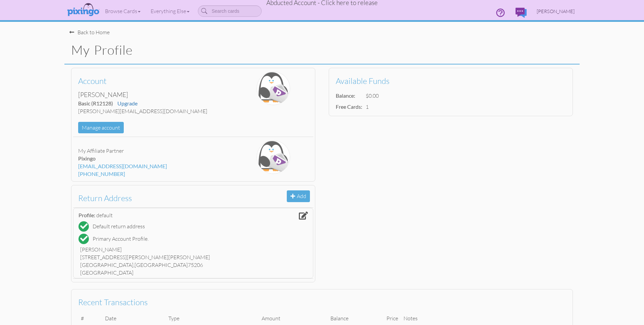
click at [557, 10] on span "[PERSON_NAME]" at bounding box center [556, 11] width 38 height 6
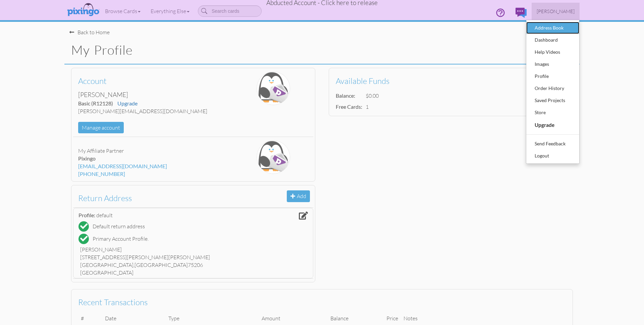
click at [555, 25] on div "Address Book" at bounding box center [553, 28] width 40 height 10
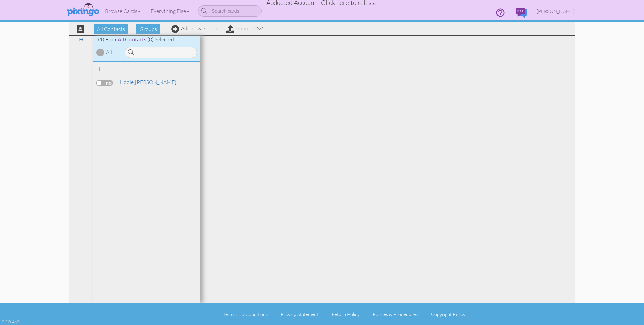
click at [364, 4] on span "Abducted Account - Click here to release" at bounding box center [321, 3] width 111 height 8
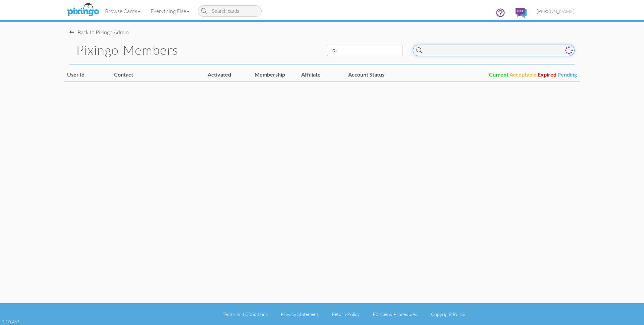
click at [451, 51] on input at bounding box center [494, 50] width 162 height 11
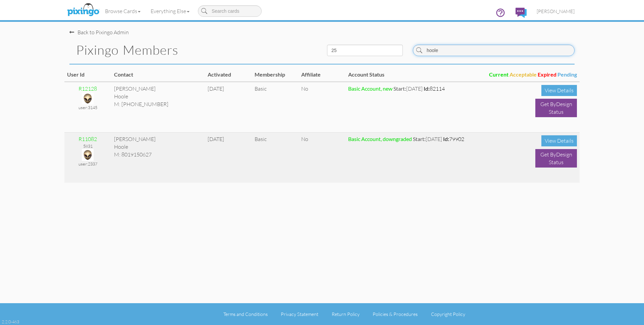
type input "hoole"
click at [87, 153] on img at bounding box center [88, 155] width 12 height 12
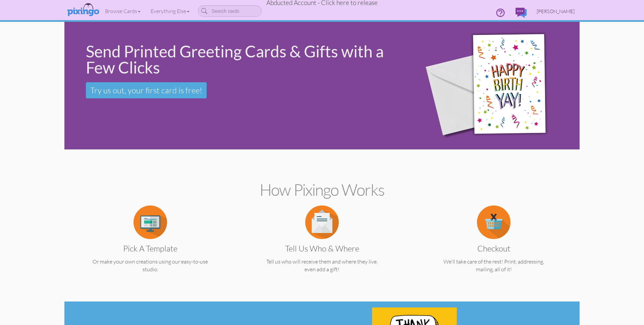
click at [563, 8] on span "[PERSON_NAME]" at bounding box center [556, 11] width 38 height 6
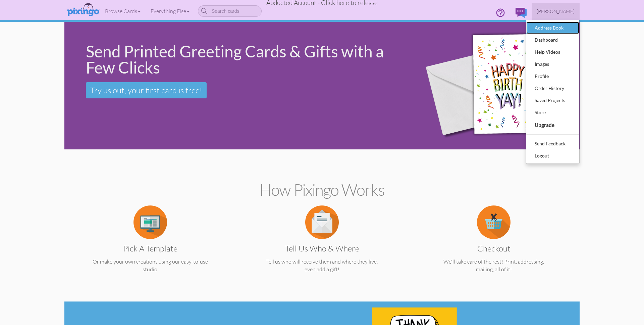
click at [556, 23] on div "Address Book" at bounding box center [553, 28] width 40 height 10
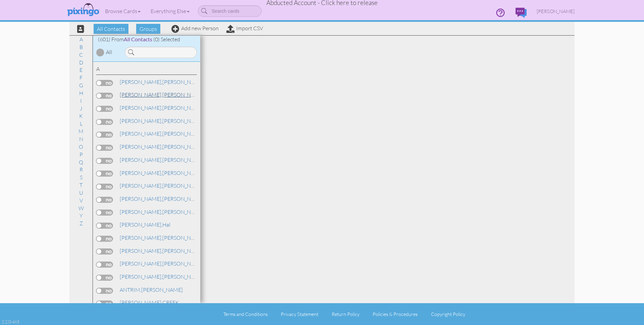
click at [138, 95] on span "ALEXANDER," at bounding box center [141, 94] width 43 height 7
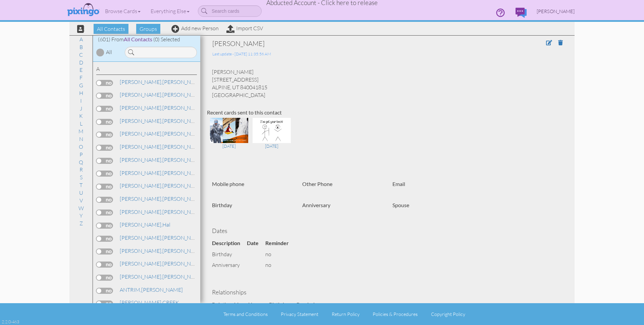
click at [560, 12] on span "[PERSON_NAME]" at bounding box center [556, 11] width 38 height 6
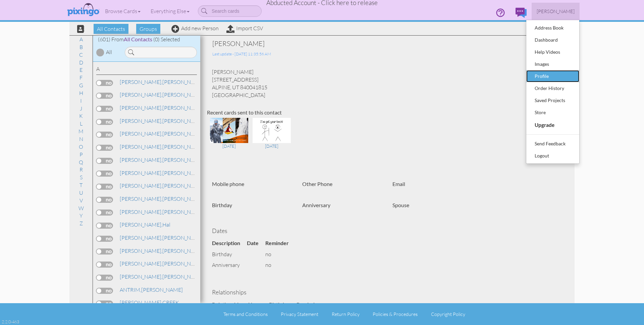
click at [551, 76] on div "Profile" at bounding box center [553, 76] width 40 height 10
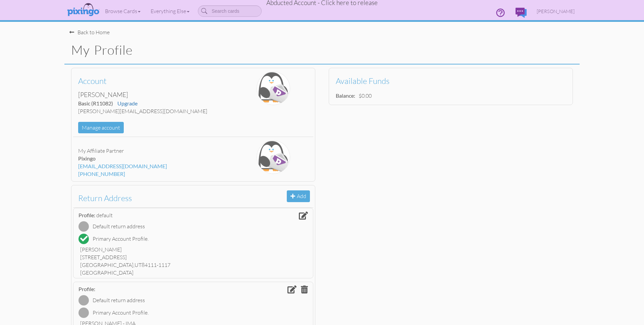
click at [366, 6] on span "Abducted Account - Click here to release" at bounding box center [321, 3] width 111 height 8
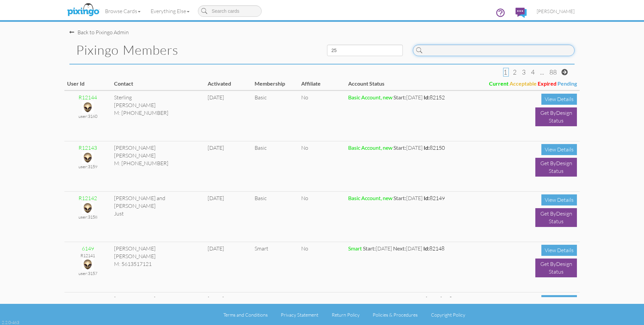
click at [429, 53] on input at bounding box center [494, 50] width 162 height 11
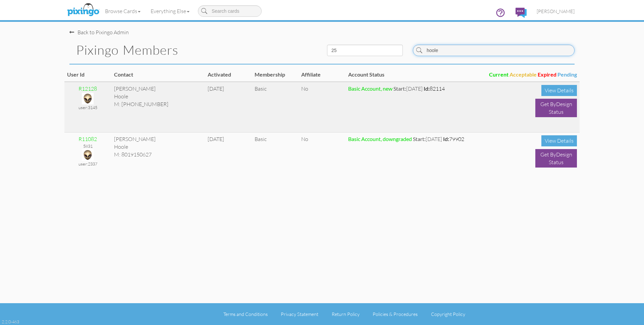
type input "hoole"
click at [89, 98] on img at bounding box center [88, 99] width 12 height 12
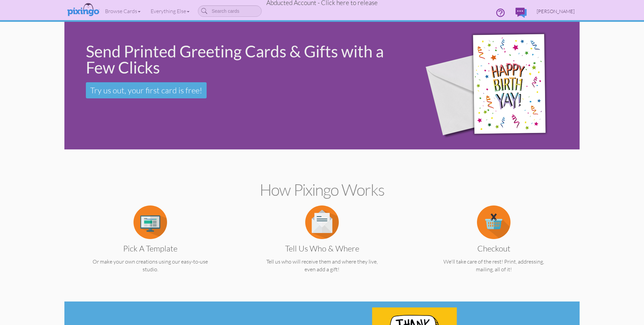
click at [552, 10] on span "[PERSON_NAME]" at bounding box center [556, 11] width 38 height 6
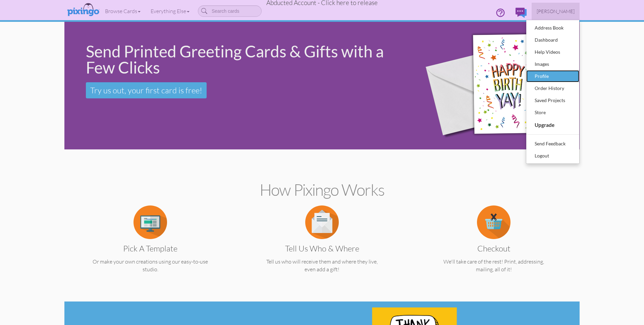
click at [547, 75] on div "Profile" at bounding box center [553, 76] width 40 height 10
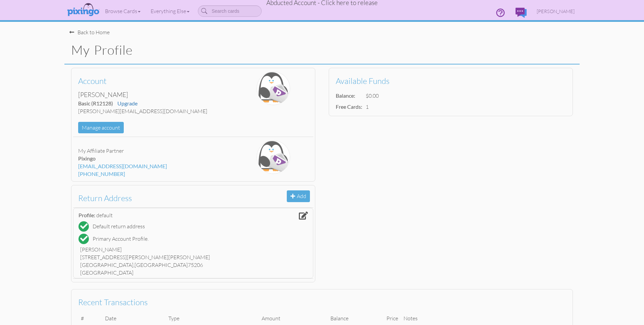
click at [339, 3] on span "Abducted Account - Click here to release" at bounding box center [321, 3] width 111 height 8
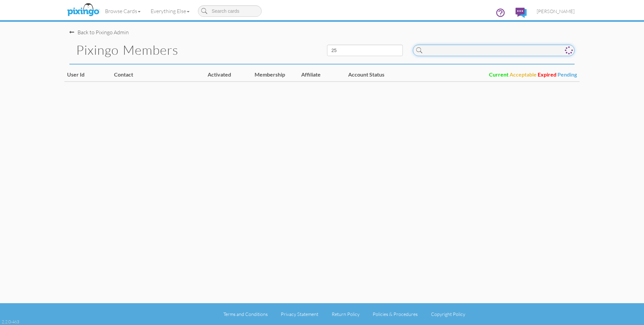
click at [448, 51] on input at bounding box center [494, 50] width 162 height 11
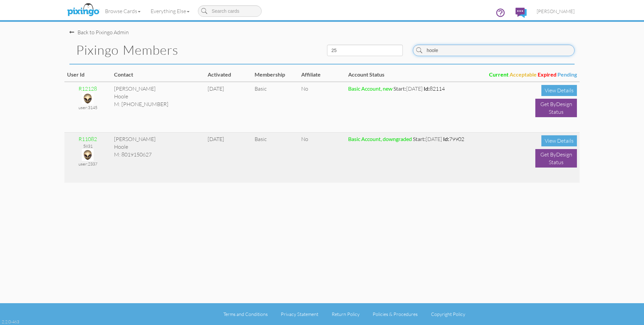
type input "hoole"
click at [89, 153] on img at bounding box center [88, 155] width 12 height 12
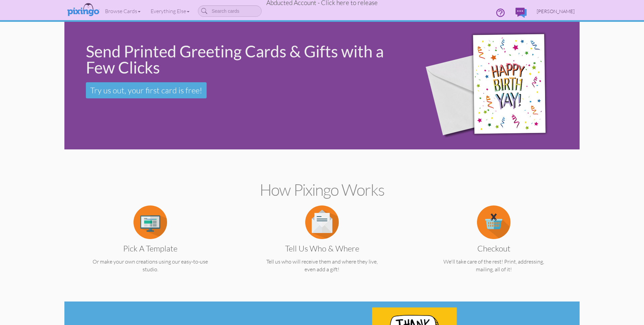
click at [564, 10] on span "[PERSON_NAME]" at bounding box center [556, 11] width 38 height 6
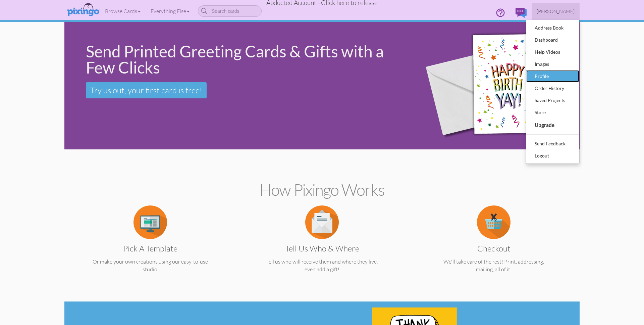
click at [546, 74] on div "Profile" at bounding box center [553, 76] width 40 height 10
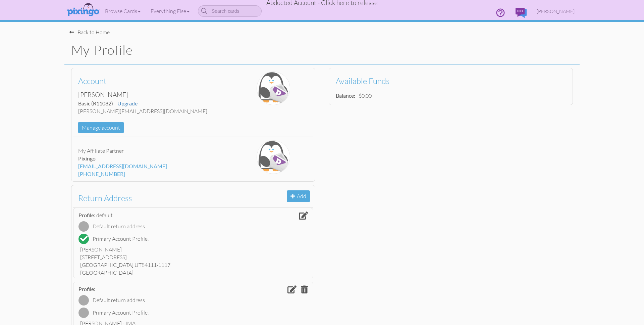
click at [91, 32] on div "Back to Home" at bounding box center [89, 33] width 40 height 8
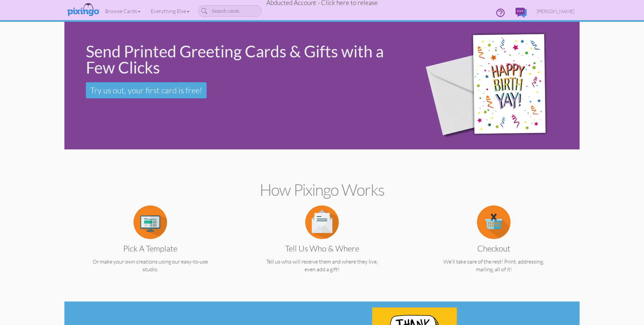
click at [330, 2] on span "Abducted Account - Click here to release" at bounding box center [321, 3] width 111 height 8
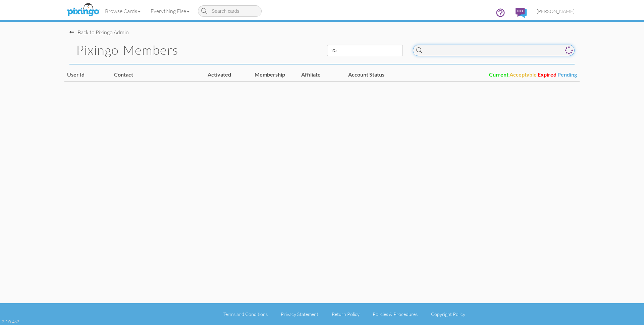
drag, startPoint x: 442, startPoint y: 48, endPoint x: 462, endPoint y: 54, distance: 20.6
click at [443, 48] on input at bounding box center [494, 50] width 162 height 11
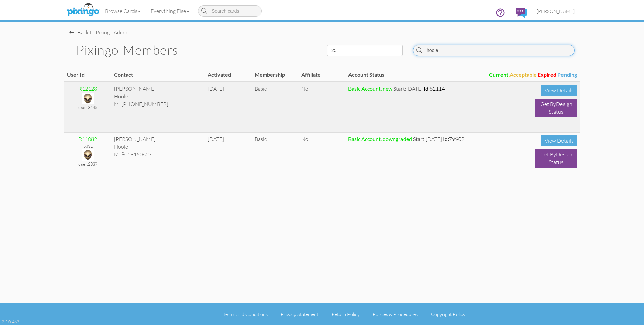
type input "hoole"
click at [88, 97] on img at bounding box center [88, 99] width 12 height 12
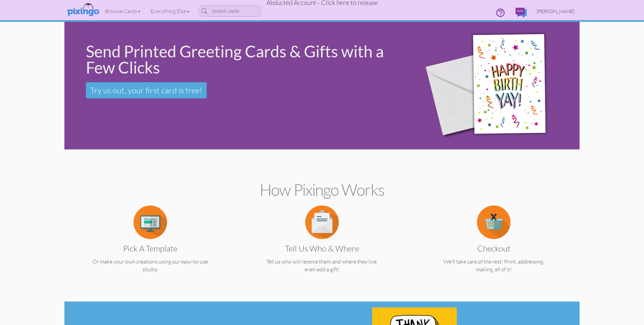
click at [563, 12] on span "[PERSON_NAME]" at bounding box center [556, 11] width 38 height 6
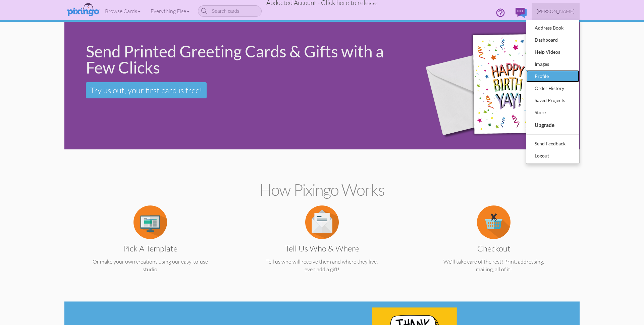
click at [545, 77] on div "Profile" at bounding box center [553, 76] width 40 height 10
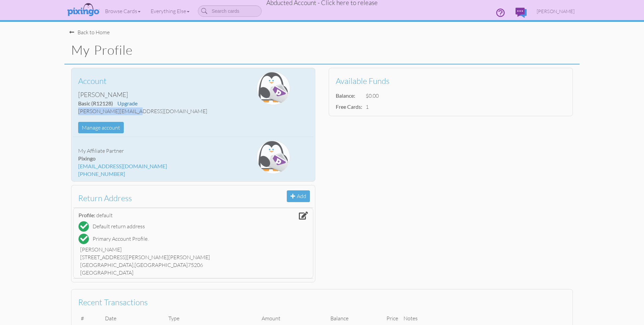
drag, startPoint x: 127, startPoint y: 111, endPoint x: 80, endPoint y: 110, distance: 47.6
click at [75, 111] on div "Account Sam Hoole Basic (R12128) Upgrade sam.hoole@imacorp.com Manage account" at bounding box center [153, 102] width 160 height 62
copy div "sam.hoole@imacorp.com"
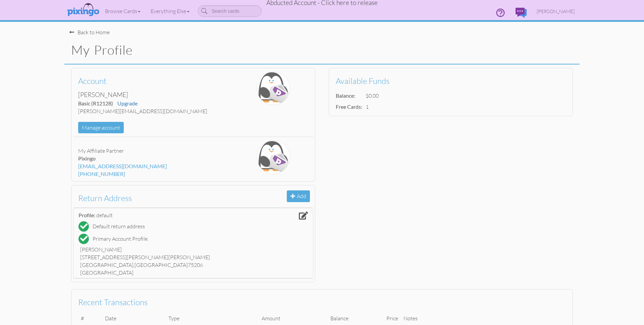
click at [593, 163] on profile "Toggle navigation Visit Pixingo Mobile Browse Cards Business Accounting Automot…" at bounding box center [322, 194] width 644 height 388
click at [561, 12] on span "[PERSON_NAME]" at bounding box center [556, 11] width 38 height 6
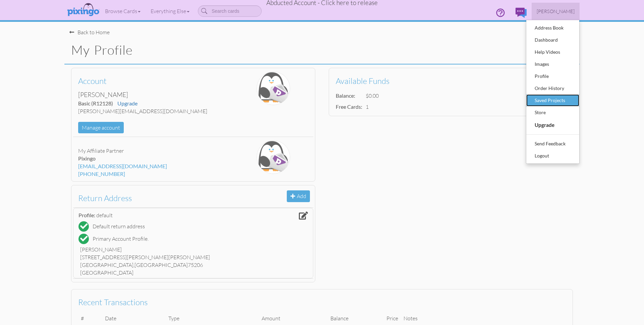
click at [562, 98] on div "Saved Projects" at bounding box center [553, 100] width 40 height 10
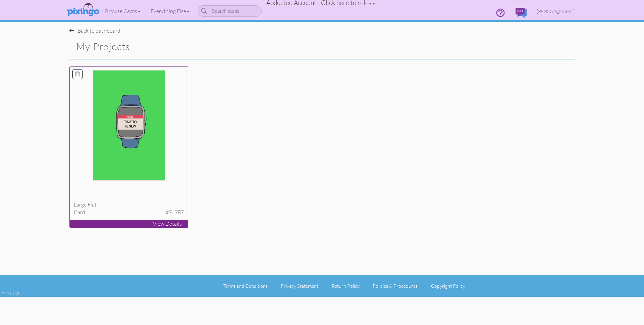
click at [131, 148] on img at bounding box center [129, 125] width 73 height 110
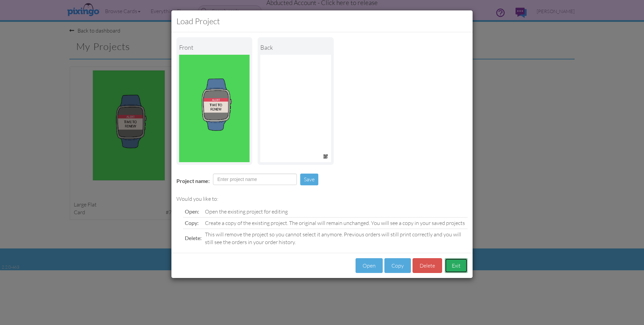
click at [458, 266] on button "Exit" at bounding box center [456, 265] width 23 height 15
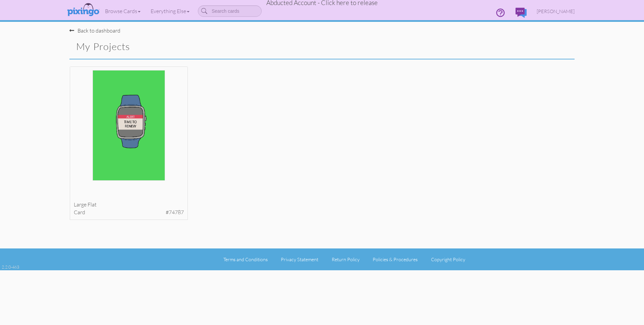
click at [322, 3] on span "Abducted Account - Click here to release" at bounding box center [321, 3] width 111 height 8
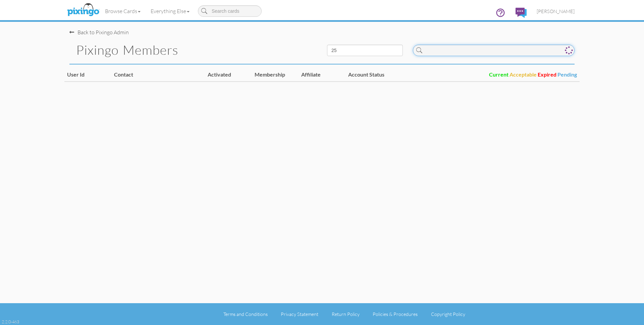
click at [480, 52] on input at bounding box center [494, 50] width 162 height 11
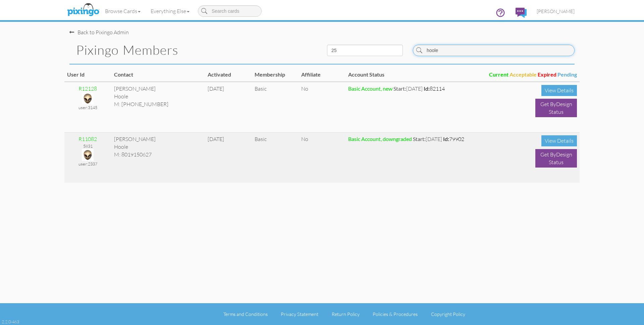
type input "hoole"
click at [86, 156] on img at bounding box center [88, 155] width 12 height 12
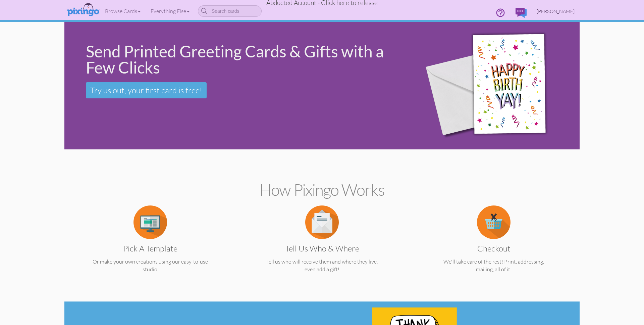
click at [565, 13] on span "[PERSON_NAME]" at bounding box center [556, 11] width 38 height 6
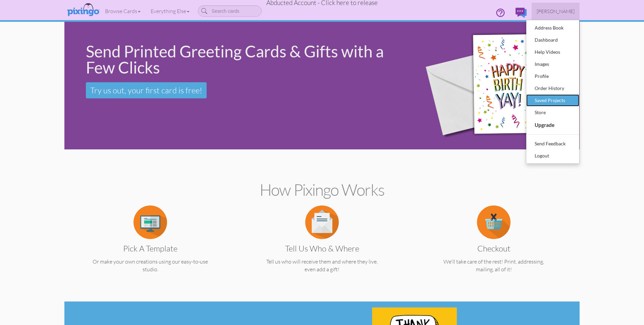
click at [549, 98] on div "Saved Projects" at bounding box center [553, 100] width 40 height 10
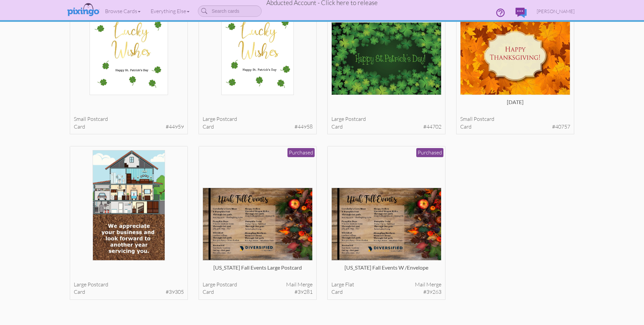
scroll to position [771, 0]
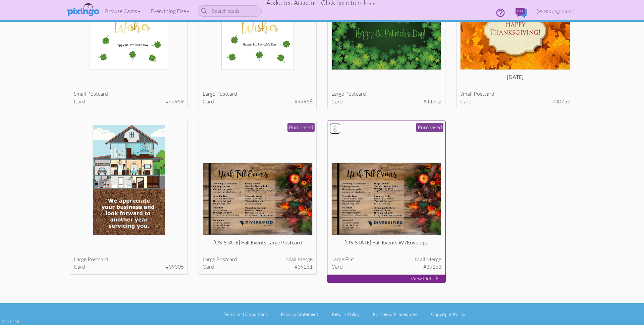
click at [332, 128] on icon at bounding box center [335, 128] width 7 height 7
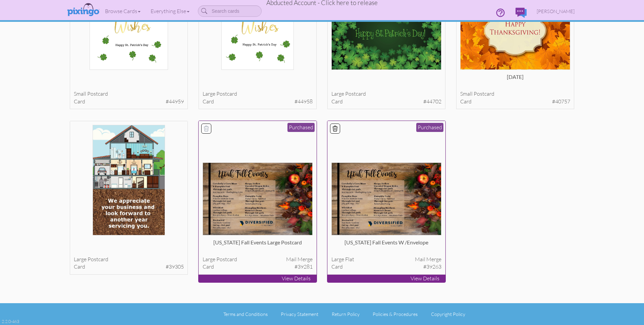
click at [208, 129] on icon at bounding box center [206, 128] width 7 height 7
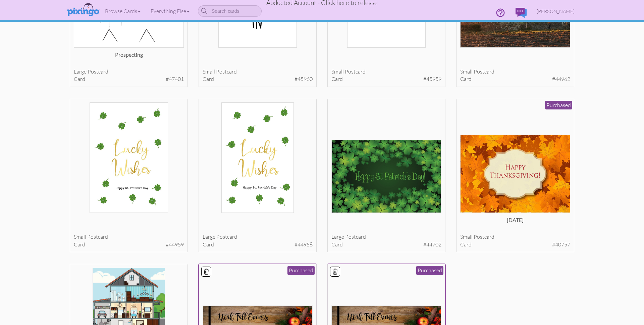
scroll to position [631, 0]
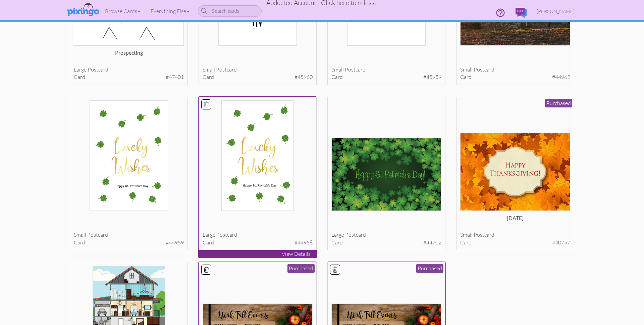
click at [205, 105] on icon at bounding box center [206, 104] width 5 height 5
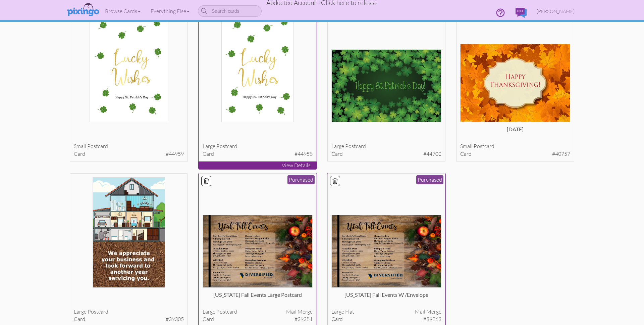
scroll to position [719, 0]
click at [142, 212] on img at bounding box center [129, 232] width 73 height 110
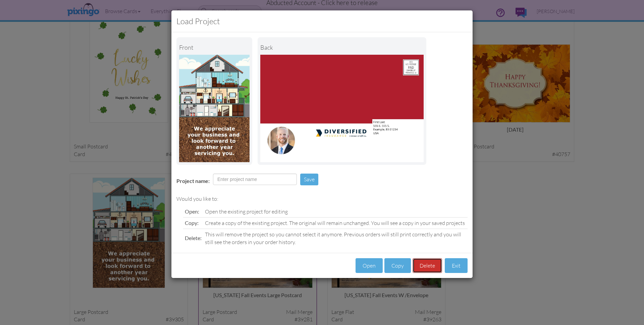
click at [426, 261] on button "Delete" at bounding box center [428, 265] width 30 height 15
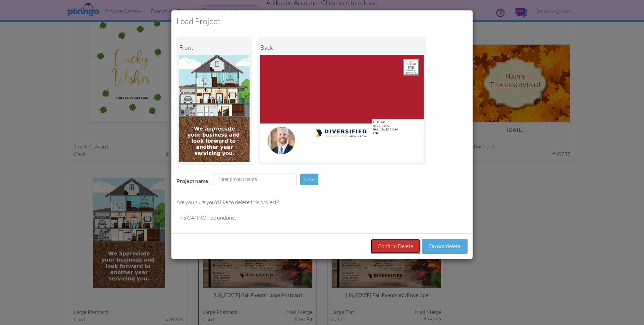
click at [387, 244] on button "Confirm Delete" at bounding box center [396, 245] width 50 height 15
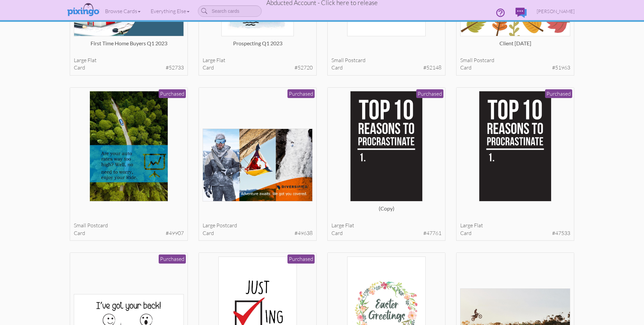
scroll to position [241, 0]
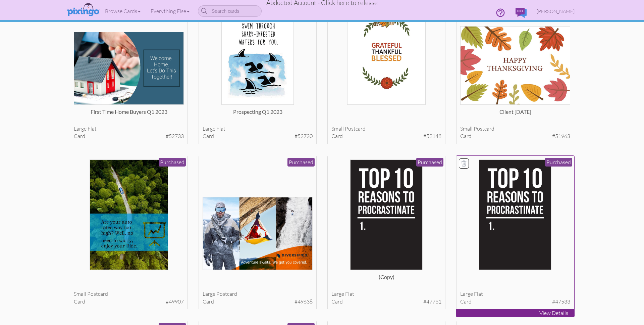
click at [519, 234] on img at bounding box center [515, 214] width 73 height 110
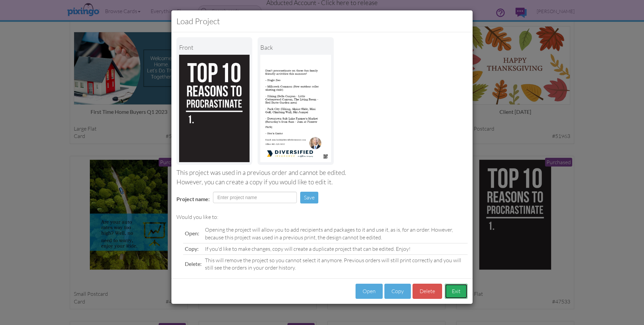
click at [451, 296] on button "Exit" at bounding box center [456, 290] width 23 height 15
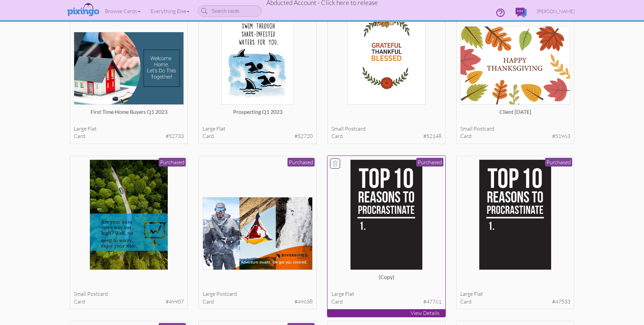
click at [382, 239] on img at bounding box center [386, 214] width 73 height 110
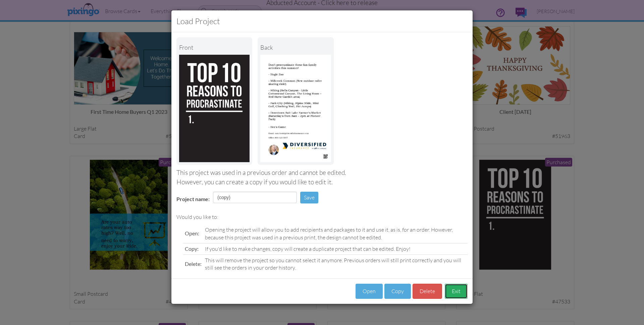
click at [454, 288] on button "Exit" at bounding box center [456, 290] width 23 height 15
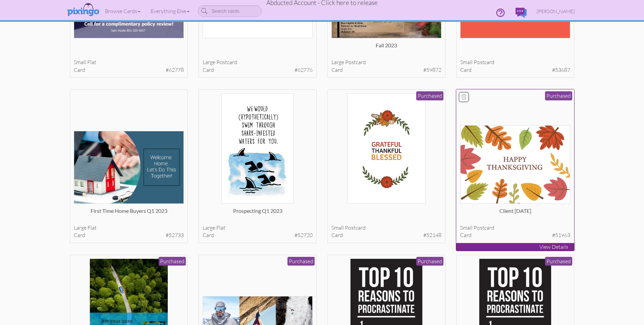
scroll to position [0, 0]
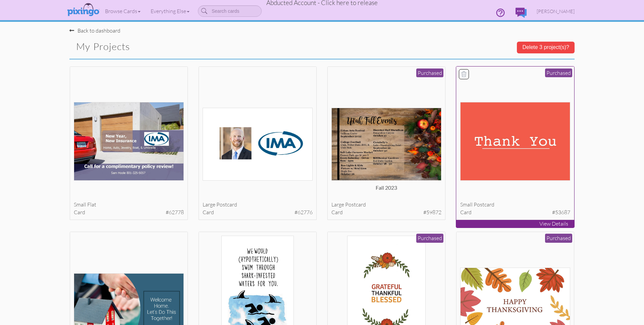
click at [502, 155] on img at bounding box center [515, 141] width 110 height 78
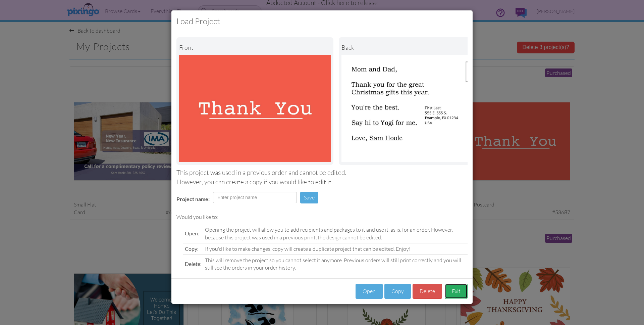
click at [459, 289] on button "Exit" at bounding box center [456, 290] width 23 height 15
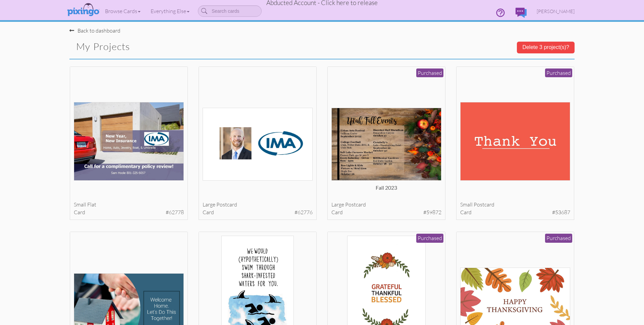
click at [523, 46] on button "Delete 3 project(s)?" at bounding box center [546, 47] width 58 height 11
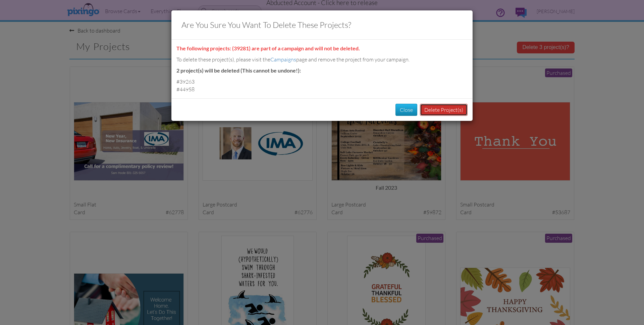
click at [435, 111] on button "Delete Project(s)" at bounding box center [444, 110] width 48 height 12
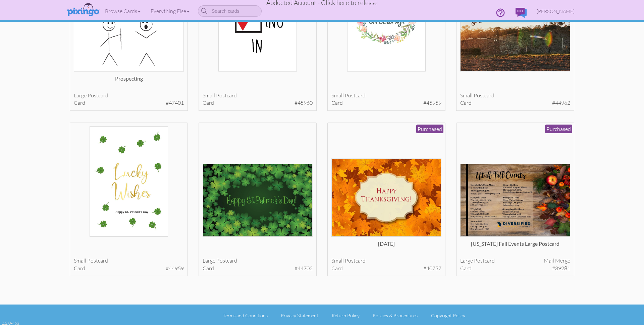
scroll to position [606, 0]
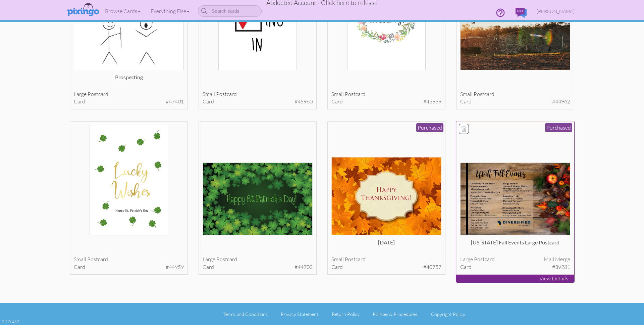
click at [464, 127] on icon at bounding box center [464, 128] width 7 height 7
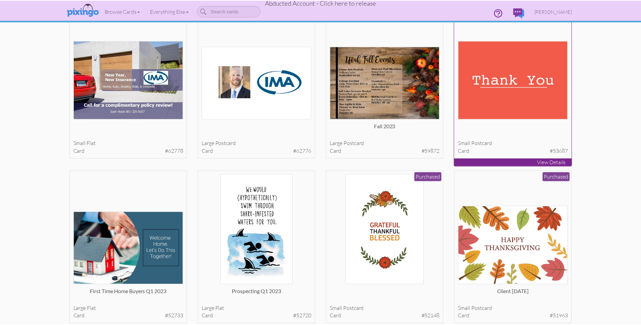
scroll to position [0, 0]
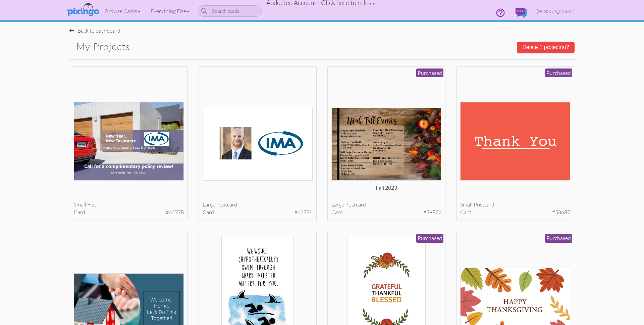
click at [522, 51] on button "Delete 1 project(s)?" at bounding box center [546, 47] width 58 height 11
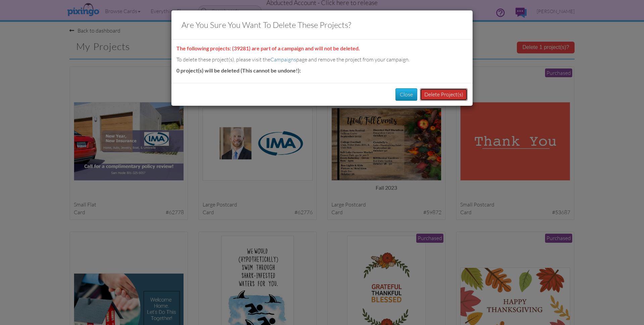
click at [437, 94] on button "Delete Project(s)" at bounding box center [444, 94] width 48 height 12
click at [419, 96] on button "Close" at bounding box center [423, 94] width 22 height 12
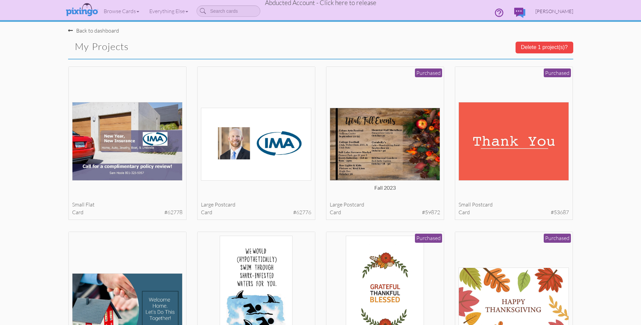
click at [570, 11] on span "[PERSON_NAME]" at bounding box center [554, 11] width 38 height 6
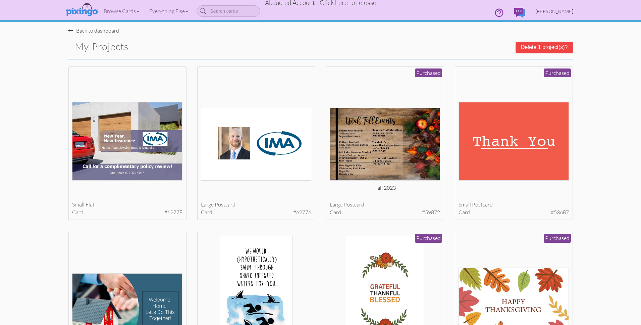
click at [557, 6] on link "[PERSON_NAME]" at bounding box center [554, 11] width 48 height 17
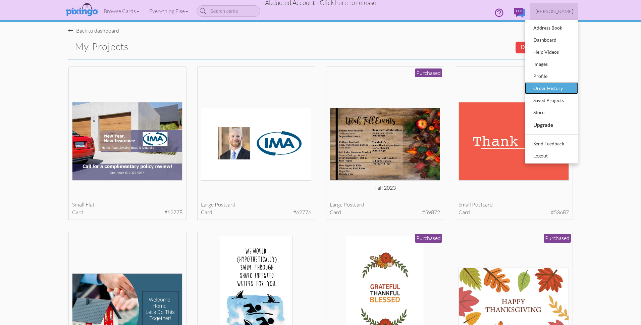
click at [560, 84] on div "Order History" at bounding box center [552, 88] width 40 height 10
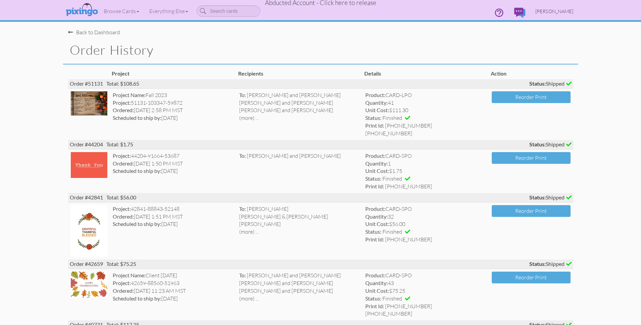
click at [558, 9] on span "[PERSON_NAME]" at bounding box center [554, 11] width 38 height 6
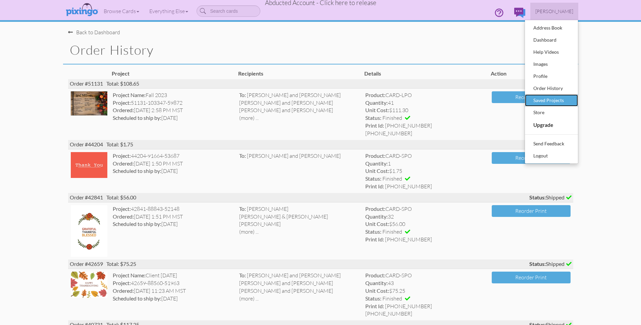
click at [557, 102] on div "Saved Projects" at bounding box center [552, 100] width 40 height 10
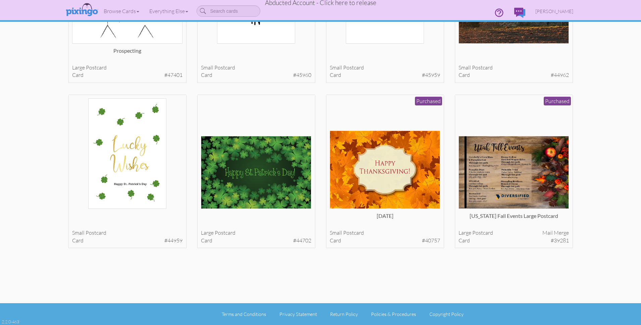
scroll to position [606, 0]
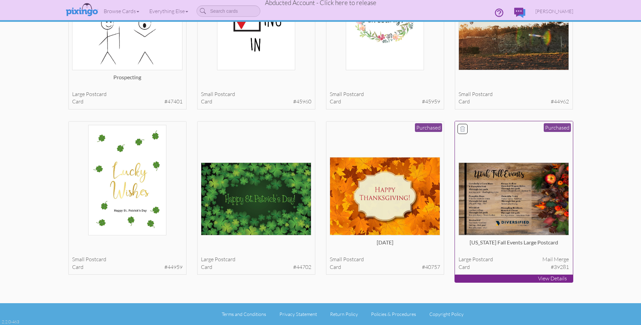
click at [461, 126] on icon at bounding box center [462, 128] width 5 height 5
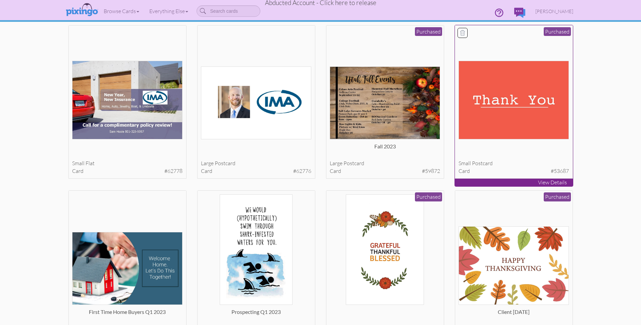
scroll to position [0, 0]
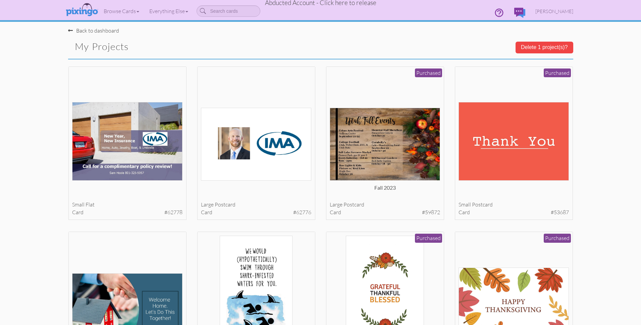
click at [533, 46] on button "Delete 1 project(s)?" at bounding box center [545, 47] width 58 height 11
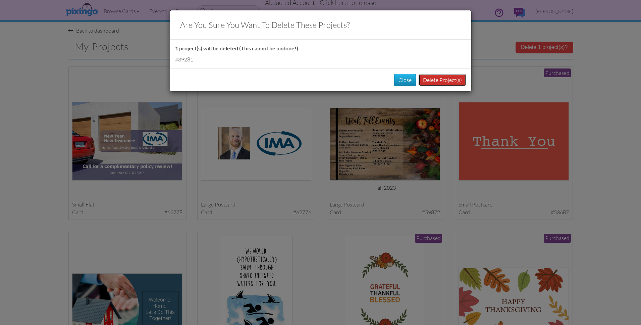
click at [442, 83] on button "Delete Project(s)" at bounding box center [443, 80] width 48 height 12
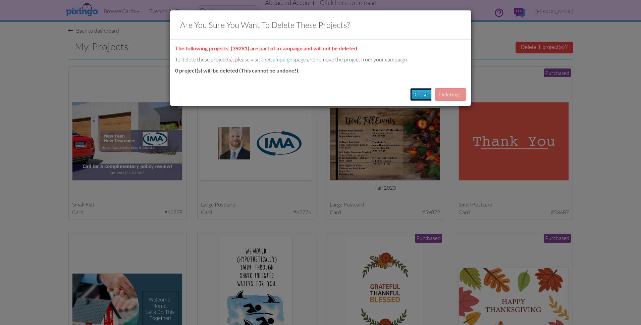
click at [427, 95] on button "Close" at bounding box center [421, 94] width 22 height 12
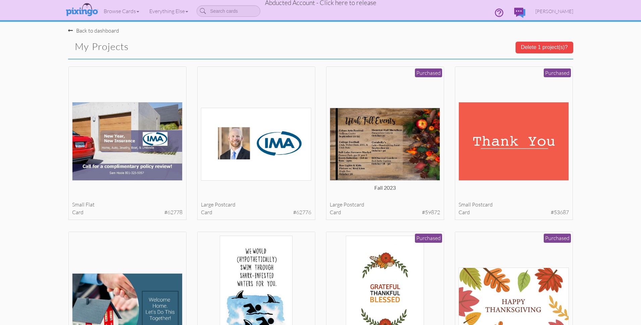
click at [304, 4] on span "Abducted Account - Click here to release" at bounding box center [320, 3] width 111 height 8
